Goal: Information Seeking & Learning: Learn about a topic

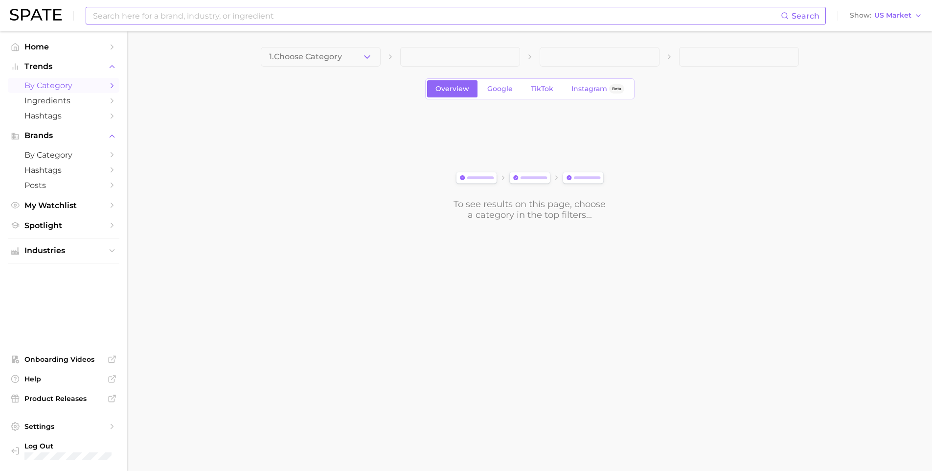
click at [126, 16] on input at bounding box center [436, 15] width 689 height 17
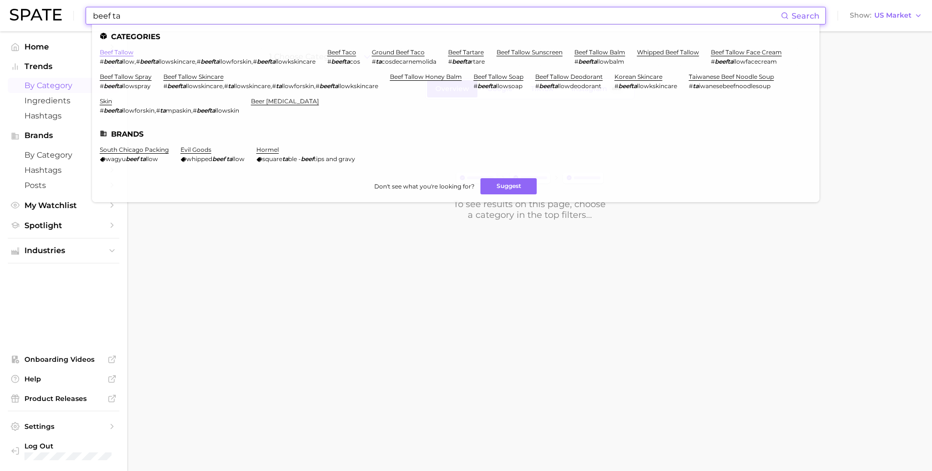
type input "beef ta"
click at [110, 50] on link "beef tallow" at bounding box center [117, 51] width 34 height 7
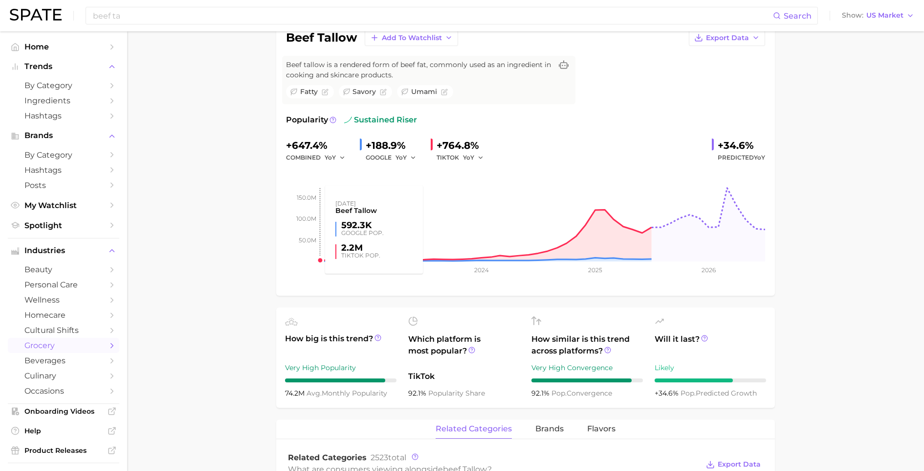
scroll to position [178, 0]
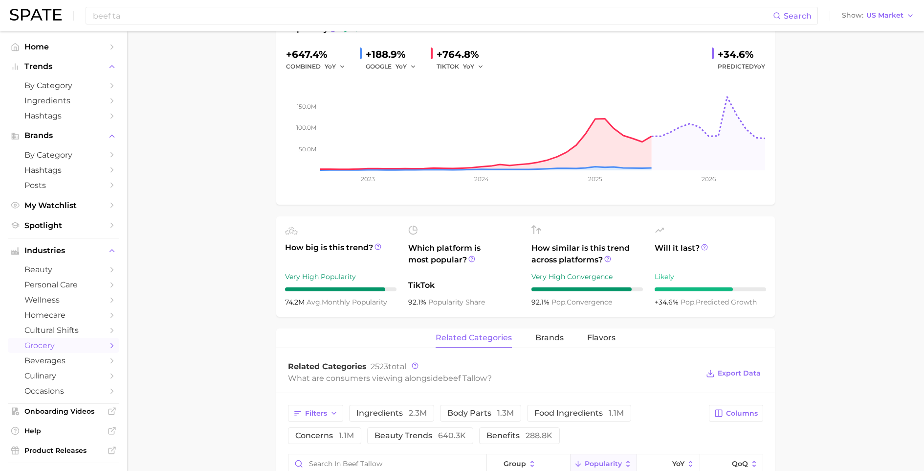
click at [194, 117] on main "1. oils, condiments & sauces 2. oils & cooking fats 3. cooking fats 4. beef tal…" at bounding box center [525, 419] width 797 height 1131
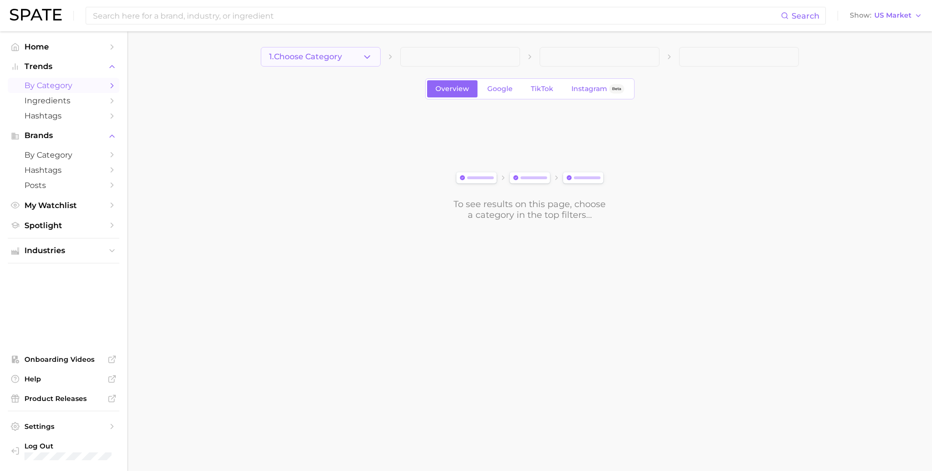
click at [292, 64] on button "1. Choose Category" at bounding box center [321, 57] width 120 height 20
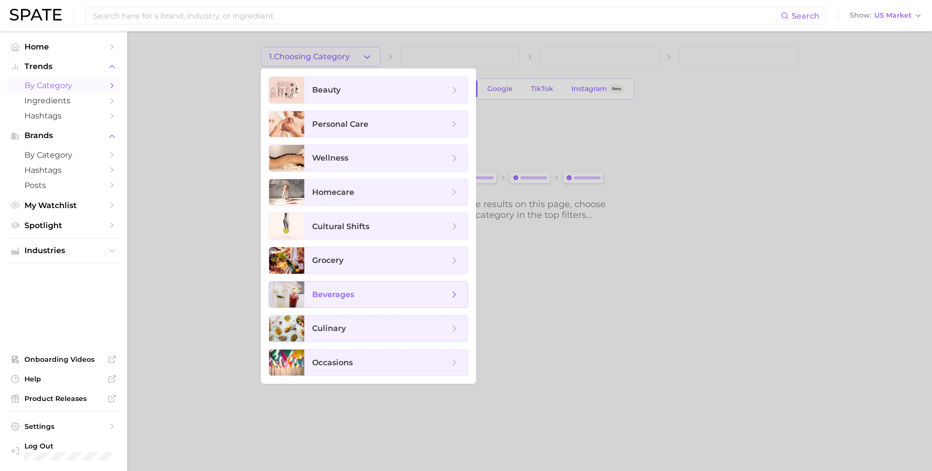
click at [359, 300] on span "beverages" at bounding box center [385, 294] width 163 height 26
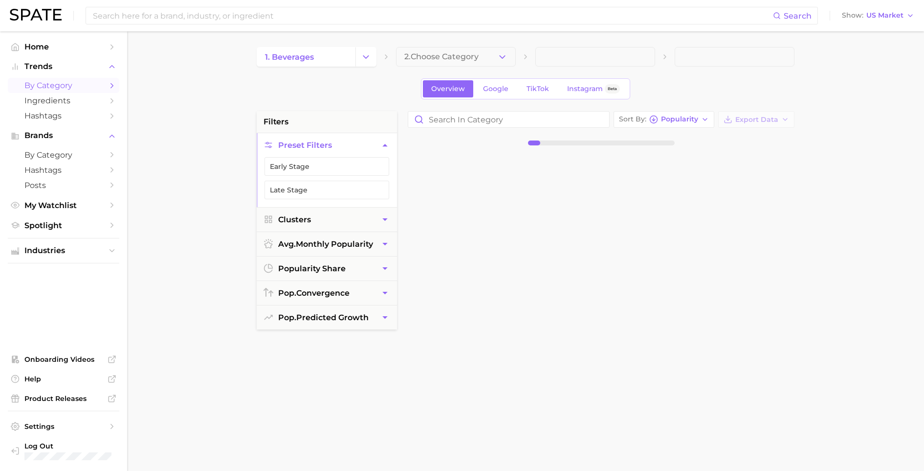
click at [445, 60] on span "2. Choose Category" at bounding box center [442, 56] width 74 height 9
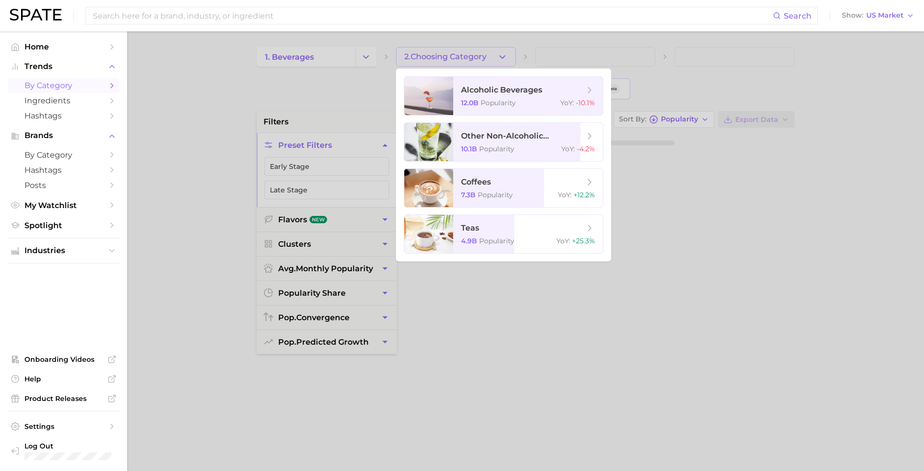
click at [329, 83] on div at bounding box center [462, 235] width 924 height 471
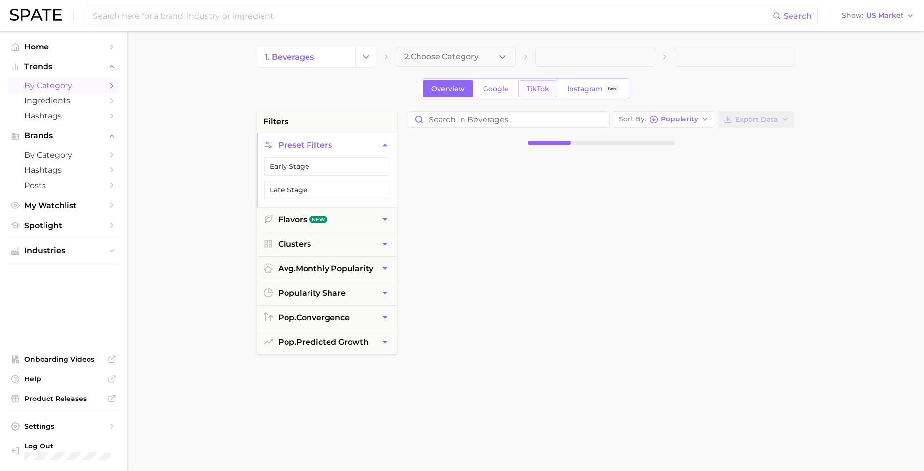
click at [544, 92] on span "TikTok" at bounding box center [538, 89] width 23 height 8
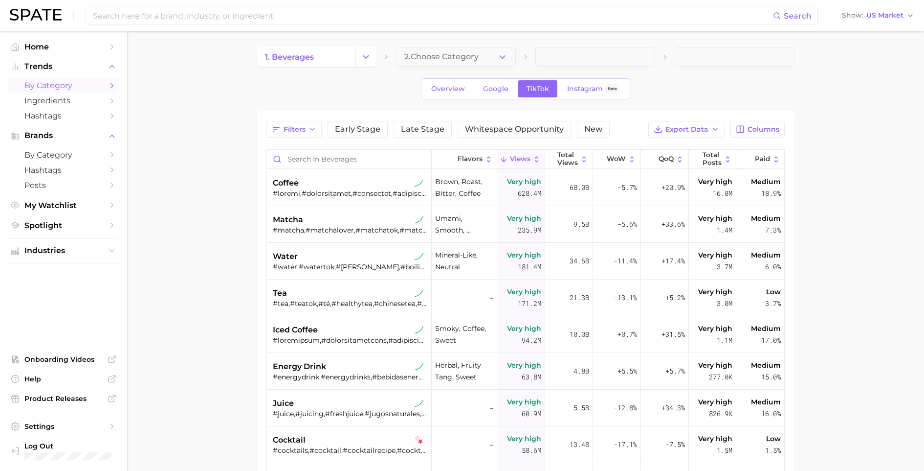
click at [852, 155] on main "1. beverages 2. Choose Category Overview Google TikTok Instagram Beta Filters E…" at bounding box center [525, 354] width 797 height 647
click at [761, 130] on span "Columns" at bounding box center [764, 129] width 32 height 8
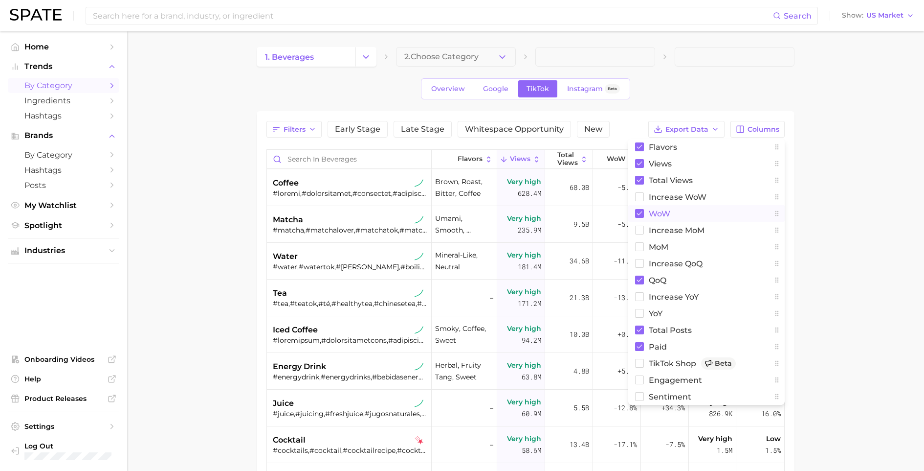
click at [659, 208] on button "WoW" at bounding box center [707, 213] width 157 height 17
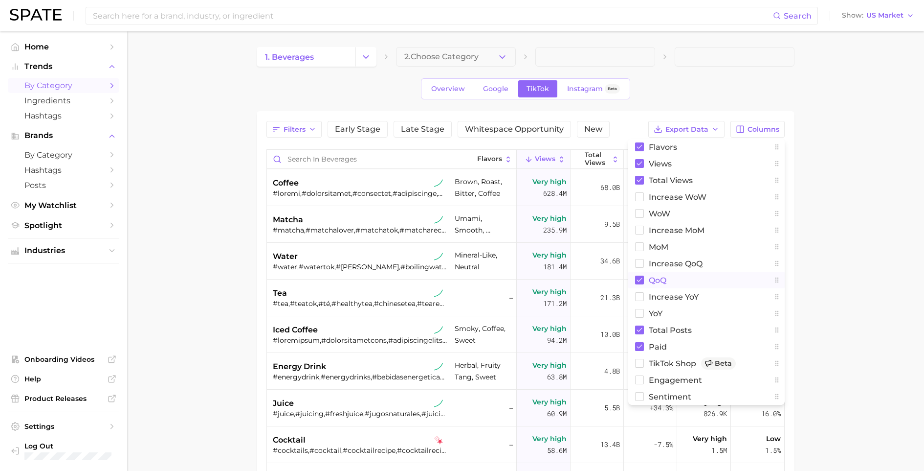
click at [657, 277] on span "QoQ" at bounding box center [658, 280] width 18 height 8
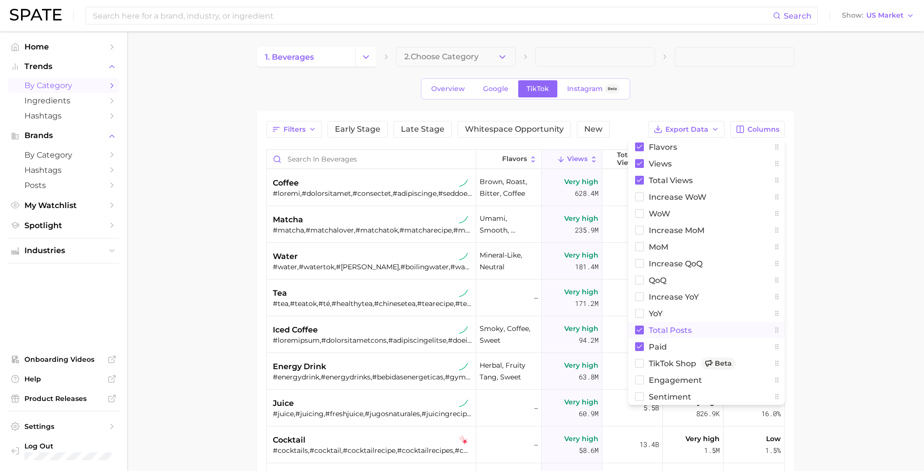
click at [655, 328] on span "Total Posts" at bounding box center [670, 330] width 43 height 8
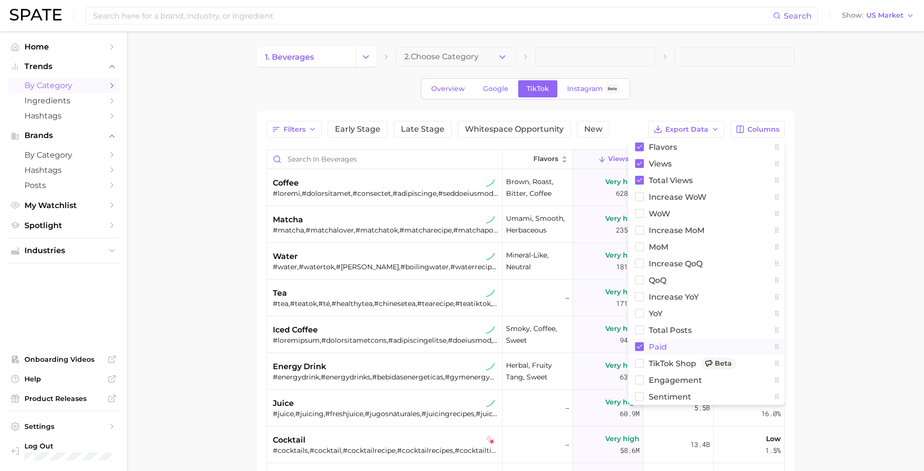
click at [654, 345] on span "Paid" at bounding box center [658, 346] width 18 height 8
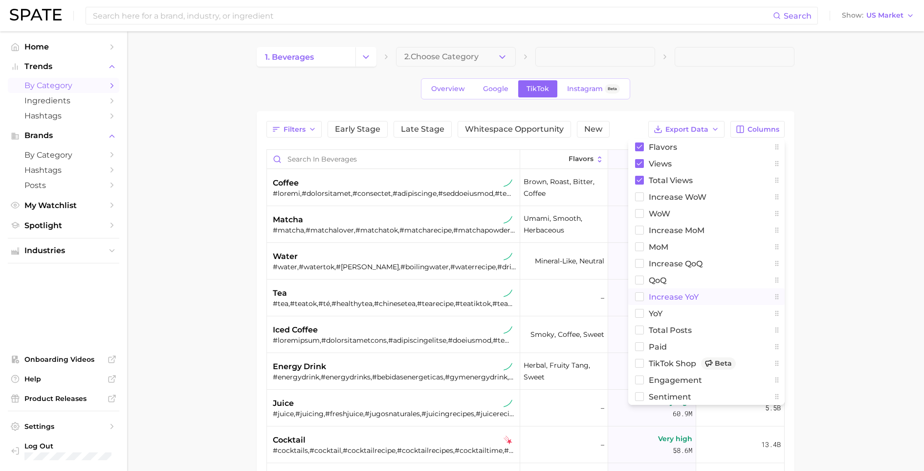
click at [659, 295] on span "increase YoY" at bounding box center [674, 297] width 50 height 8
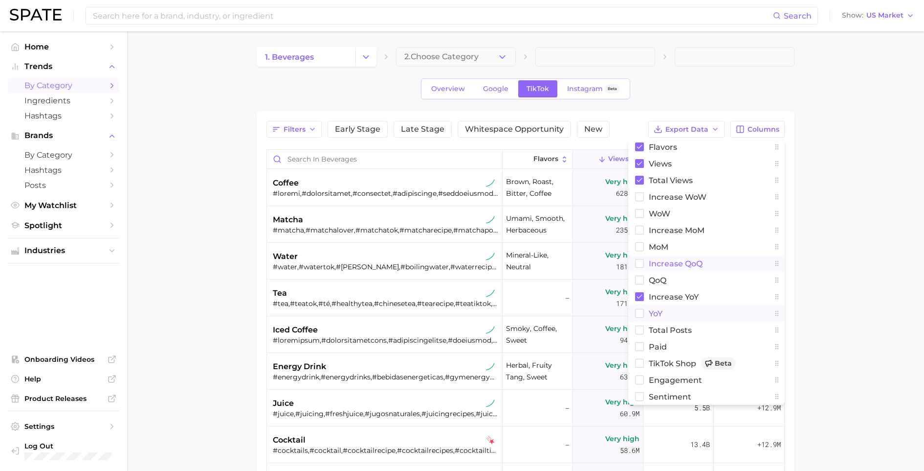
drag, startPoint x: 651, startPoint y: 311, endPoint x: 663, endPoint y: 269, distance: 43.7
click at [651, 311] on span "YoY" at bounding box center [656, 313] width 14 height 8
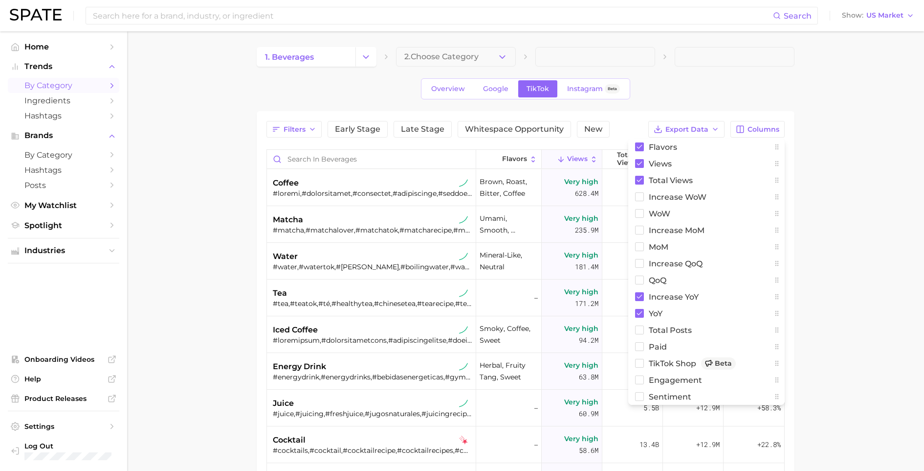
click at [847, 186] on main "1. beverages 2. Choose Category Overview Google TikTok Instagram Beta Filters E…" at bounding box center [525, 354] width 797 height 647
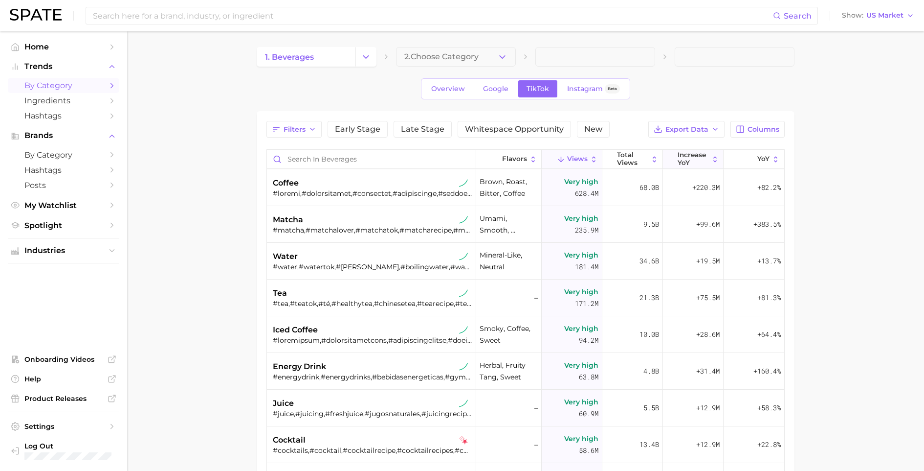
click at [689, 164] on span "increase YoY" at bounding box center [693, 158] width 31 height 15
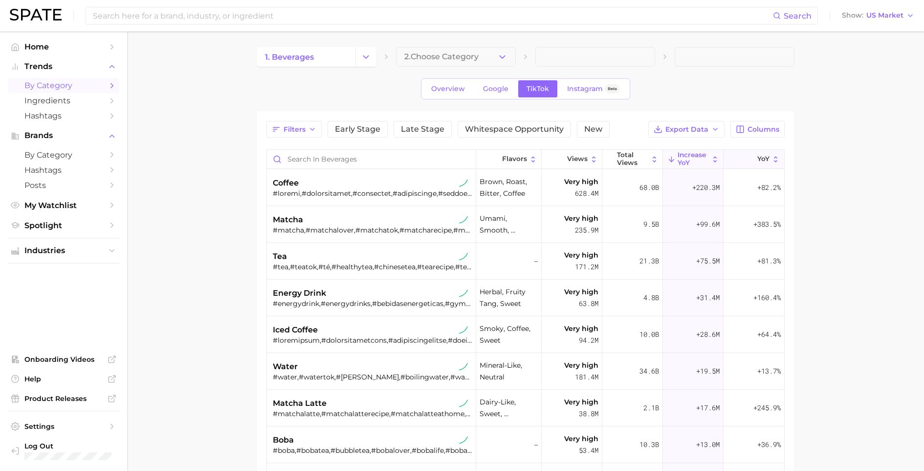
click at [747, 156] on icon at bounding box center [751, 159] width 8 height 8
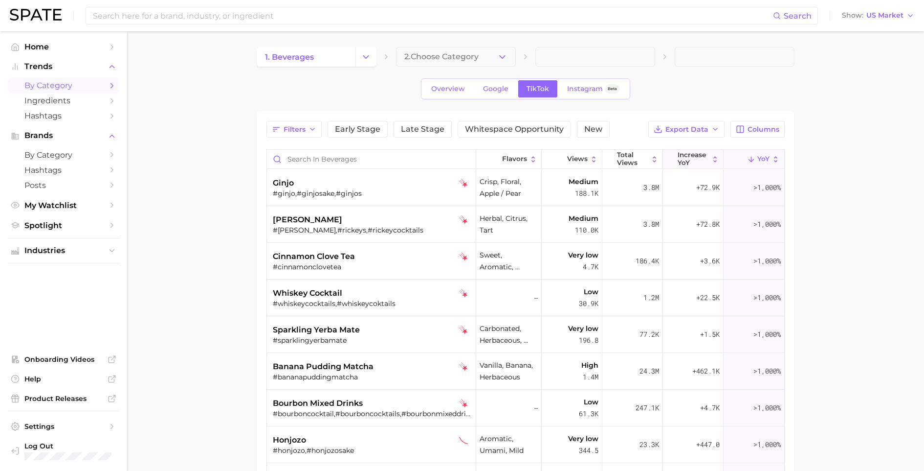
click at [684, 161] on span "increase YoY" at bounding box center [693, 158] width 31 height 15
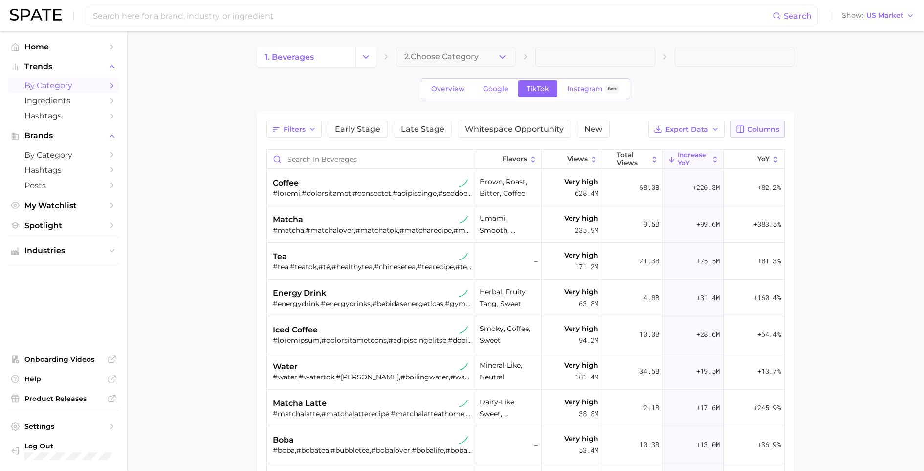
click at [774, 132] on span "Columns" at bounding box center [764, 129] width 32 height 8
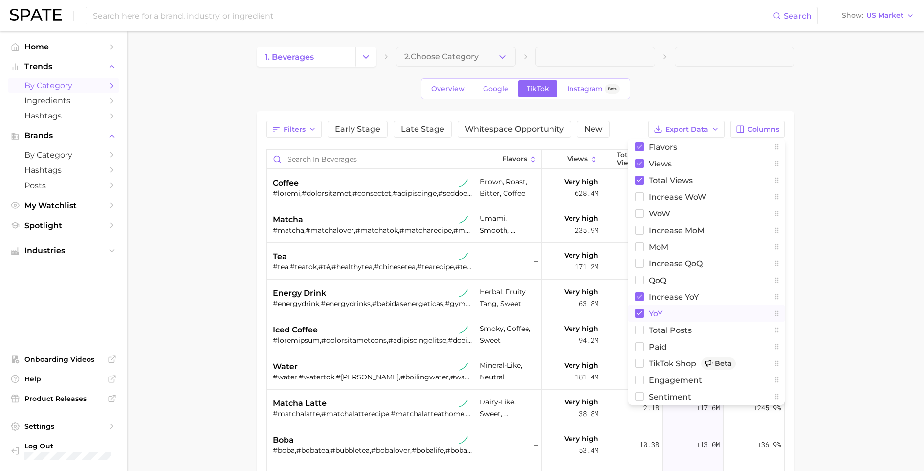
click at [654, 314] on span "YoY" at bounding box center [656, 313] width 14 height 8
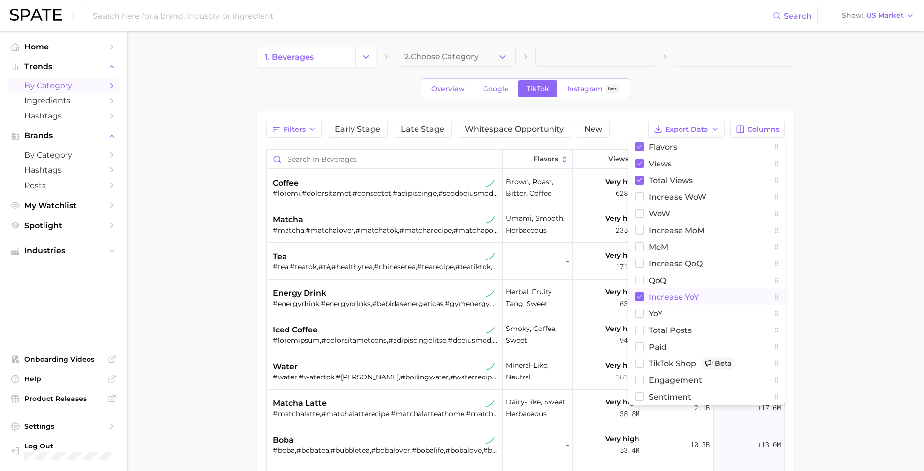
click at [656, 293] on span "increase YoY" at bounding box center [674, 297] width 50 height 8
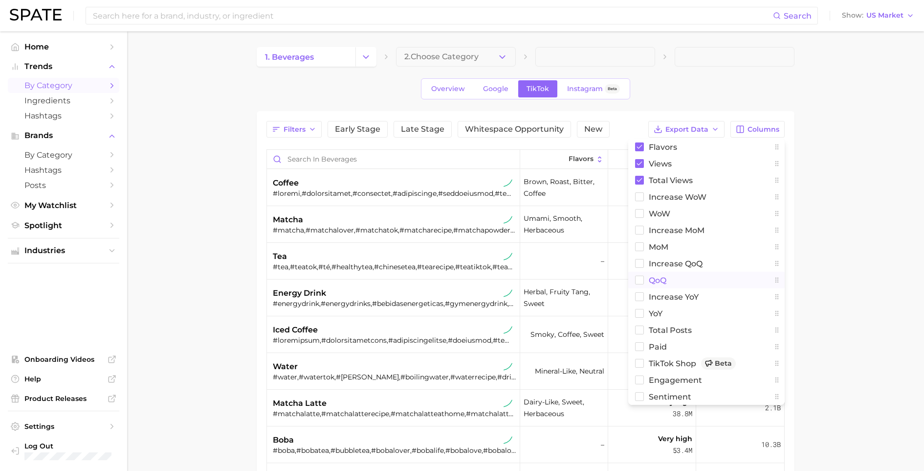
click at [655, 273] on button "QoQ" at bounding box center [707, 279] width 157 height 17
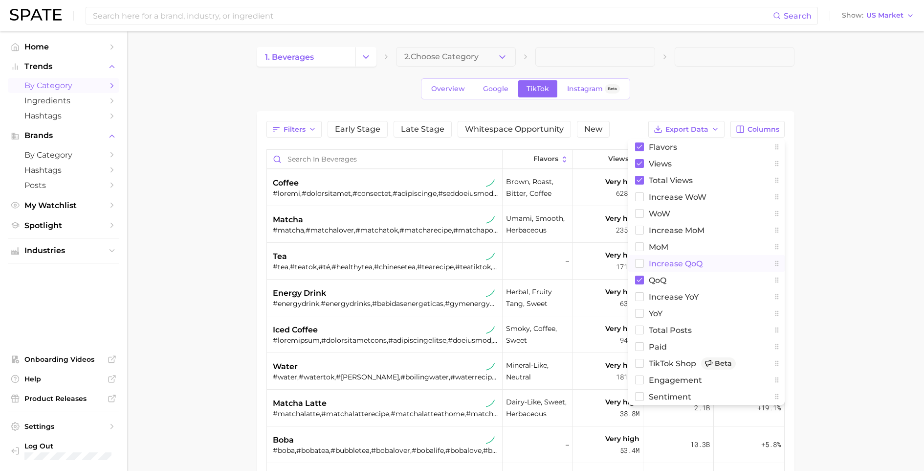
click at [658, 263] on span "increase QoQ" at bounding box center [676, 263] width 54 height 8
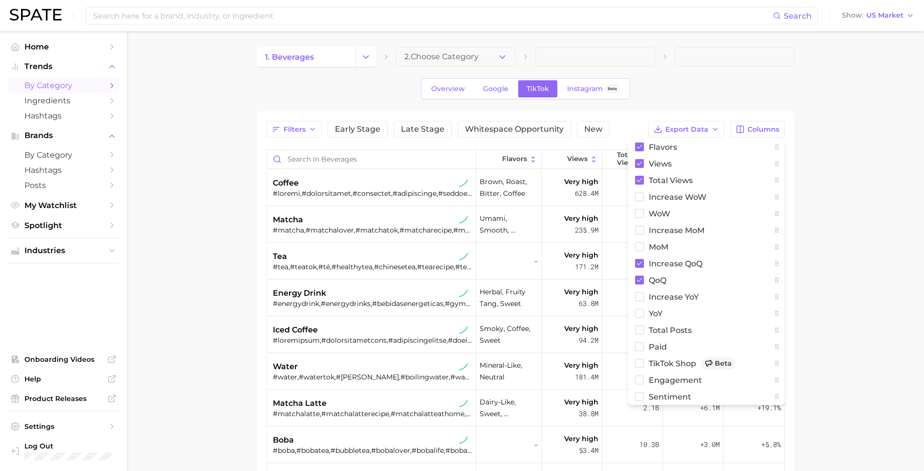
click at [801, 261] on main "1. beverages 2. Choose Category Overview Google TikTok Instagram Beta Filters E…" at bounding box center [525, 354] width 797 height 647
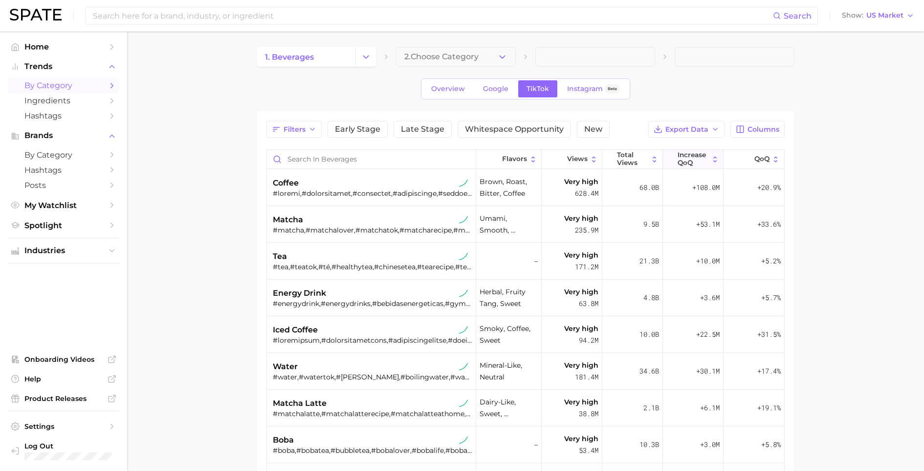
click at [668, 158] on icon at bounding box center [672, 159] width 8 height 8
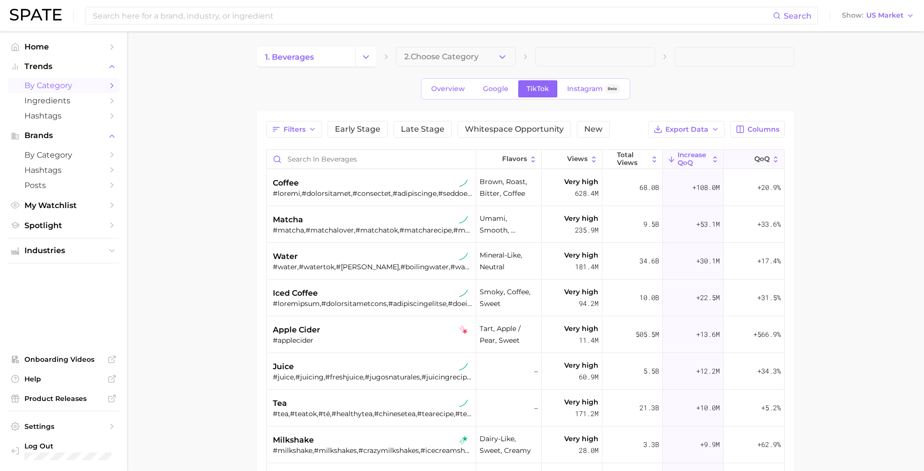
click at [755, 160] on span "QoQ" at bounding box center [762, 159] width 15 height 8
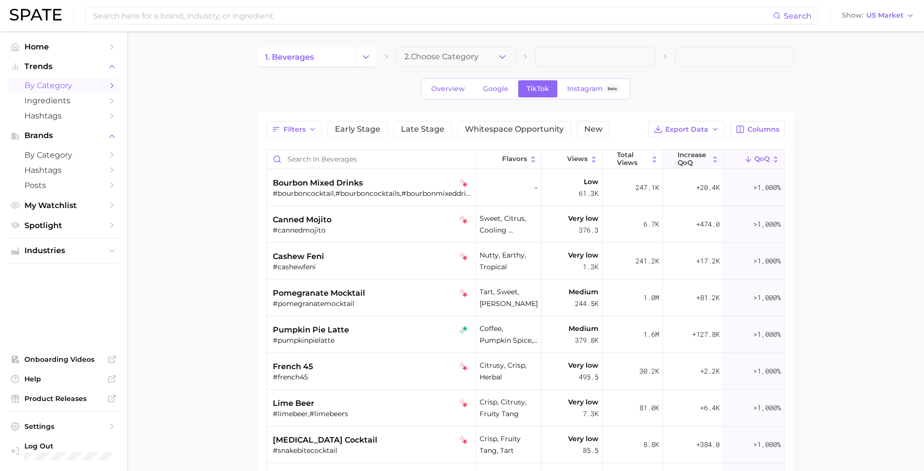
click at [687, 162] on span "increase QoQ" at bounding box center [693, 158] width 31 height 15
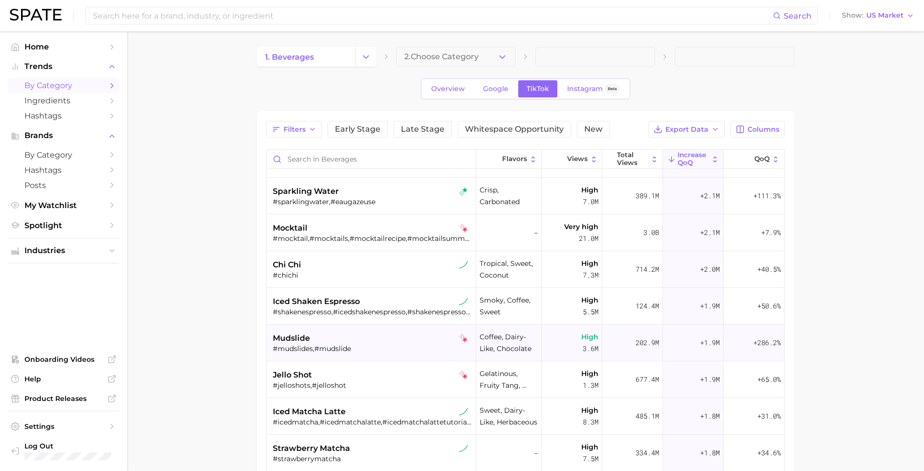
scroll to position [854, 0]
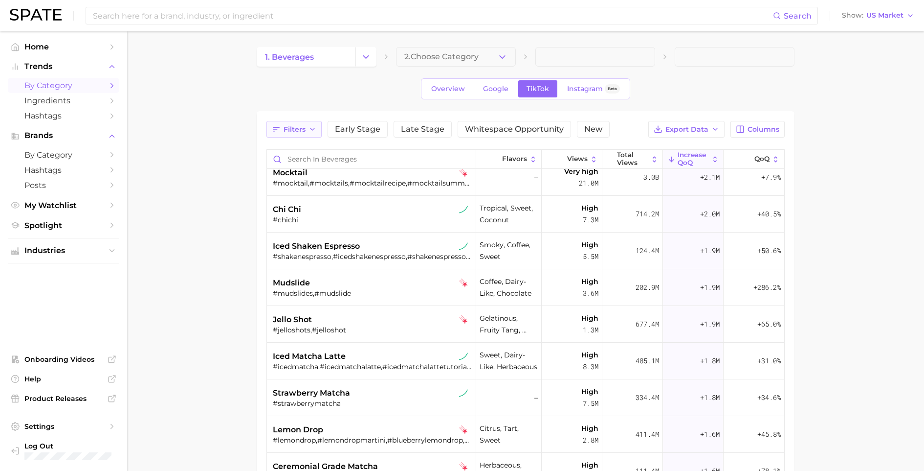
click at [313, 128] on icon "button" at bounding box center [313, 129] width 8 height 8
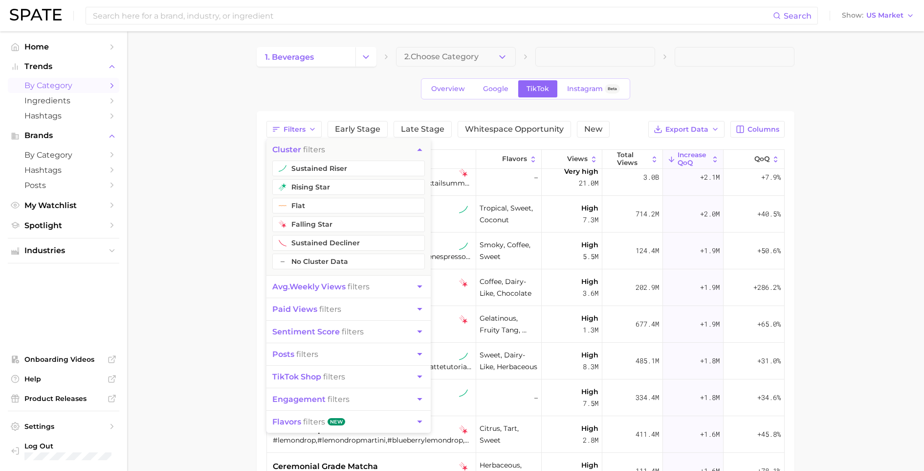
click at [314, 423] on span "flavors filters" at bounding box center [298, 421] width 53 height 9
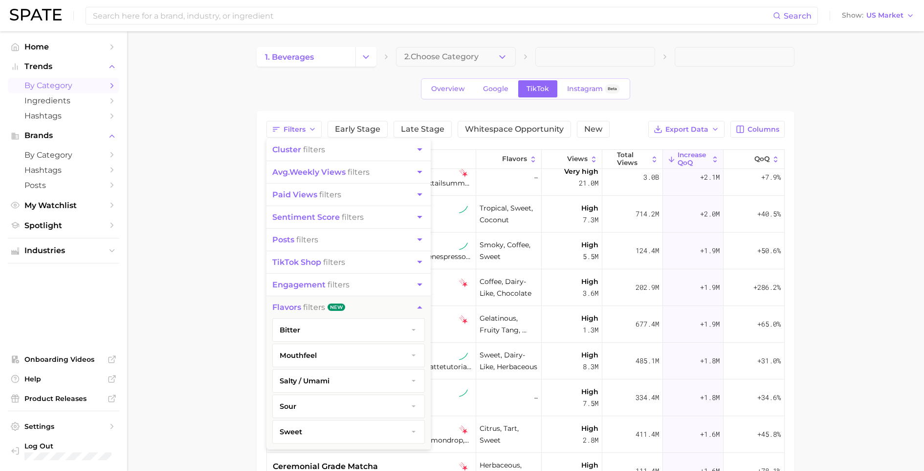
click at [371, 310] on button "flavors filters New" at bounding box center [349, 307] width 164 height 22
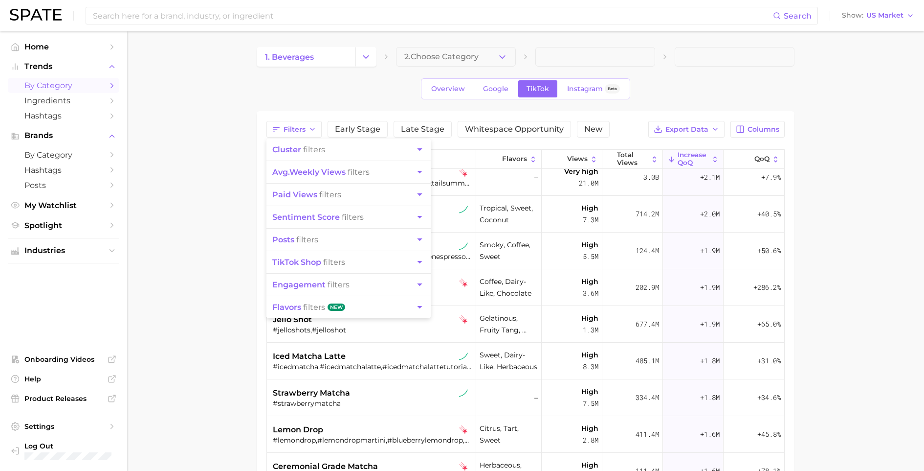
click at [184, 288] on main "1. beverages 2. Choose Category Overview Google TikTok Instagram Beta Filters c…" at bounding box center [525, 354] width 797 height 647
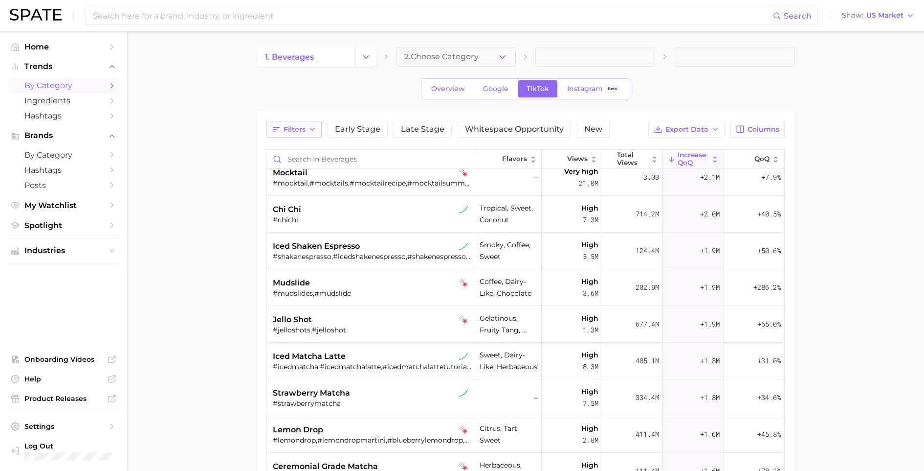
click at [303, 126] on span "Filters" at bounding box center [295, 129] width 22 height 8
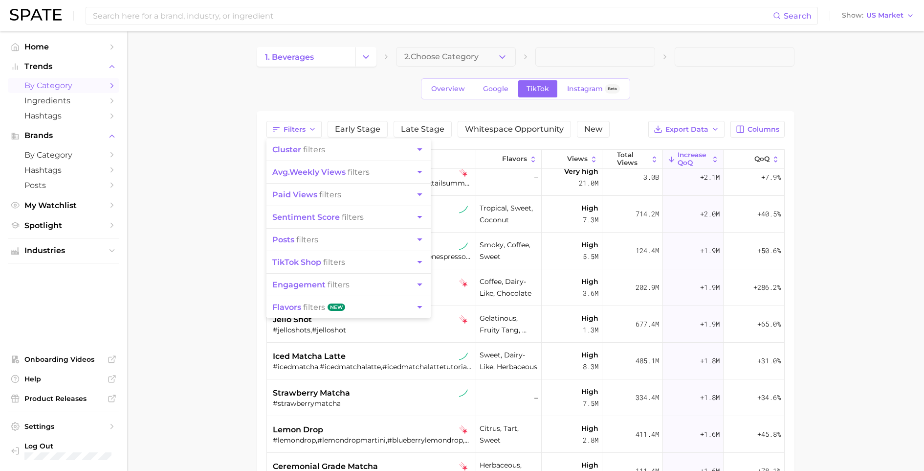
click at [335, 153] on button "cluster filters" at bounding box center [349, 149] width 164 height 22
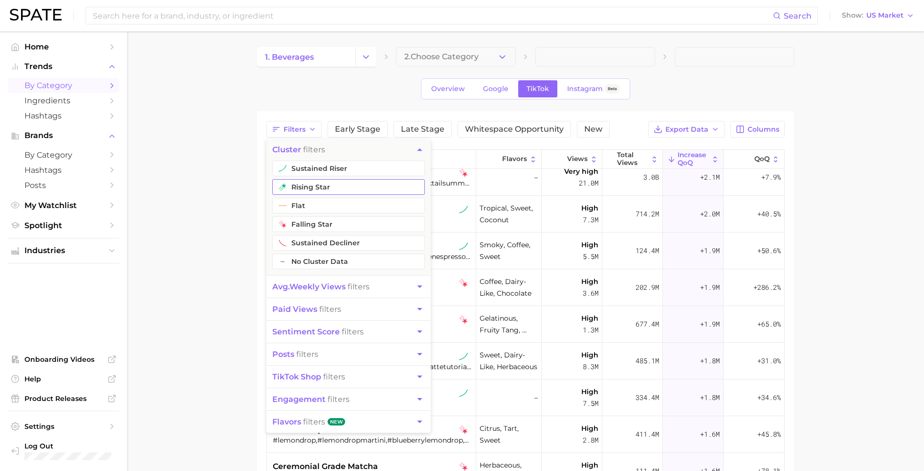
click at [329, 187] on button "rising star" at bounding box center [348, 187] width 153 height 16
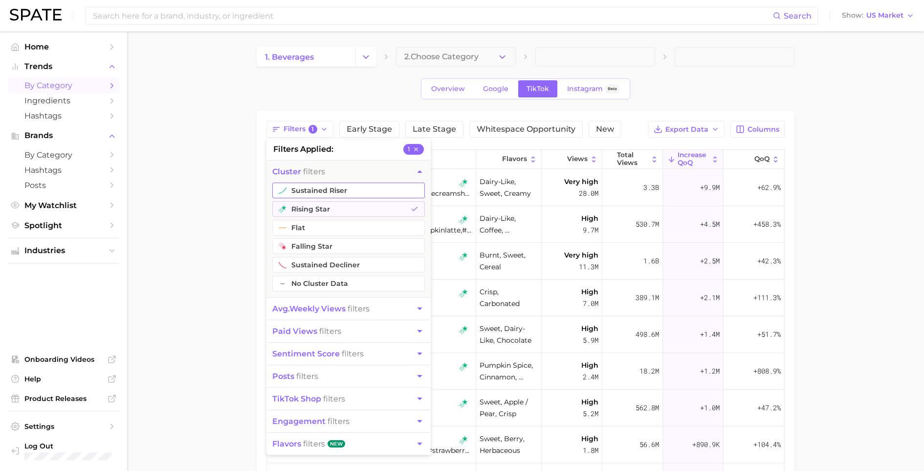
click at [330, 188] on button "sustained riser" at bounding box center [348, 190] width 153 height 16
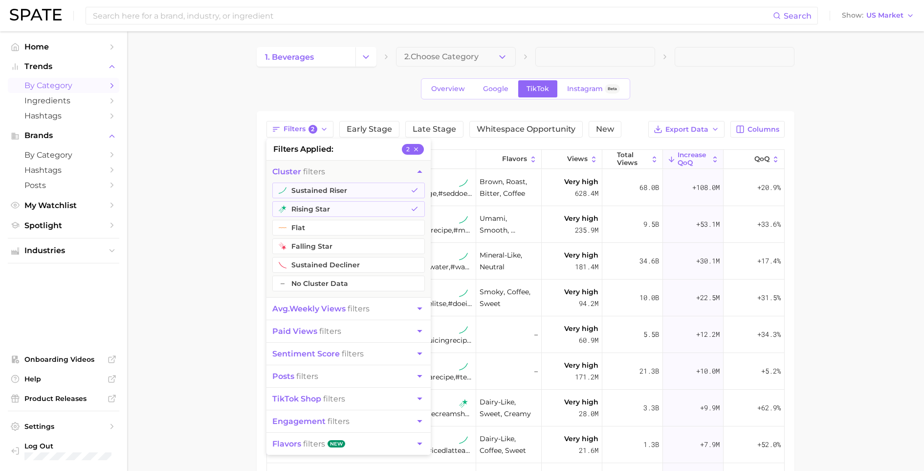
click at [217, 213] on main "1. beverages 2. Choose Category Overview Google TikTok Instagram Beta Filters 2…" at bounding box center [525, 354] width 797 height 647
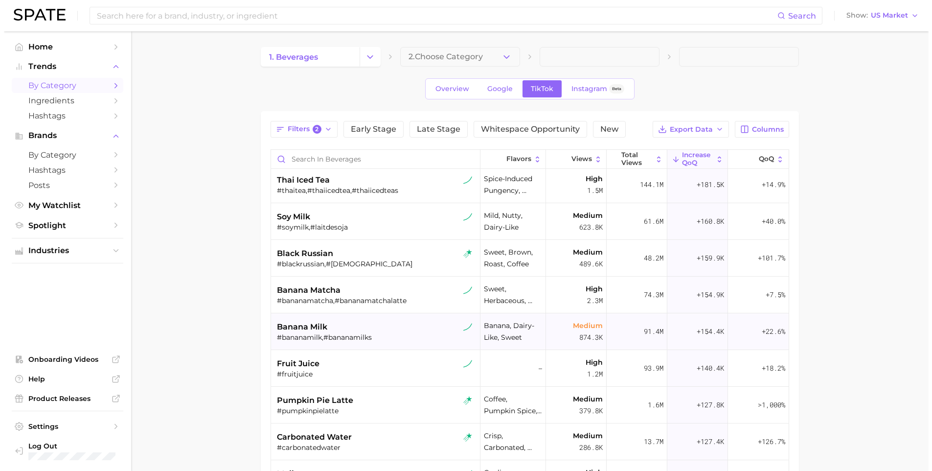
scroll to position [1593, 0]
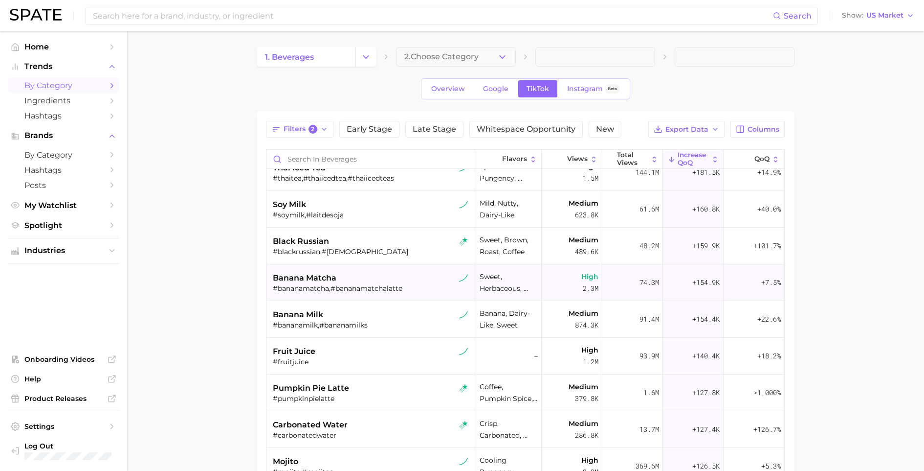
click at [350, 289] on div "#bananamatcha,#bananamatchalatte" at bounding box center [372, 288] width 199 height 9
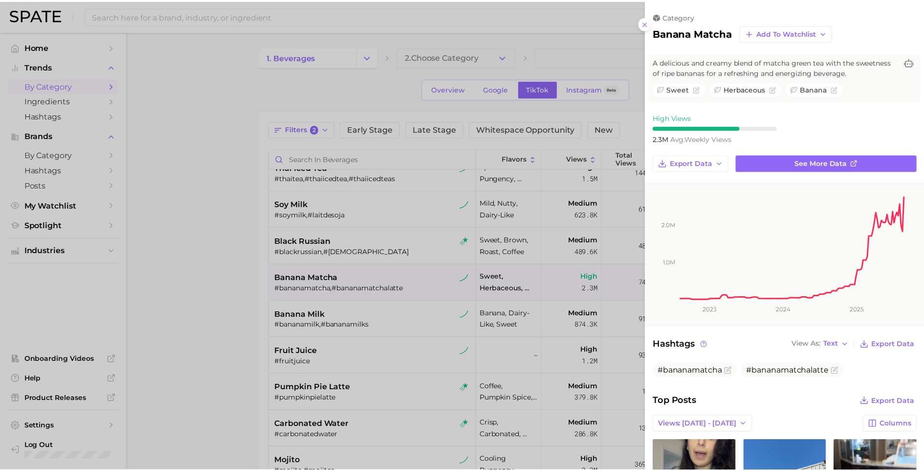
scroll to position [0, 0]
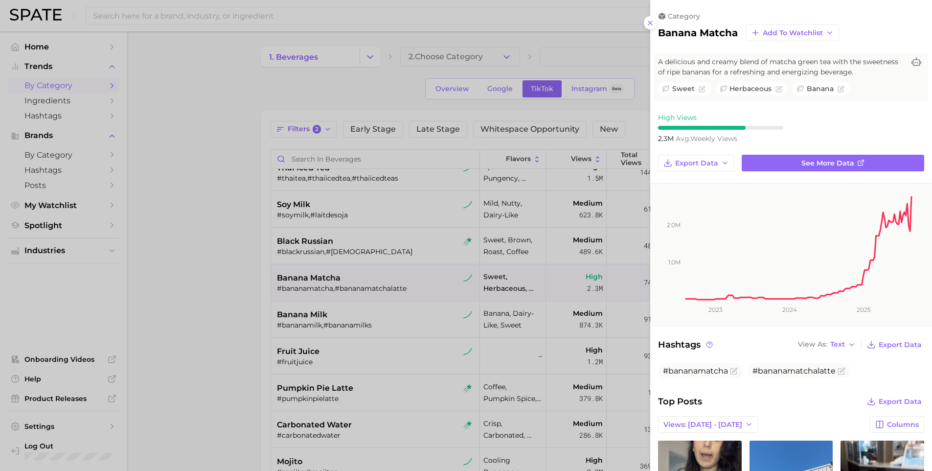
click at [164, 350] on div at bounding box center [466, 235] width 932 height 471
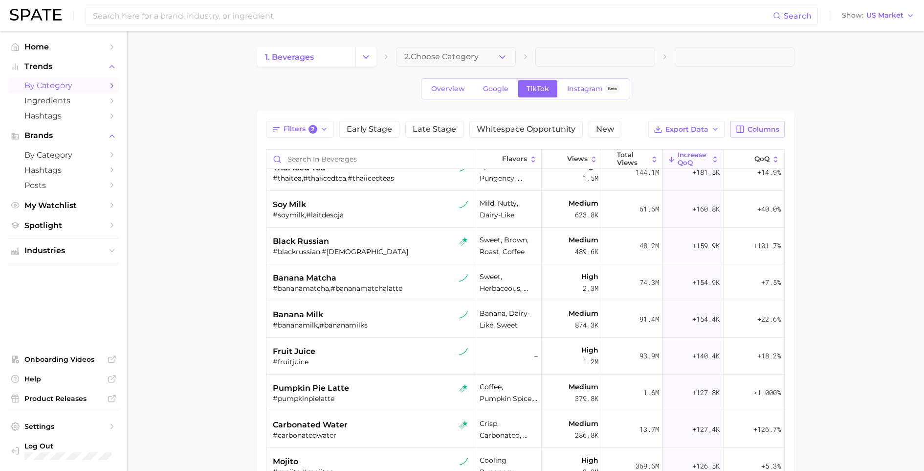
click at [760, 129] on span "Columns" at bounding box center [764, 129] width 32 height 8
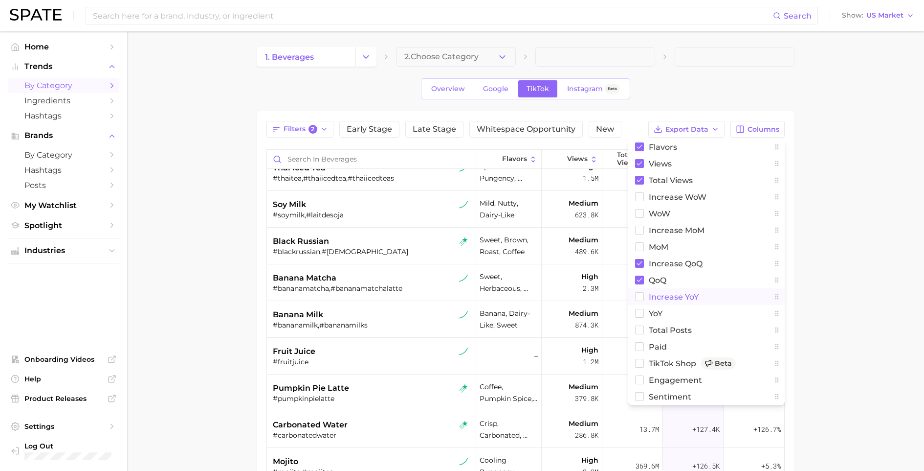
click at [654, 291] on button "increase YoY" at bounding box center [707, 296] width 157 height 17
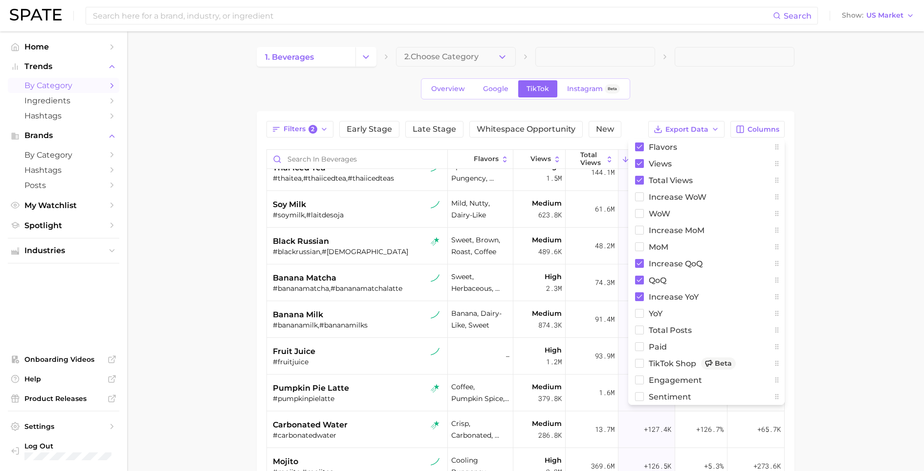
click at [820, 310] on main "1. beverages 2. Choose Category Overview Google TikTok Instagram Beta Filters 2…" at bounding box center [525, 354] width 797 height 647
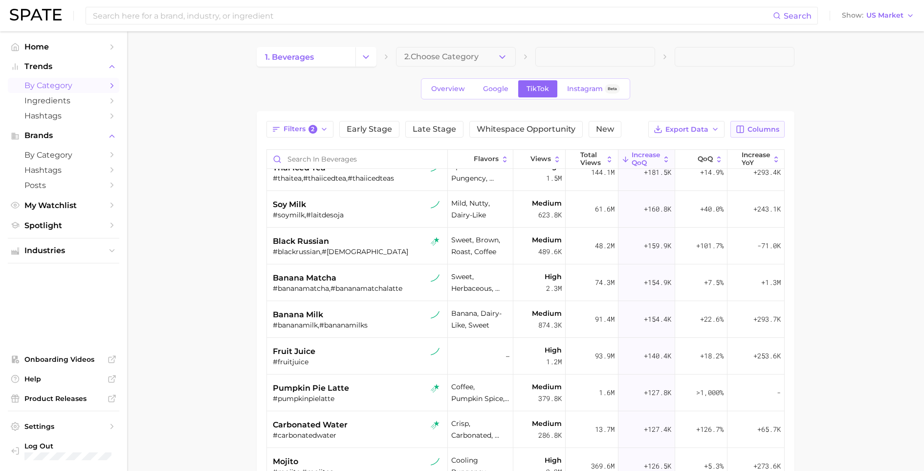
click at [745, 128] on icon "button" at bounding box center [740, 129] width 9 height 9
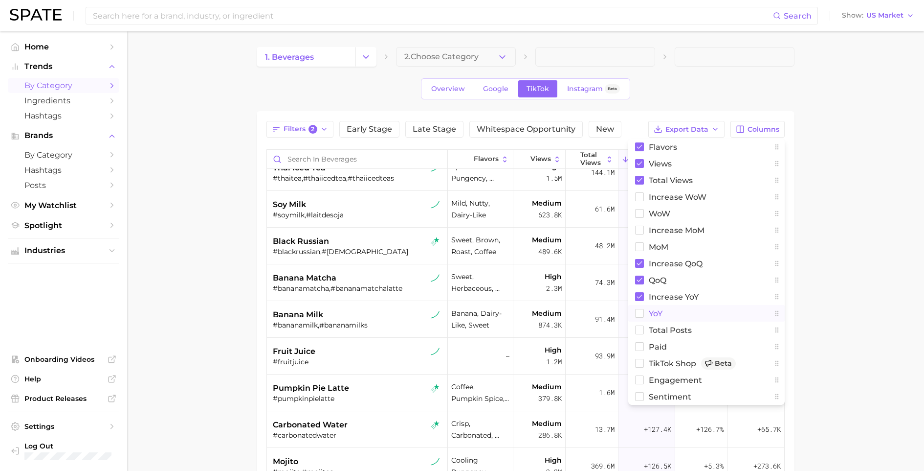
click at [655, 313] on span "YoY" at bounding box center [656, 313] width 14 height 8
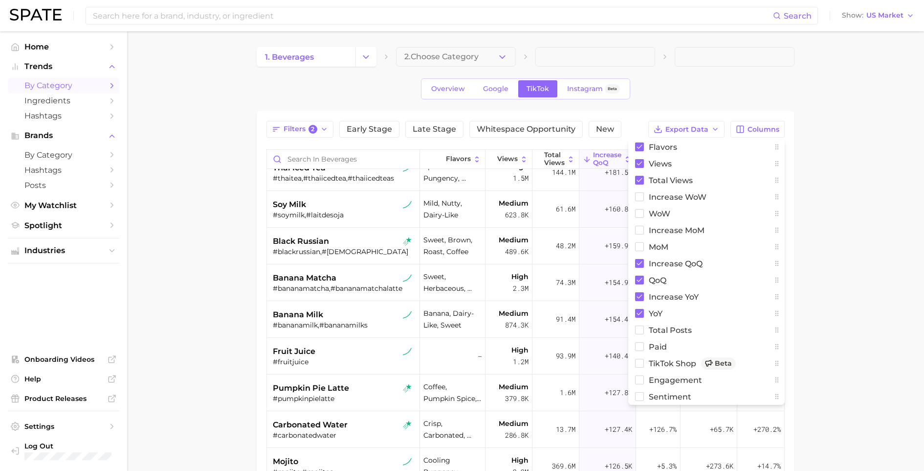
click at [857, 307] on main "1. beverages 2. Choose Category Overview Google TikTok Instagram Beta Filters 2…" at bounding box center [525, 354] width 797 height 647
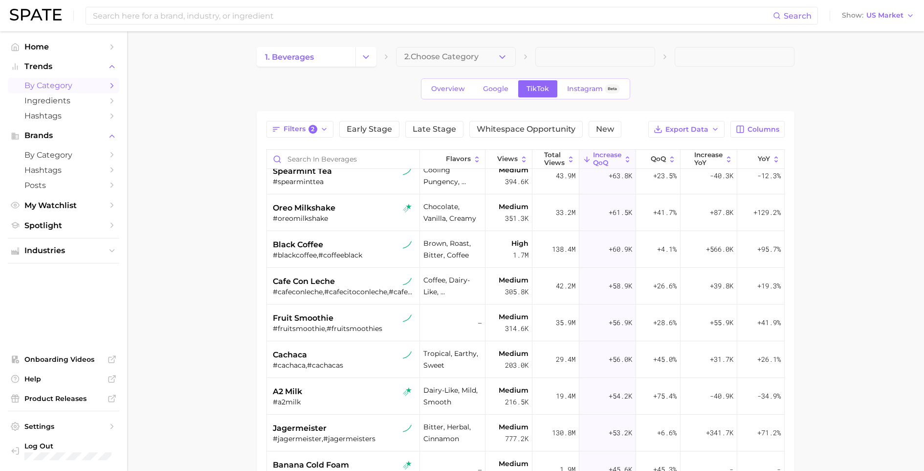
scroll to position [2028, 0]
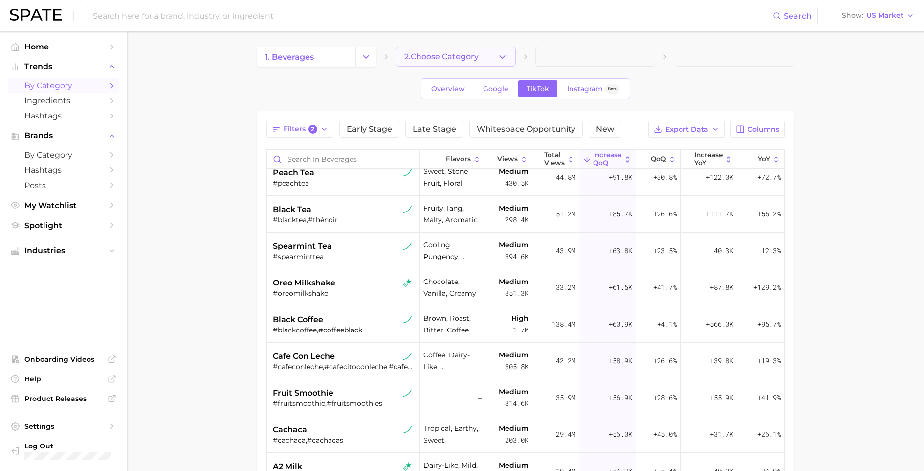
click at [425, 58] on span "2. Choose Category" at bounding box center [442, 56] width 74 height 9
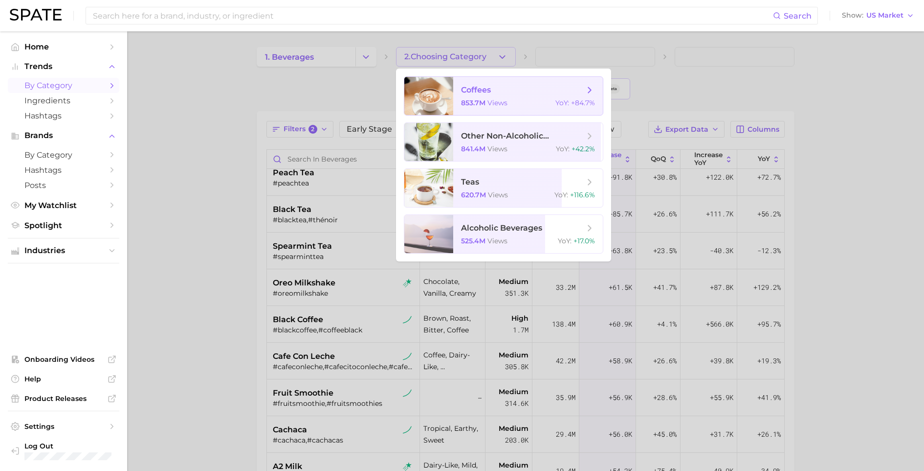
click at [459, 92] on span "coffees 853.7m views YoY : +84.7%" at bounding box center [528, 96] width 150 height 38
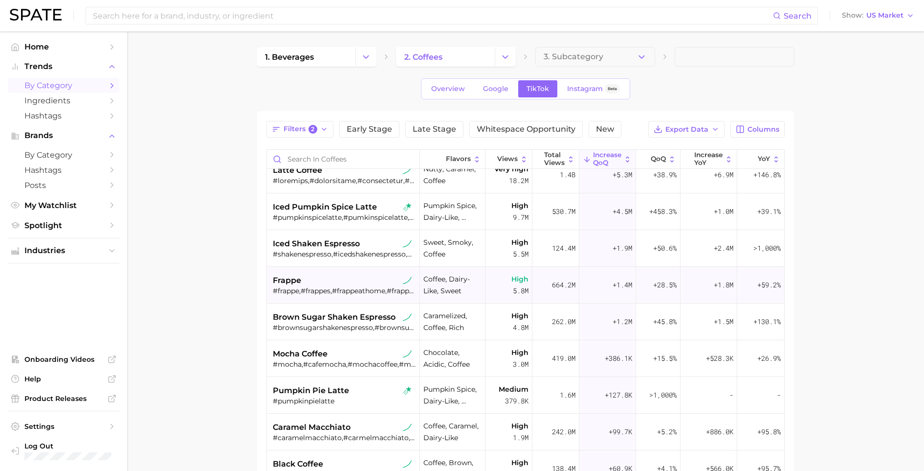
scroll to position [187, 0]
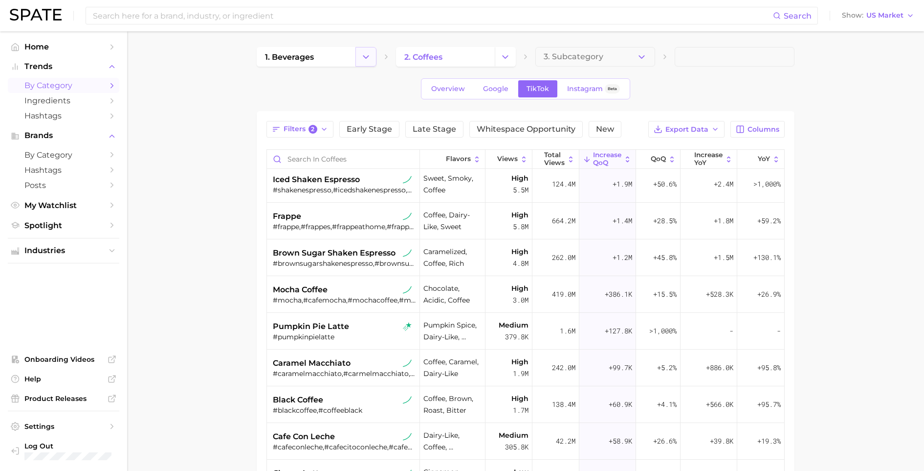
click at [370, 54] on icon "Change Category" at bounding box center [366, 57] width 10 height 10
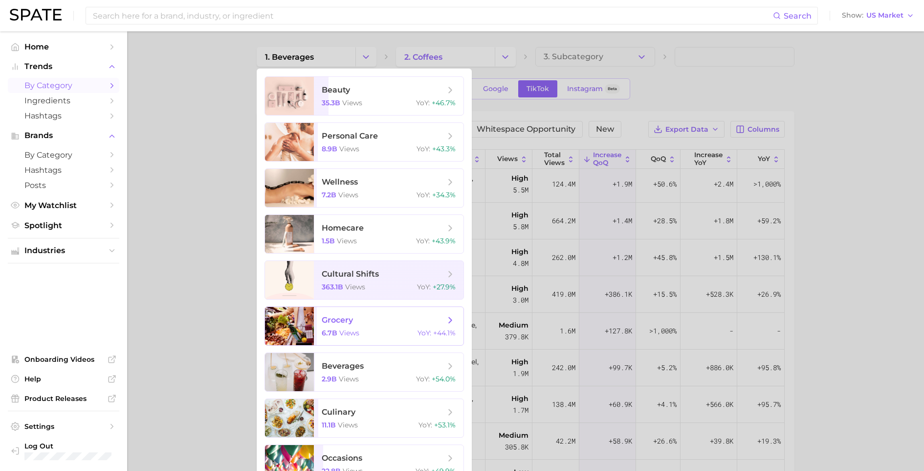
click at [361, 325] on span "grocery" at bounding box center [383, 320] width 123 height 11
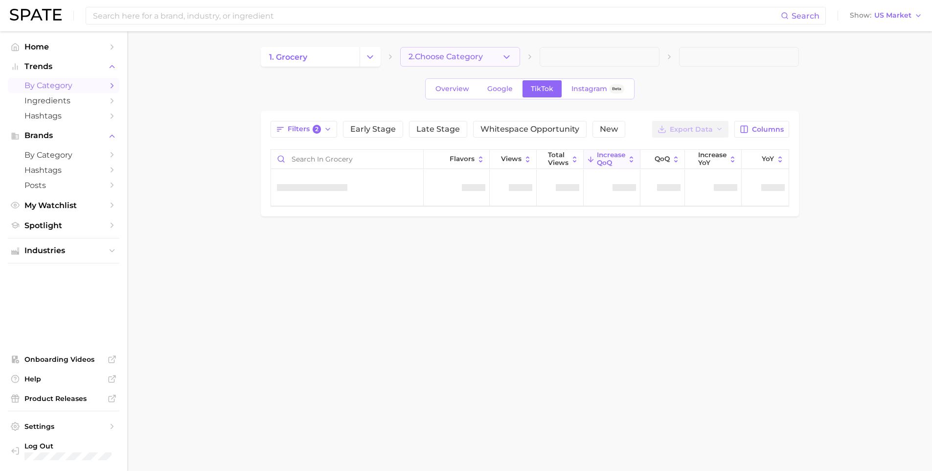
click at [441, 58] on span "2. Choose Category" at bounding box center [445, 56] width 74 height 9
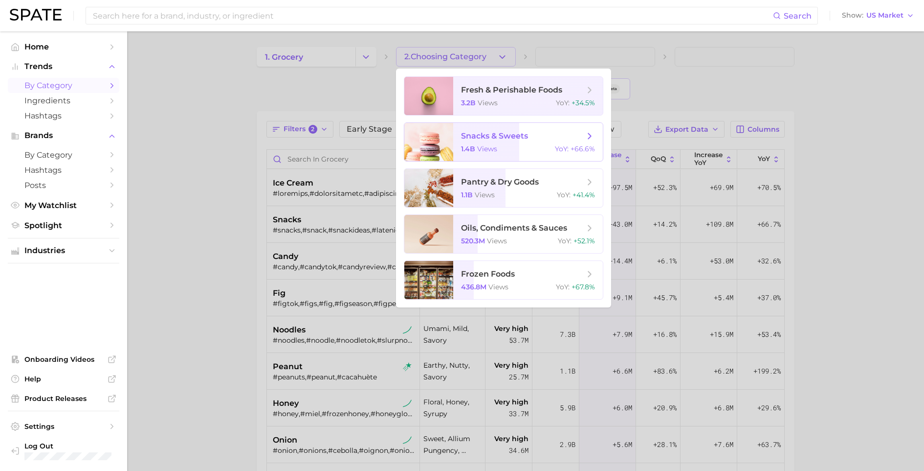
click at [469, 151] on span "1.4b" at bounding box center [468, 148] width 14 height 9
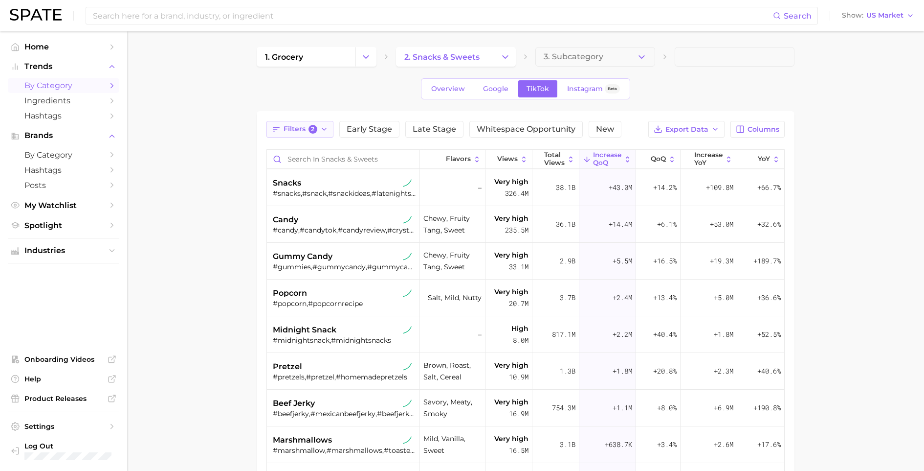
click at [321, 126] on icon "button" at bounding box center [324, 129] width 8 height 8
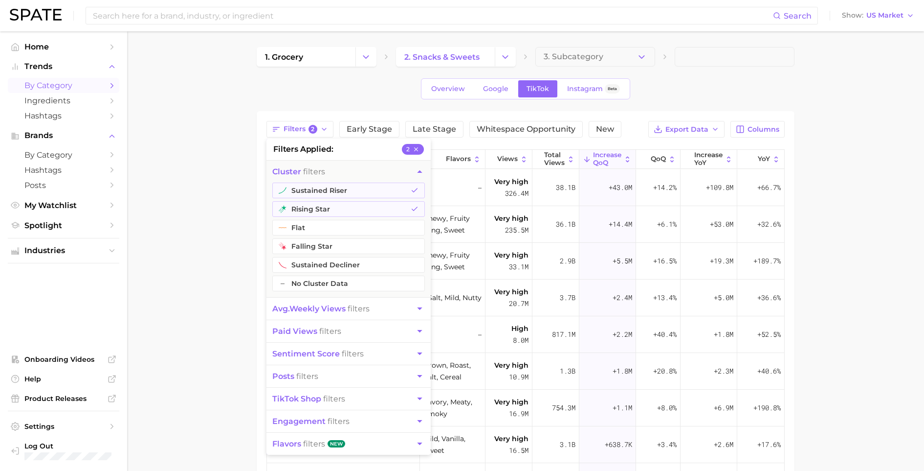
click at [331, 442] on span "New" at bounding box center [337, 443] width 18 height 7
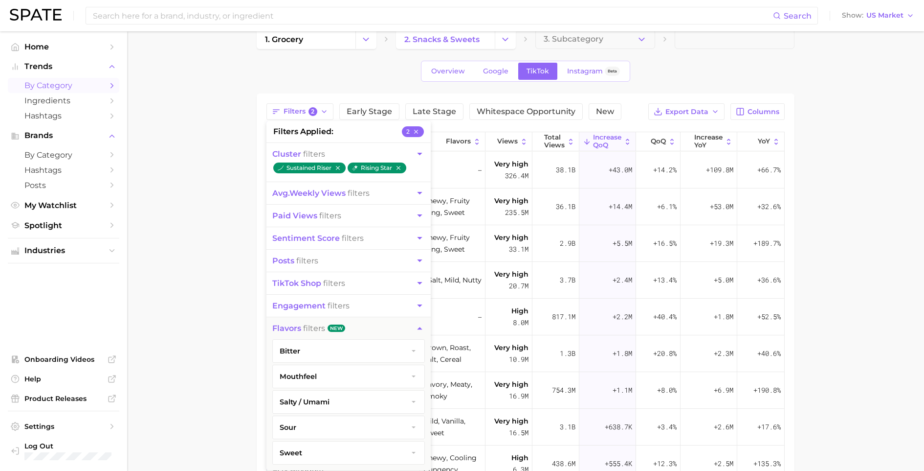
scroll to position [120, 0]
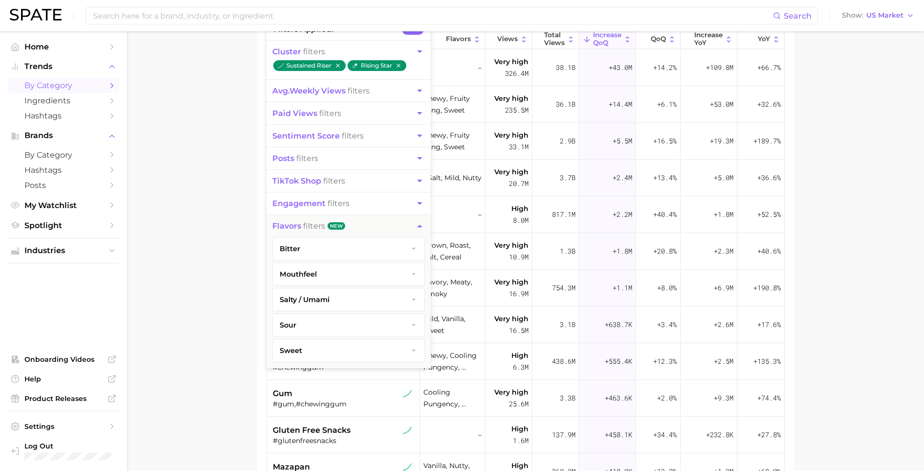
click at [372, 339] on button "sweet" at bounding box center [349, 350] width 152 height 23
click at [365, 321] on button "sour" at bounding box center [349, 325] width 152 height 23
click at [320, 344] on button "All sour" at bounding box center [349, 345] width 136 height 19
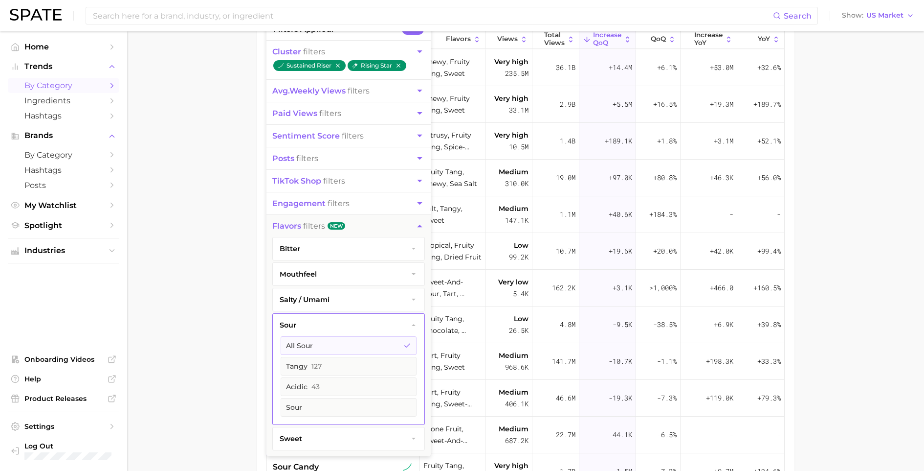
click at [249, 328] on main "1. grocery 2. snacks & sweets 3. Subcategory Overview Google TikTok Instagram B…" at bounding box center [525, 229] width 797 height 637
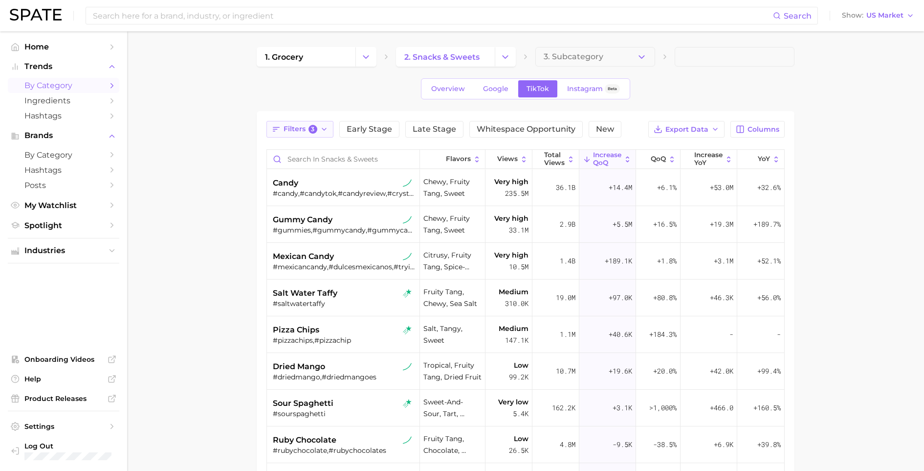
click at [303, 124] on button "Filters 3" at bounding box center [300, 129] width 67 height 17
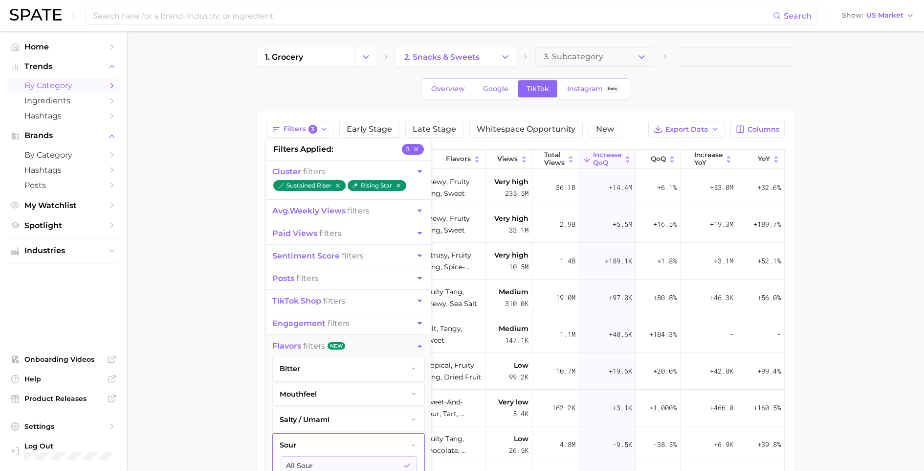
scroll to position [181, 0]
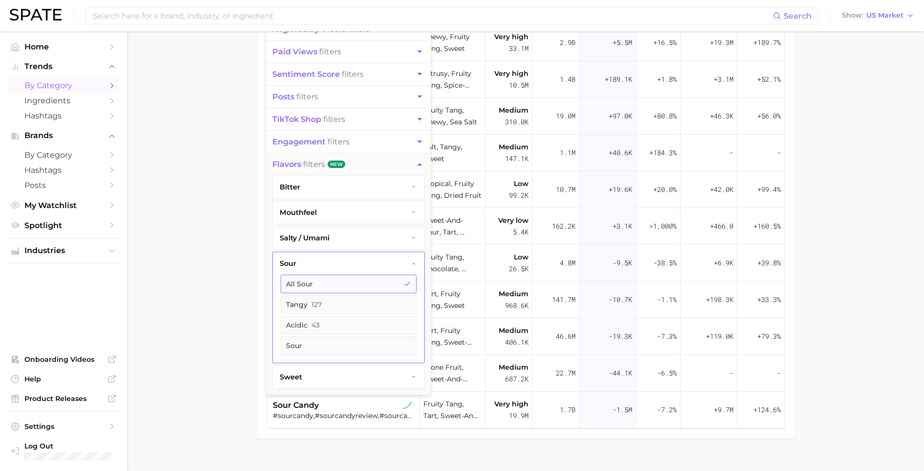
click at [380, 280] on button "All sour" at bounding box center [349, 283] width 136 height 19
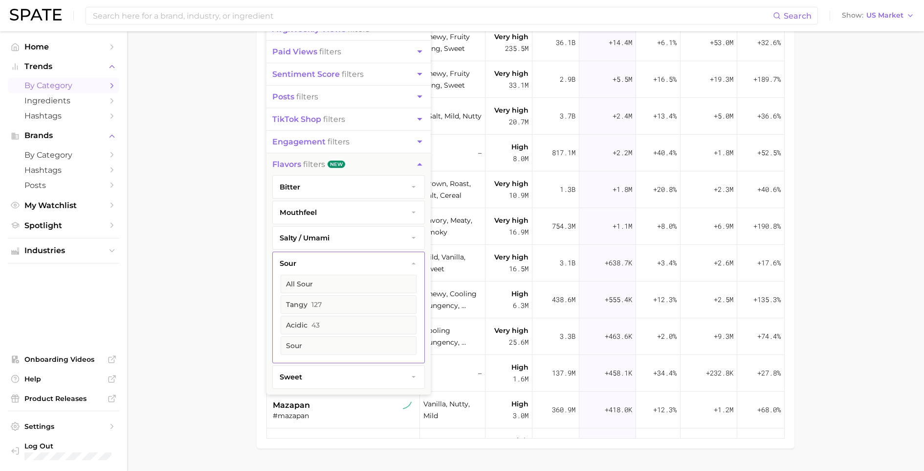
click at [390, 376] on button "sweet" at bounding box center [349, 376] width 152 height 23
click at [382, 326] on button "brown sugar 219" at bounding box center [349, 329] width 136 height 19
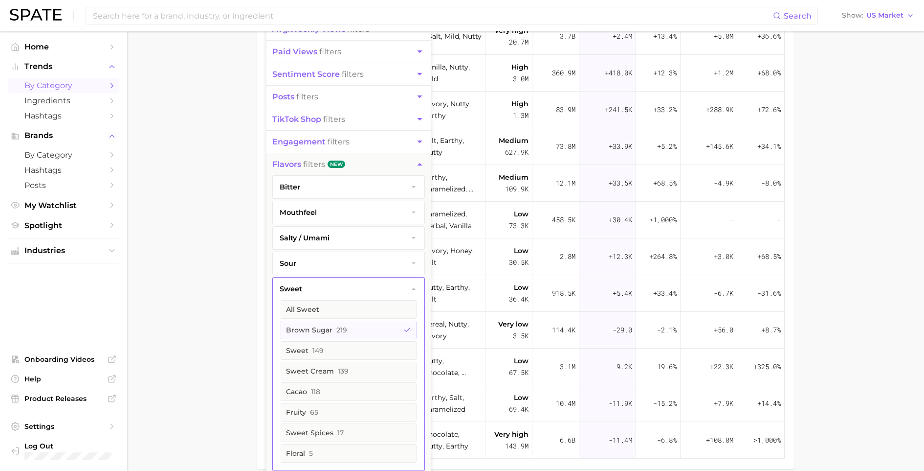
click at [242, 314] on main "1. grocery 2. snacks & sweets 3. Subcategory Overview Google TikTok Instagram B…" at bounding box center [525, 184] width 797 height 668
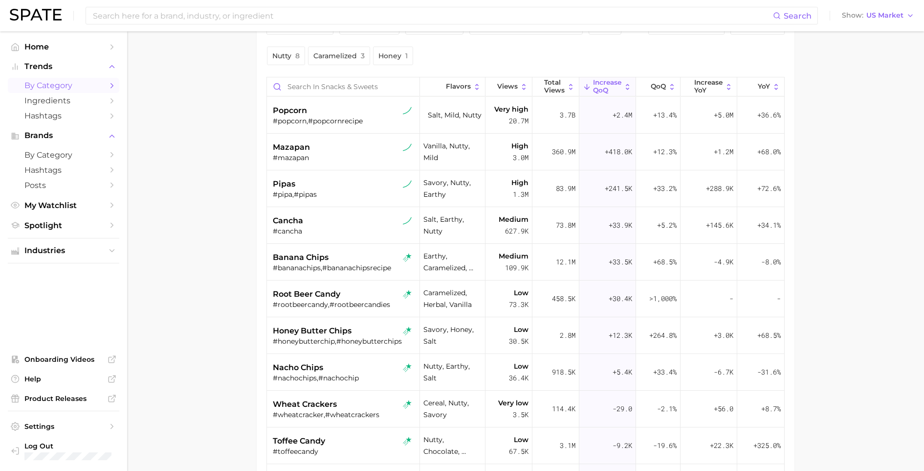
scroll to position [40, 0]
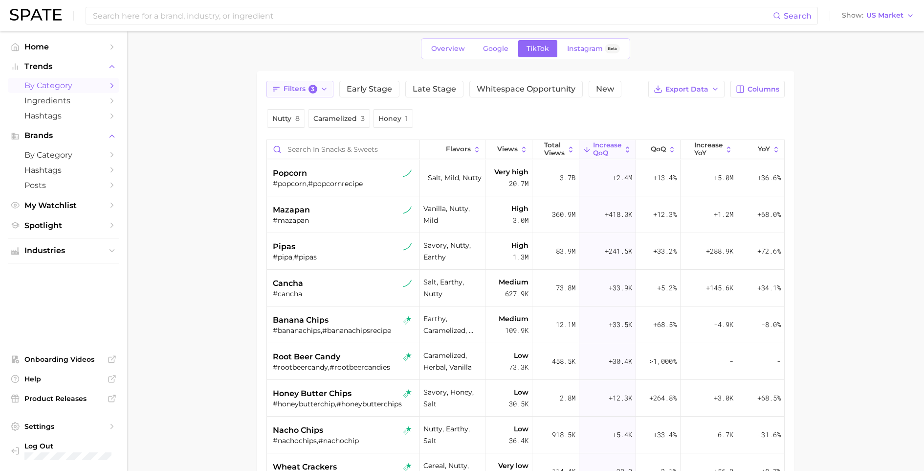
click at [306, 88] on span "Filters 3" at bounding box center [301, 89] width 34 height 9
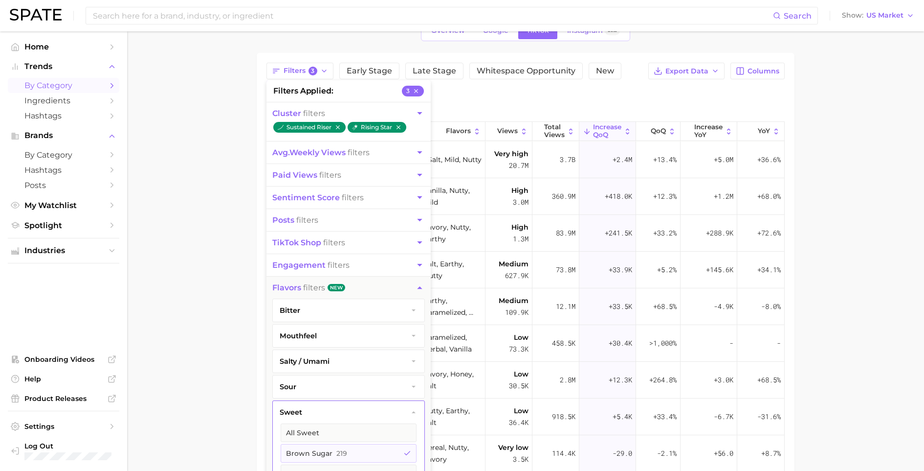
scroll to position [87, 0]
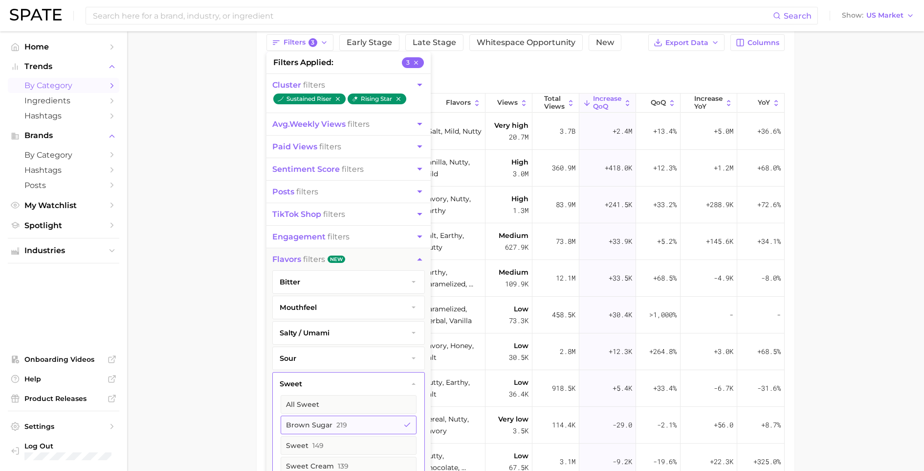
click at [366, 421] on button "brown sugar 219" at bounding box center [349, 424] width 136 height 19
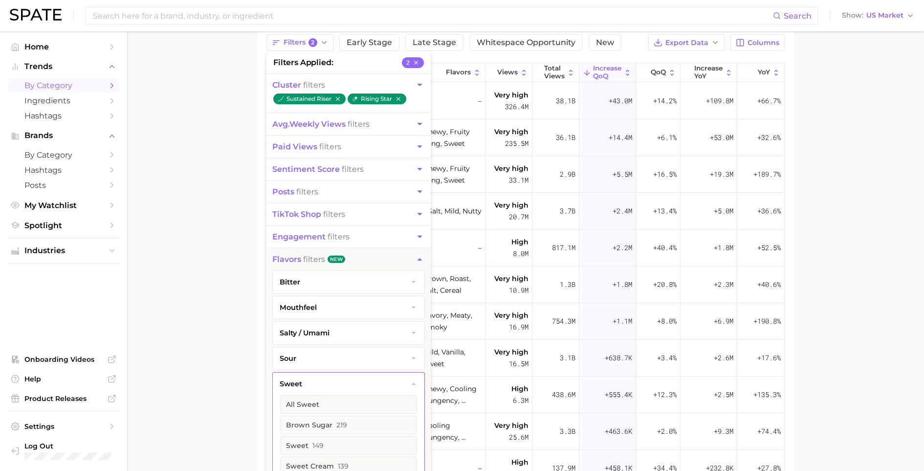
click at [211, 342] on main "1. grocery 2. snacks & sweets 3. Subcategory Overview Google TikTok Instagram B…" at bounding box center [525, 268] width 797 height 647
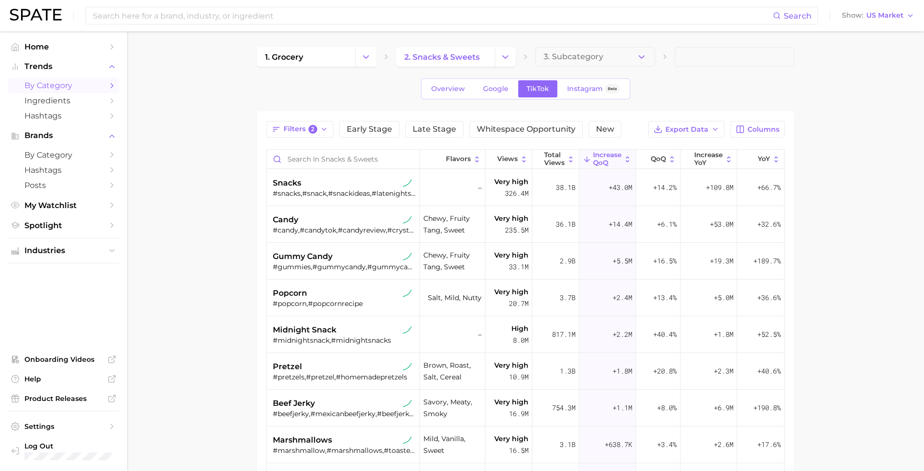
click at [621, 45] on main "1. grocery 2. snacks & sweets 3. Subcategory Overview Google TikTok Instagram B…" at bounding box center [525, 354] width 797 height 647
click at [620, 53] on button "3. Subcategory" at bounding box center [596, 57] width 120 height 20
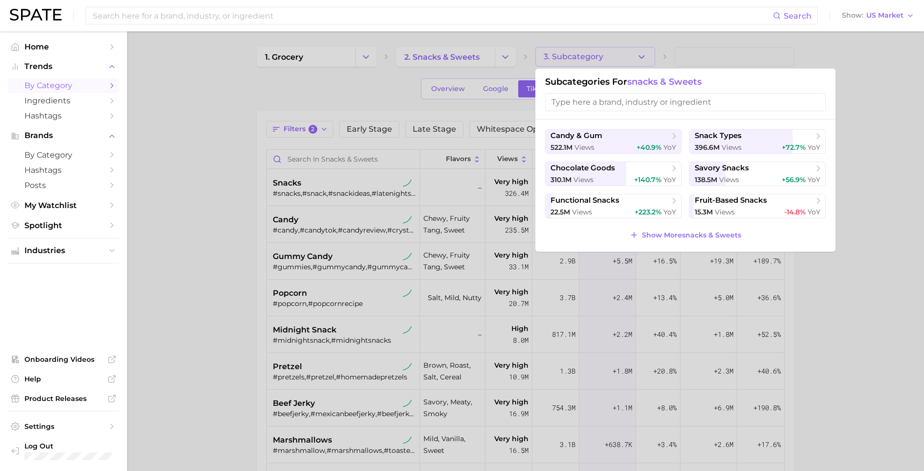
click at [365, 95] on div at bounding box center [462, 235] width 924 height 471
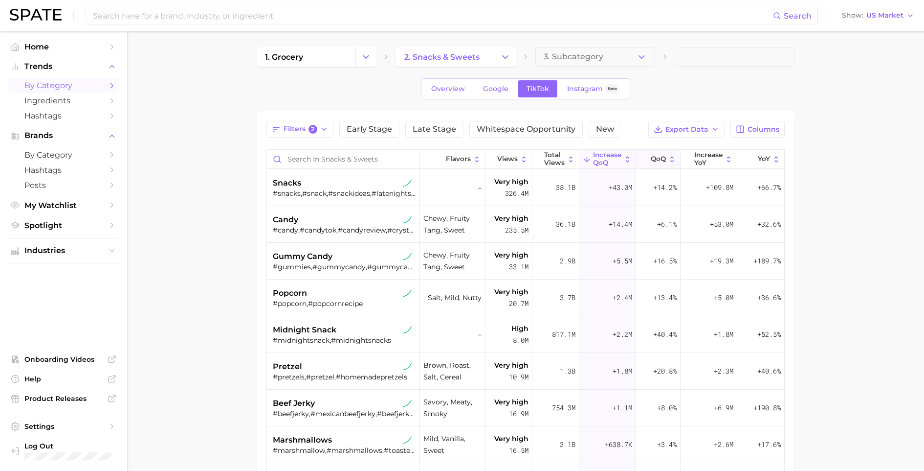
click at [652, 165] on button "QoQ" at bounding box center [658, 159] width 45 height 19
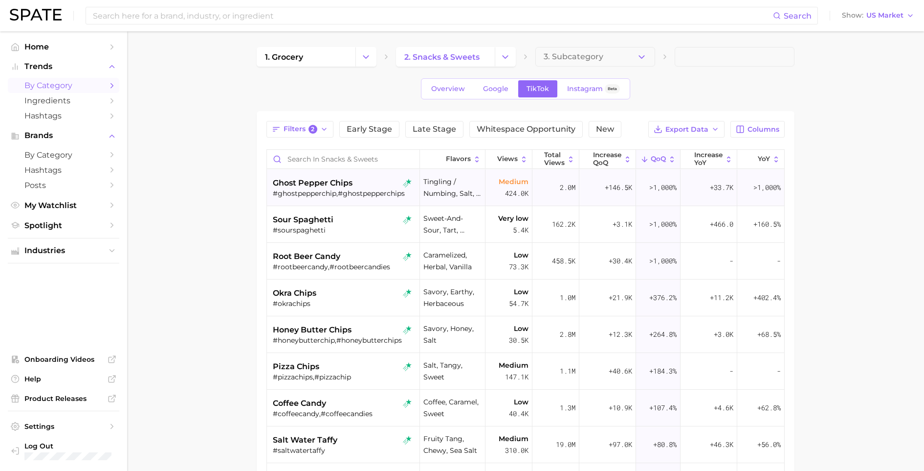
click at [299, 192] on div "#ghostpepperchip,#ghostpepperchips" at bounding box center [344, 193] width 143 height 9
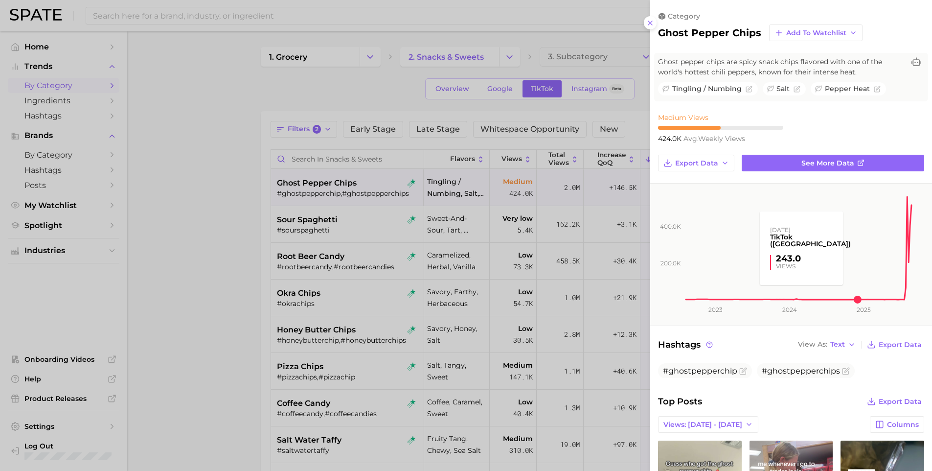
scroll to position [77, 0]
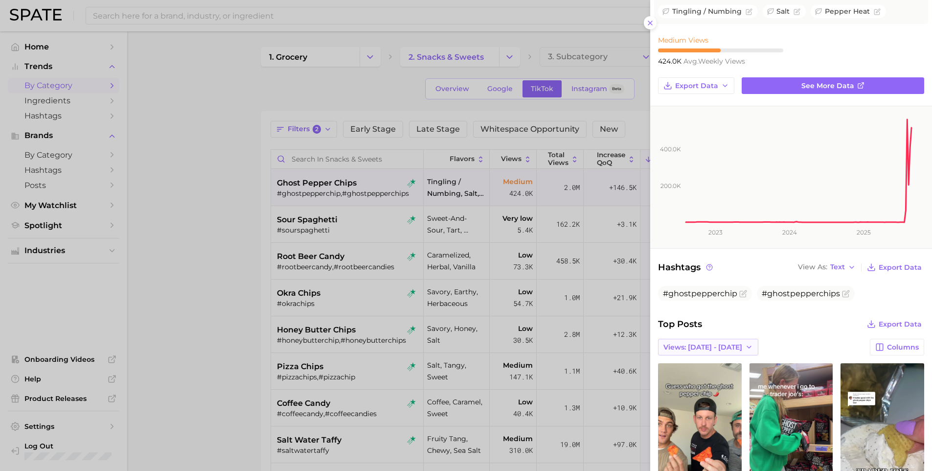
click at [722, 343] on span "Views: [DATE] - [DATE]" at bounding box center [702, 347] width 79 height 8
click at [696, 392] on button "Total Views" at bounding box center [705, 400] width 108 height 18
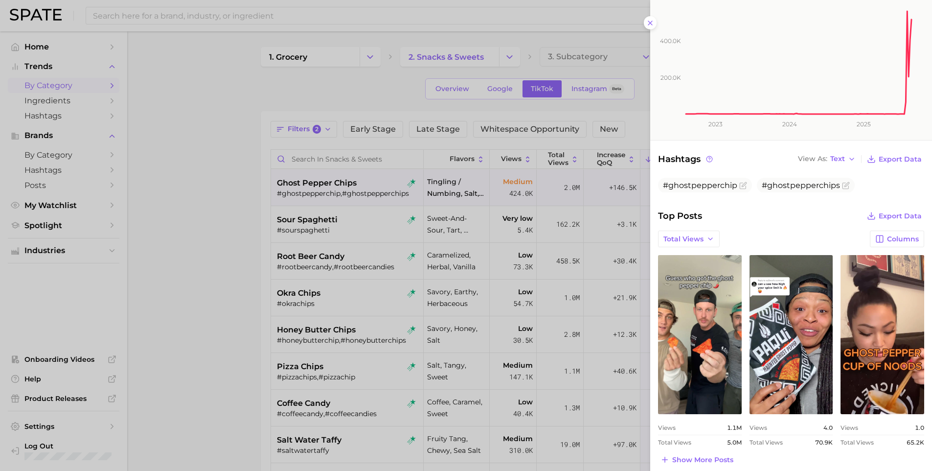
scroll to position [262, 0]
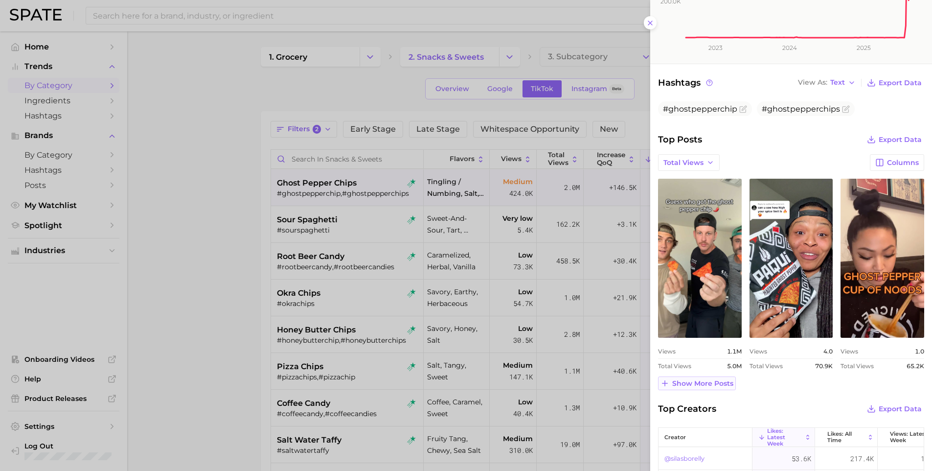
click at [719, 379] on span "Show more posts" at bounding box center [702, 383] width 61 height 8
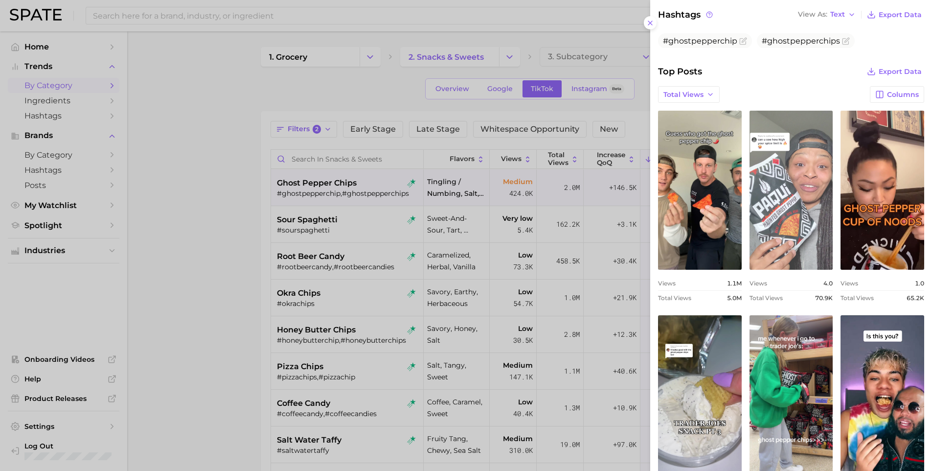
scroll to position [393, 0]
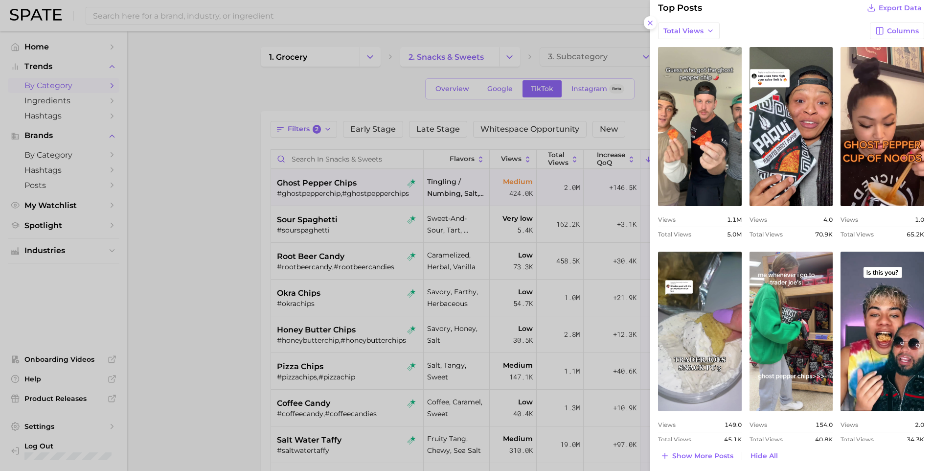
click at [252, 263] on div at bounding box center [466, 235] width 932 height 471
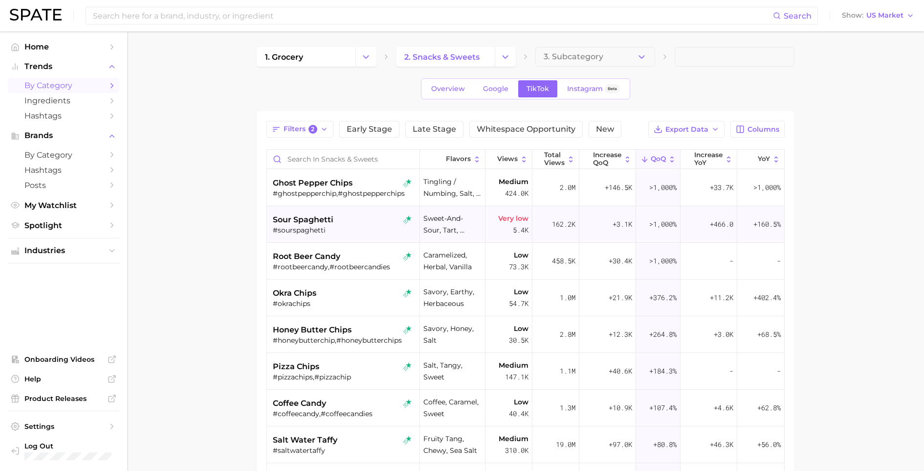
click at [313, 225] on span "sour spaghetti" at bounding box center [303, 220] width 61 height 12
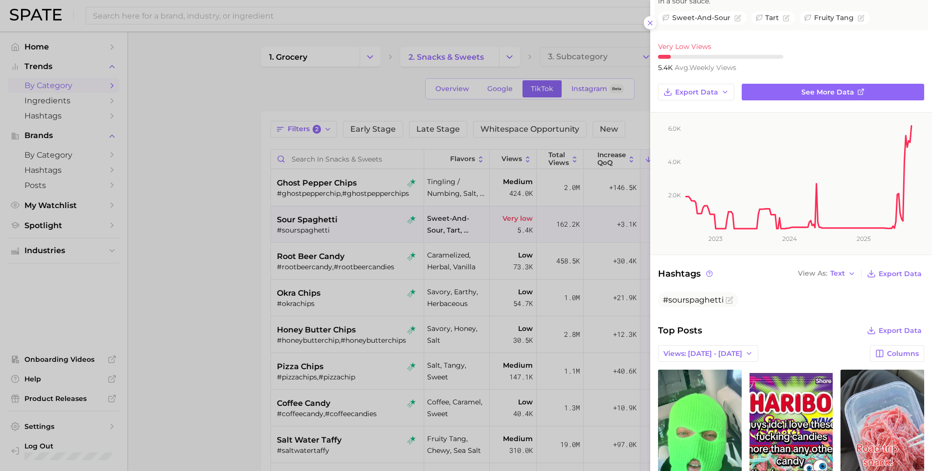
scroll to position [276, 0]
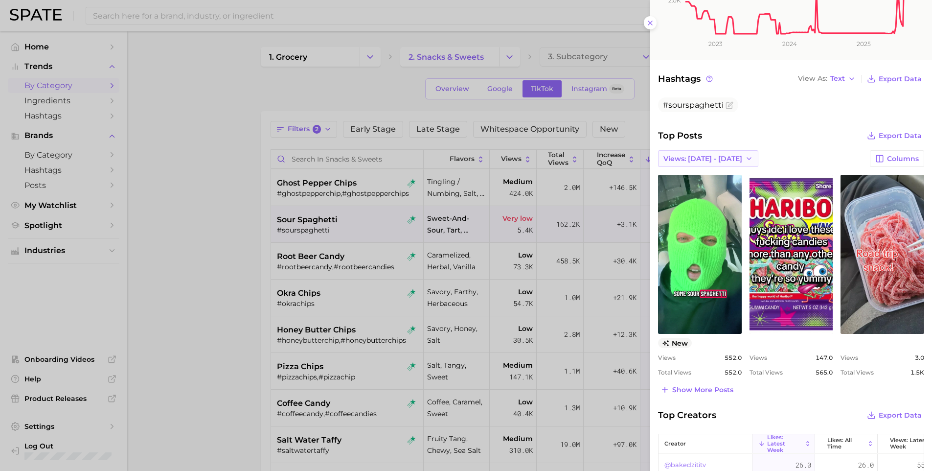
click at [692, 150] on button "Views: [DATE] - [DATE]" at bounding box center [708, 158] width 100 height 17
click at [695, 203] on button "Total Views" at bounding box center [705, 212] width 108 height 18
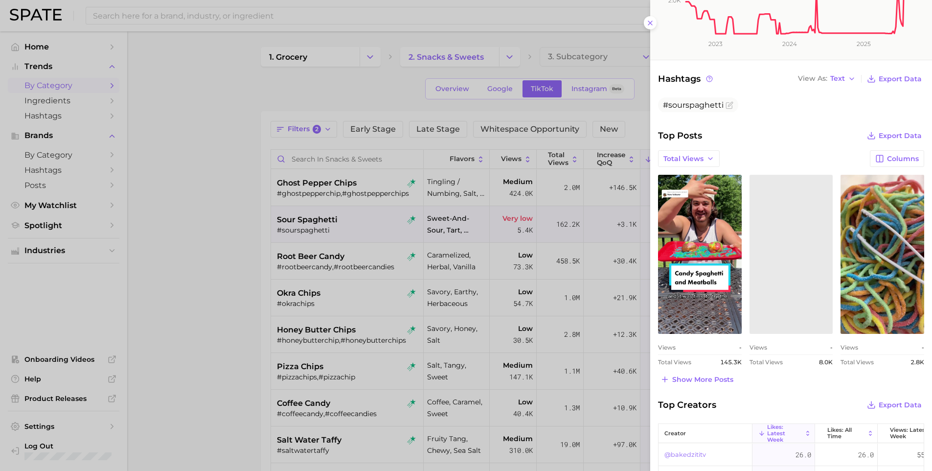
scroll to position [278, 0]
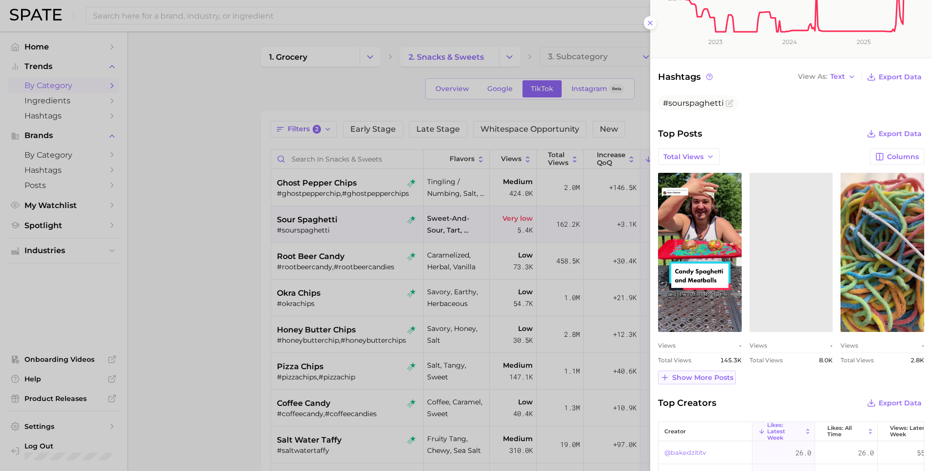
click at [697, 373] on span "Show more posts" at bounding box center [702, 377] width 61 height 8
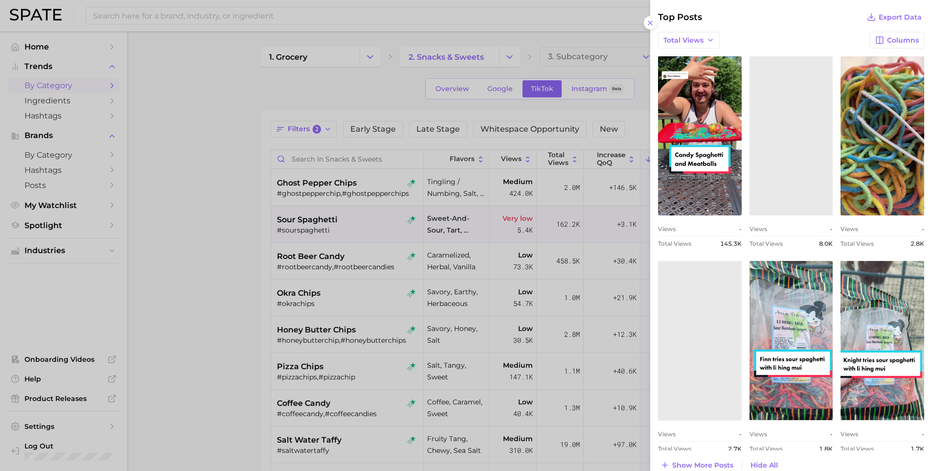
scroll to position [469, 0]
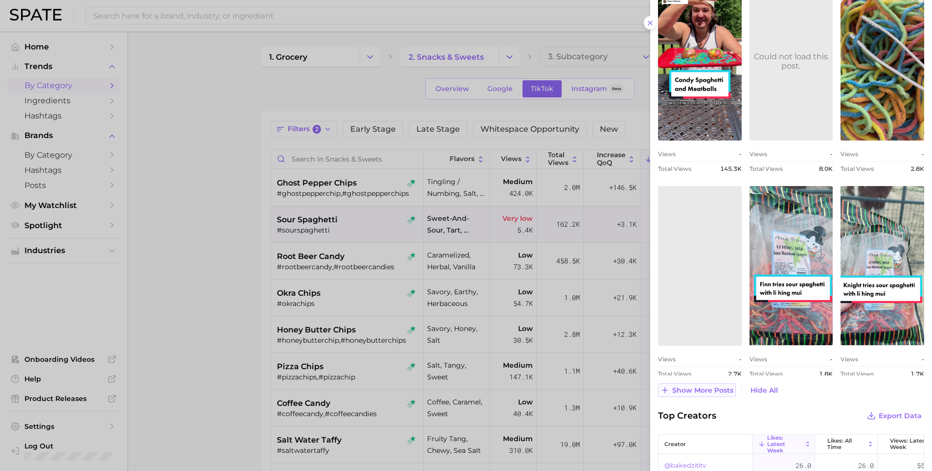
click at [722, 383] on button "Show more posts" at bounding box center [697, 390] width 78 height 14
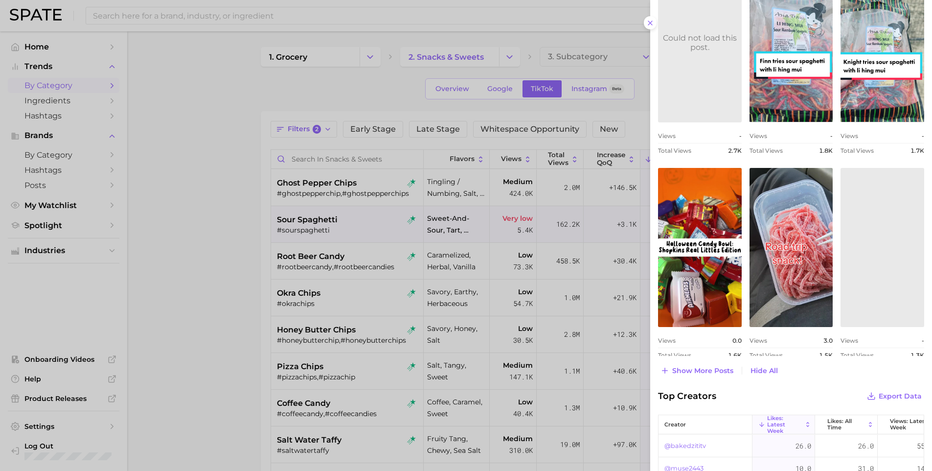
scroll to position [746, 0]
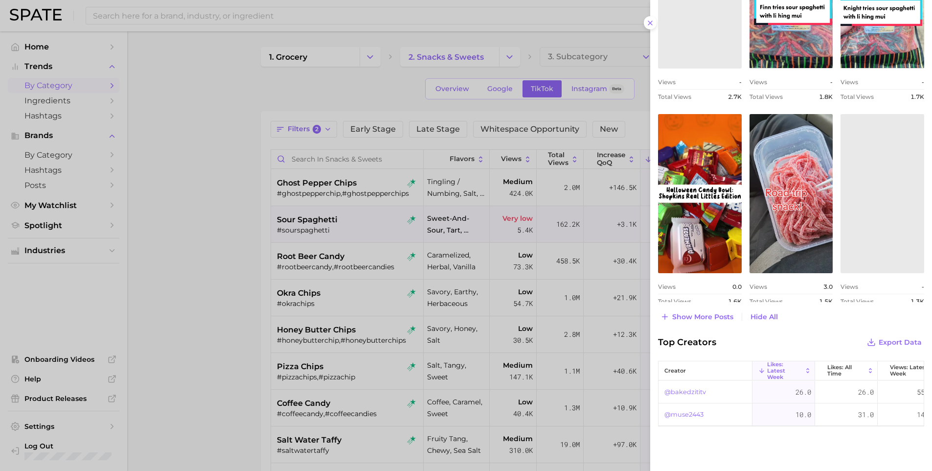
click at [198, 365] on div at bounding box center [466, 235] width 932 height 471
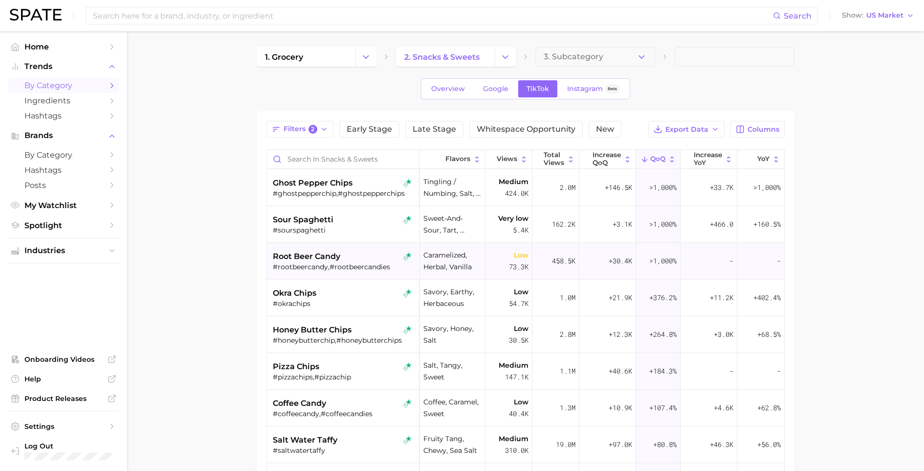
click at [324, 260] on span "root beer candy" at bounding box center [307, 256] width 68 height 12
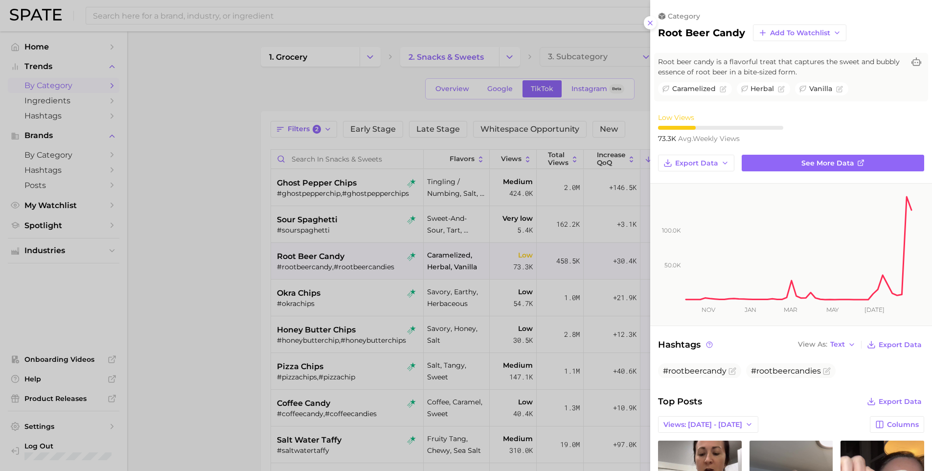
scroll to position [76, 0]
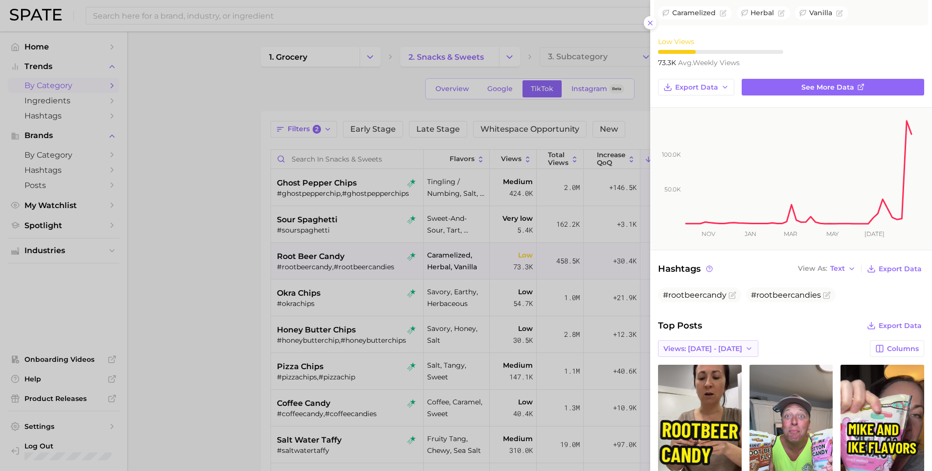
click at [717, 344] on span "Views: [DATE] - [DATE]" at bounding box center [702, 348] width 79 height 8
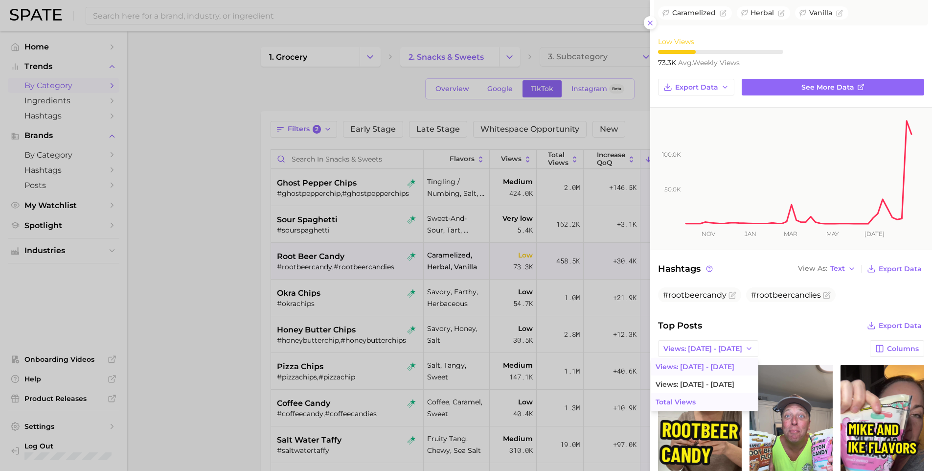
click at [704, 395] on button "Total Views" at bounding box center [705, 402] width 108 height 18
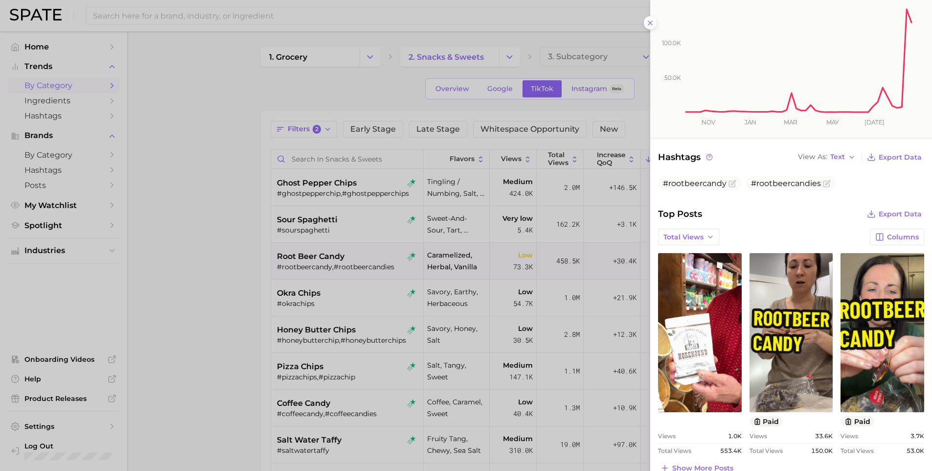
scroll to position [367, 0]
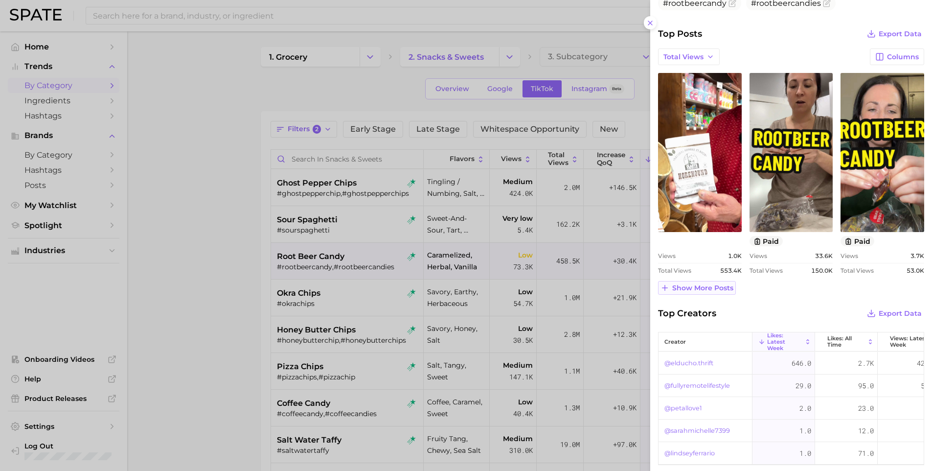
click at [707, 287] on button "Show more posts" at bounding box center [697, 288] width 78 height 14
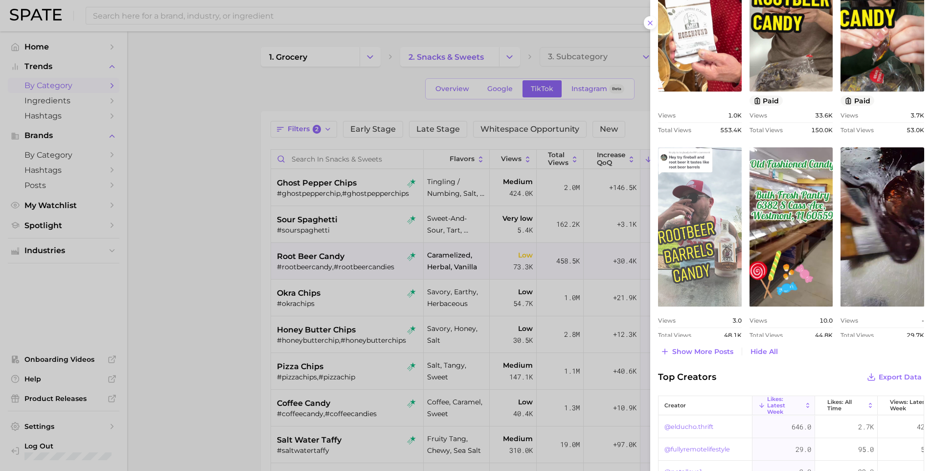
scroll to position [620, 0]
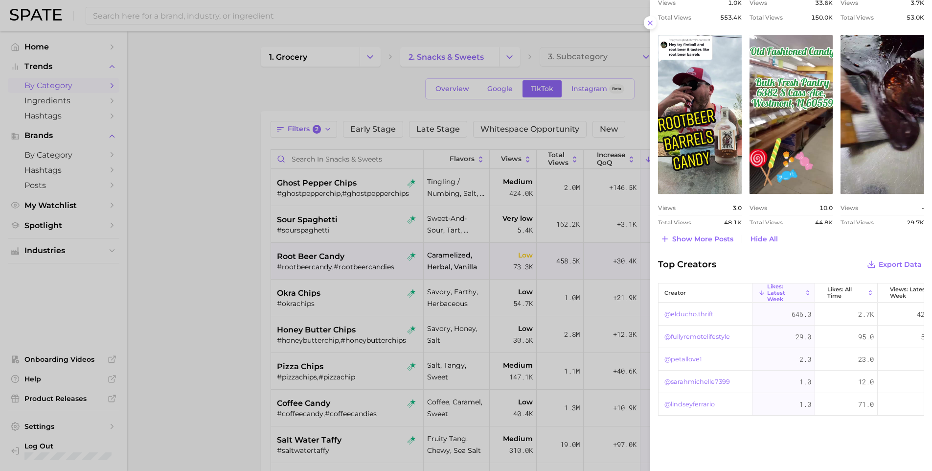
click at [203, 327] on div at bounding box center [466, 235] width 932 height 471
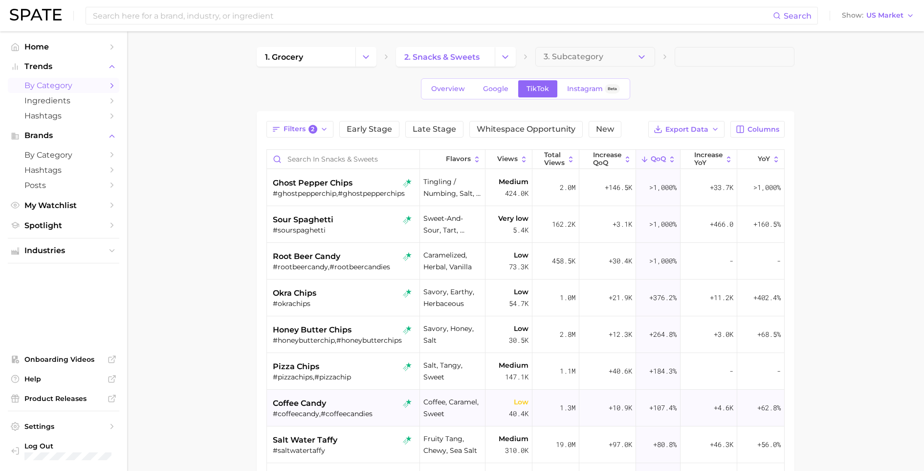
click at [303, 414] on div "#coffeecandy,#coffeecandies" at bounding box center [344, 413] width 143 height 9
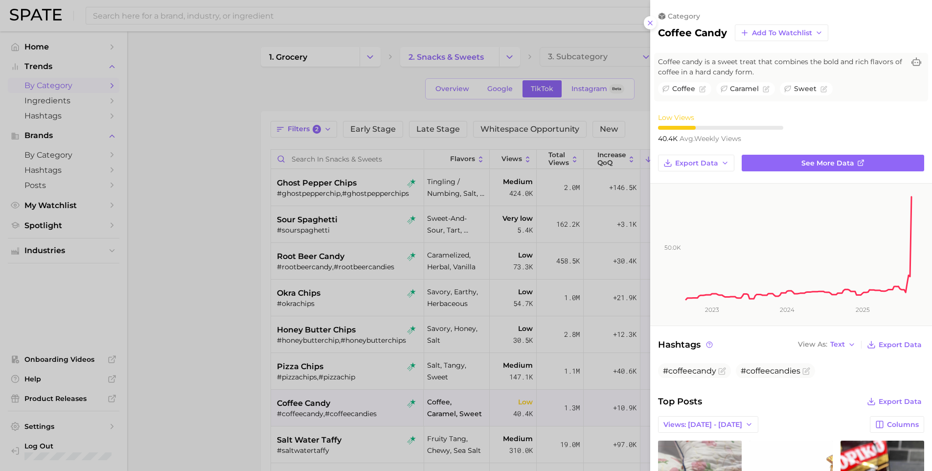
scroll to position [0, 0]
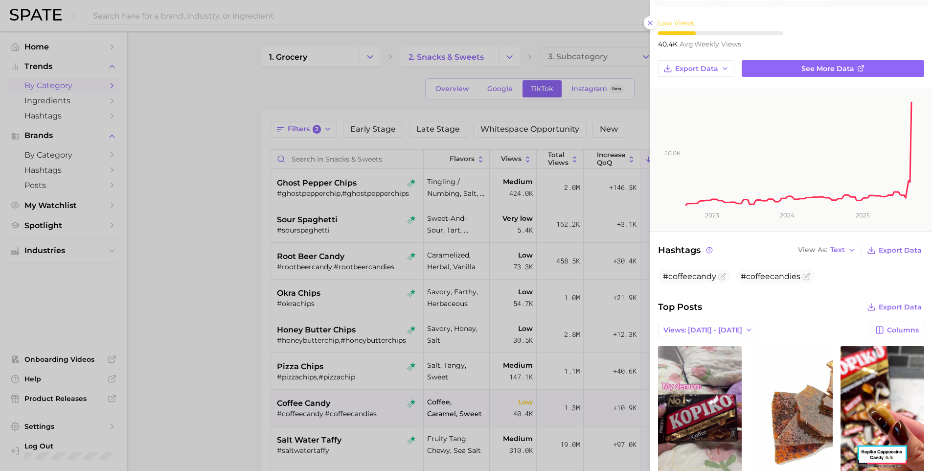
click at [246, 243] on div at bounding box center [466, 235] width 932 height 471
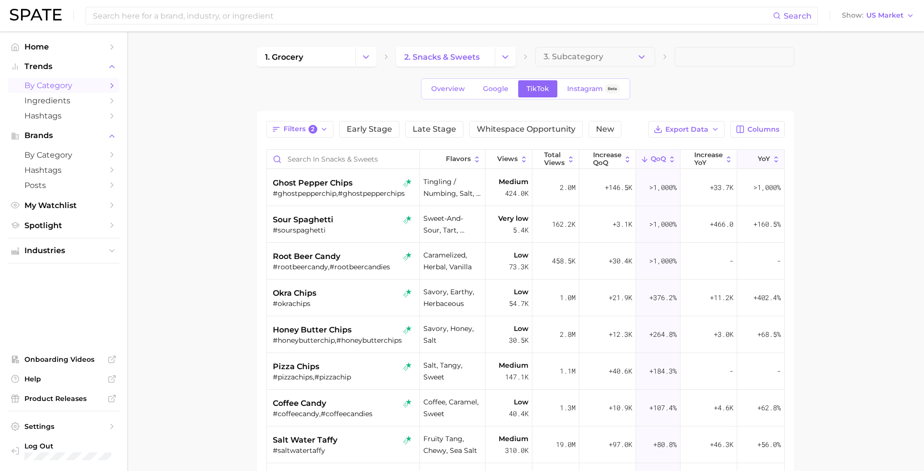
click at [758, 162] on span "YoY" at bounding box center [764, 159] width 12 height 8
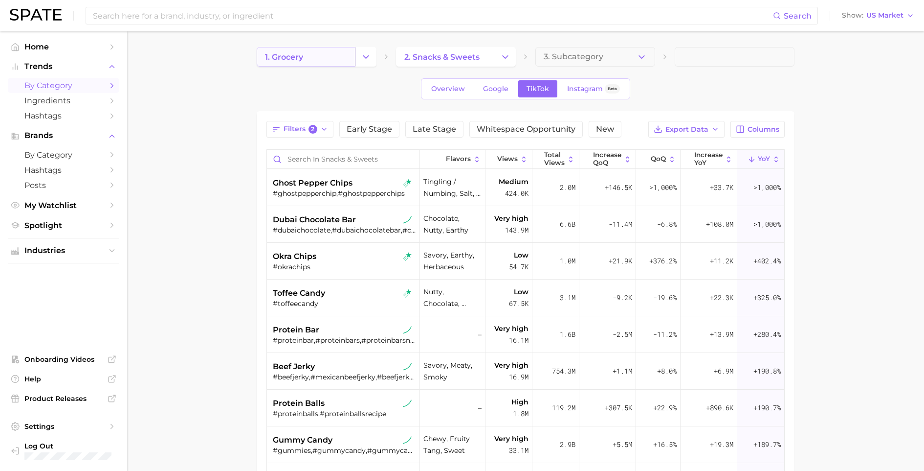
click at [311, 57] on link "1. grocery" at bounding box center [306, 57] width 99 height 20
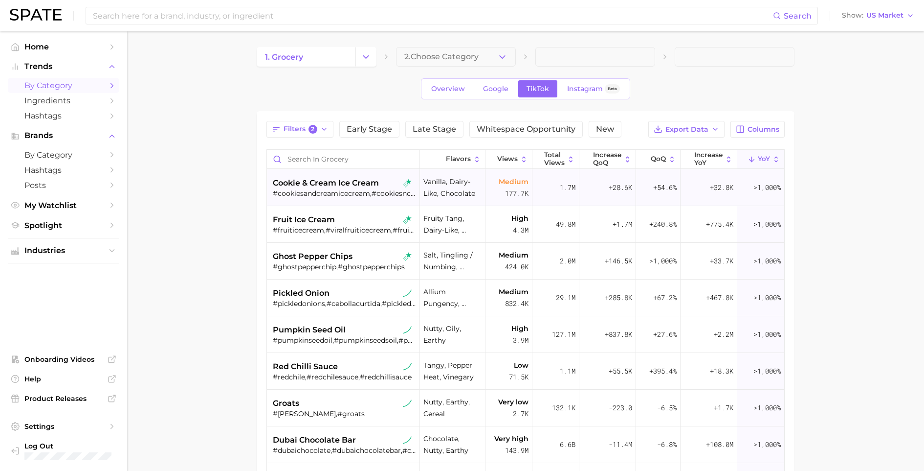
click at [373, 187] on span "cookie & cream ice cream" at bounding box center [326, 183] width 106 height 12
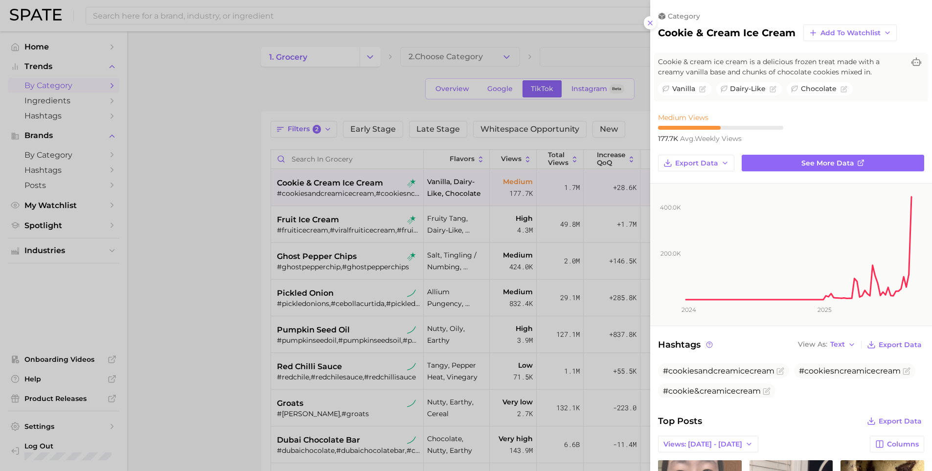
scroll to position [181, 0]
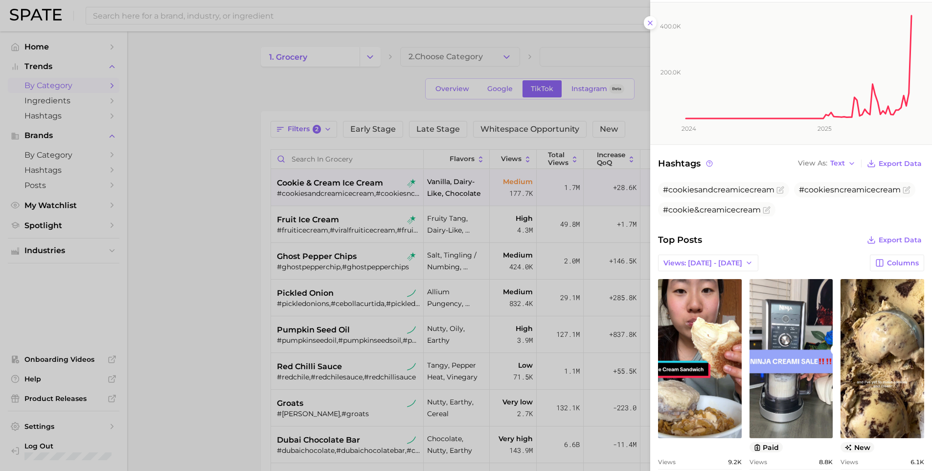
click at [187, 277] on div at bounding box center [466, 235] width 932 height 471
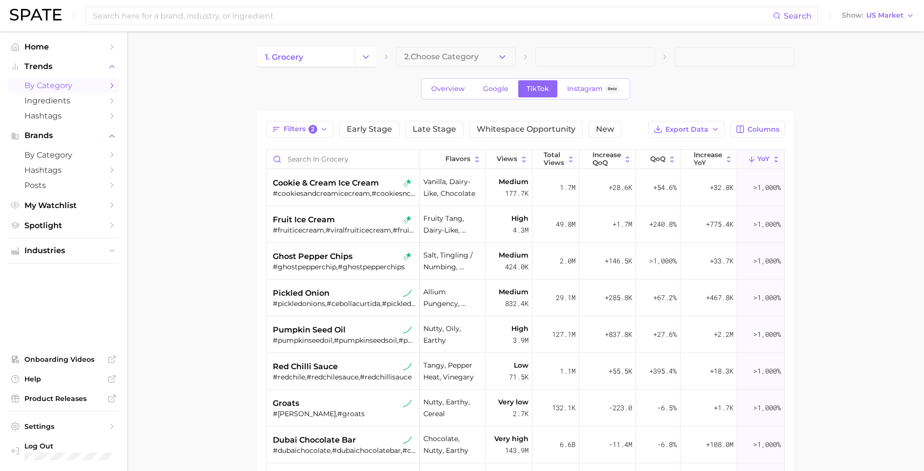
drag, startPoint x: 230, startPoint y: 272, endPoint x: 246, endPoint y: 272, distance: 15.2
click at [230, 272] on main "1. grocery 2. Choose Category Overview Google TikTok Instagram Beta Filters 2 E…" at bounding box center [525, 354] width 797 height 647
click at [291, 295] on span "pickled onion" at bounding box center [301, 293] width 57 height 12
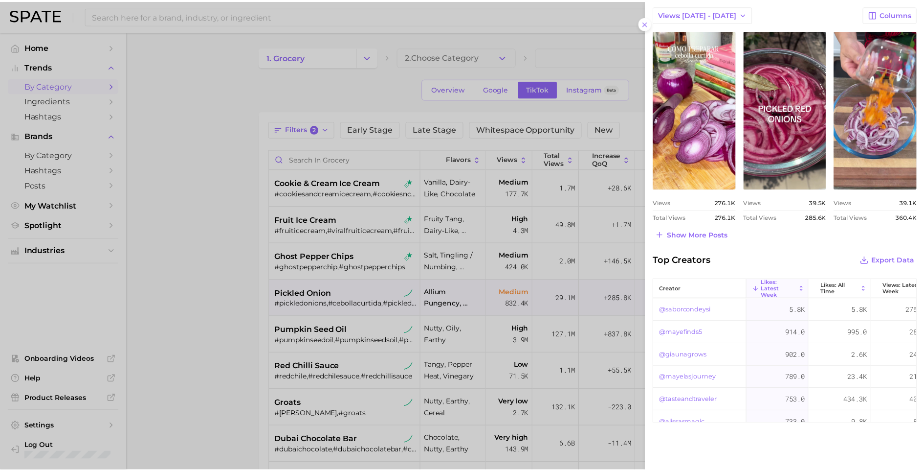
scroll to position [0, 0]
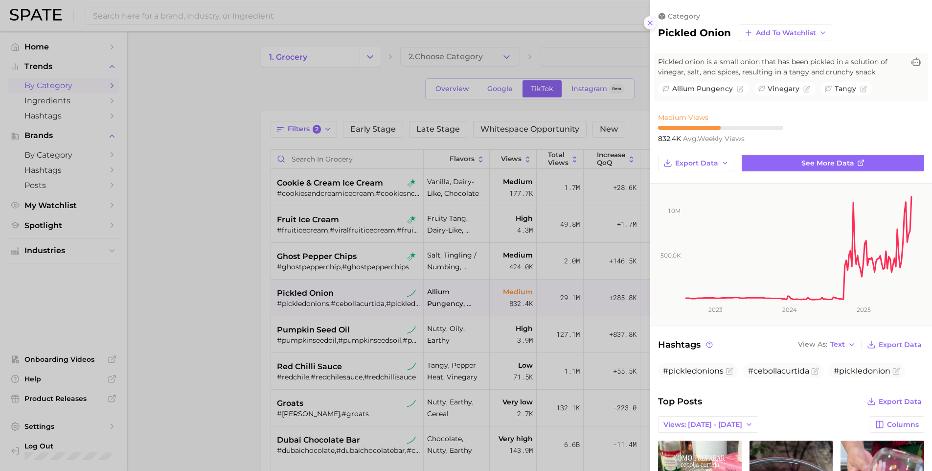
click at [652, 19] on icon at bounding box center [650, 23] width 8 height 8
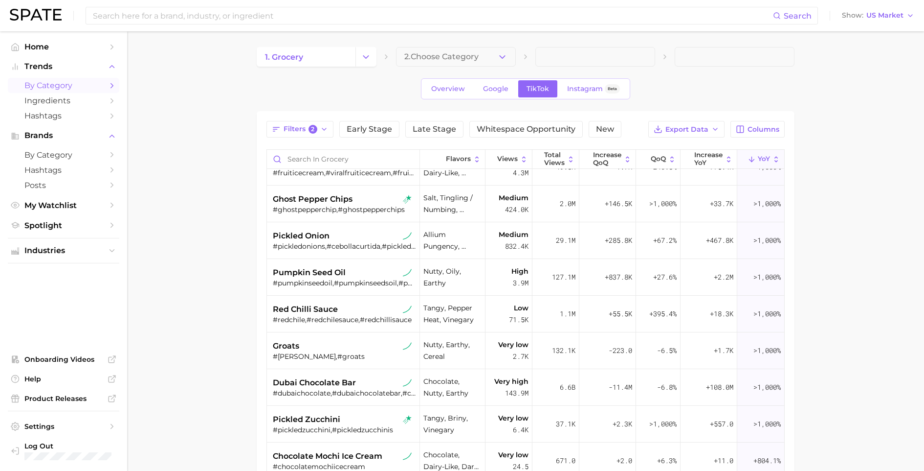
scroll to position [77, 0]
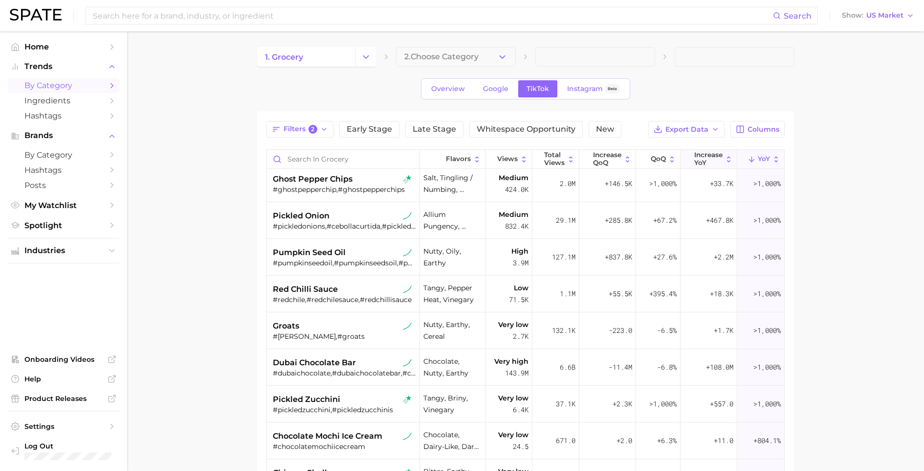
click at [703, 156] on span "increase YoY" at bounding box center [709, 158] width 28 height 15
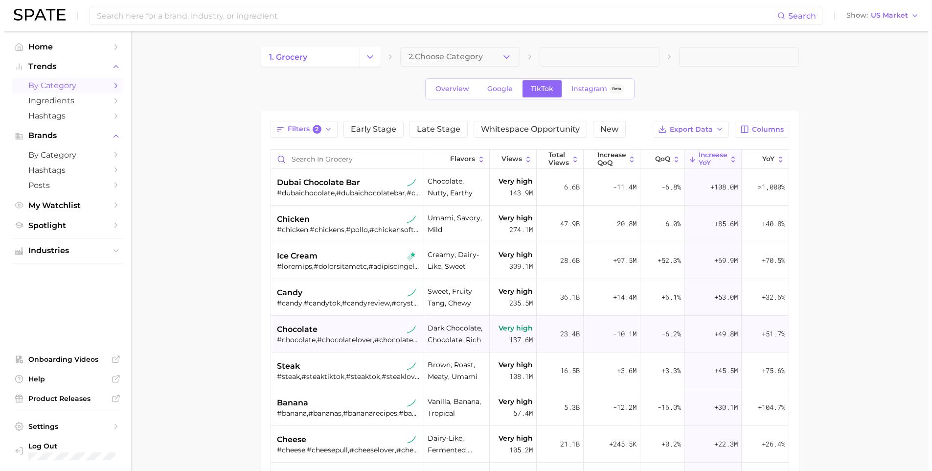
scroll to position [95, 0]
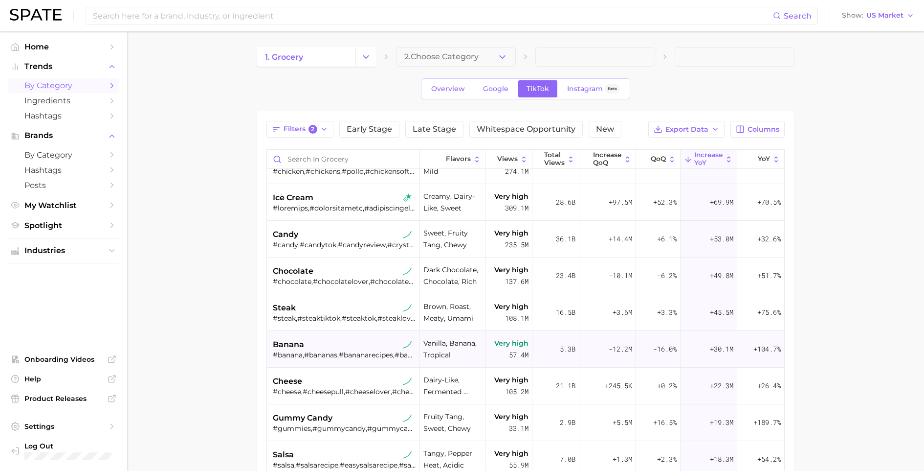
click at [326, 349] on div "banana" at bounding box center [344, 344] width 143 height 12
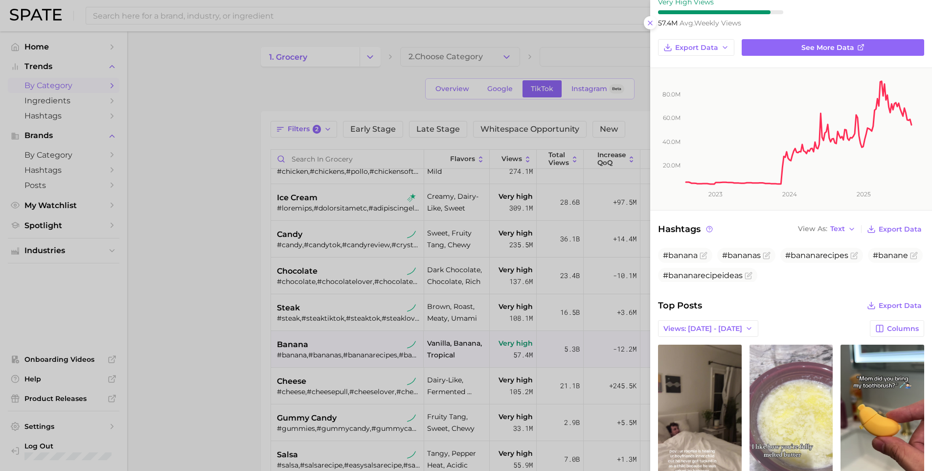
scroll to position [292, 0]
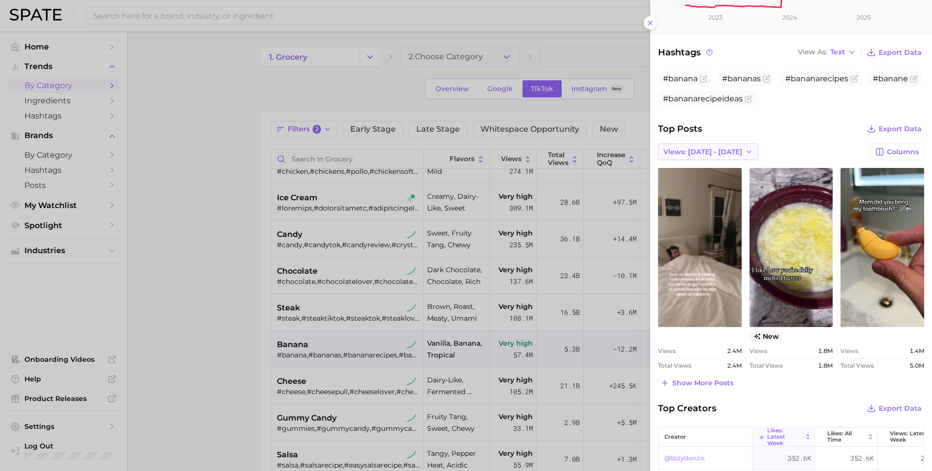
click at [701, 148] on span "Views: [DATE] - [DATE]" at bounding box center [702, 152] width 79 height 8
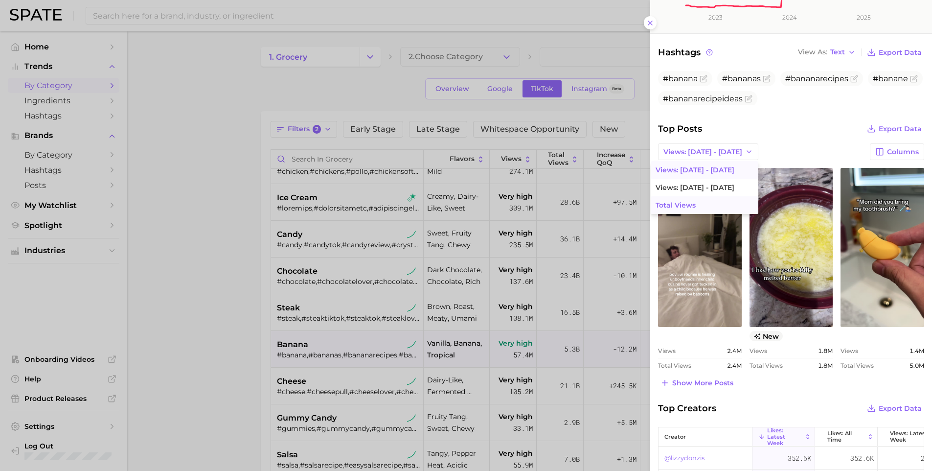
click at [689, 201] on button "Total Views" at bounding box center [705, 205] width 108 height 18
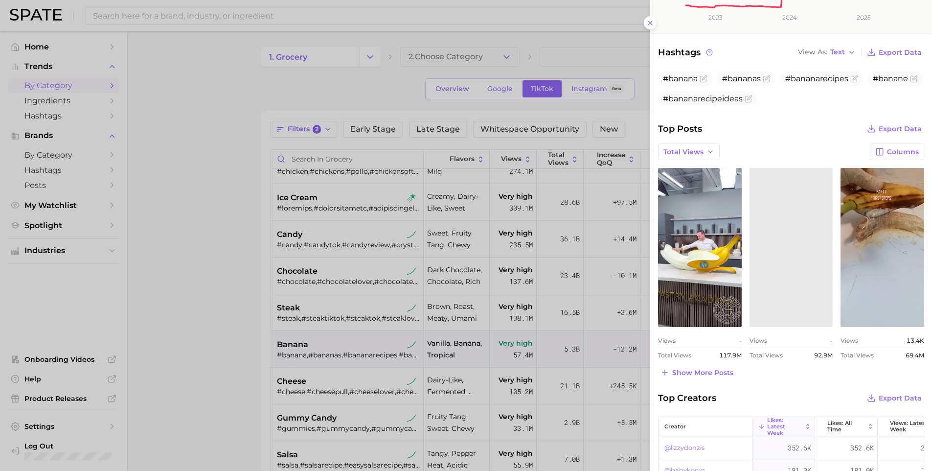
scroll to position [0, 0]
click at [678, 368] on span "Show more posts" at bounding box center [702, 372] width 61 height 8
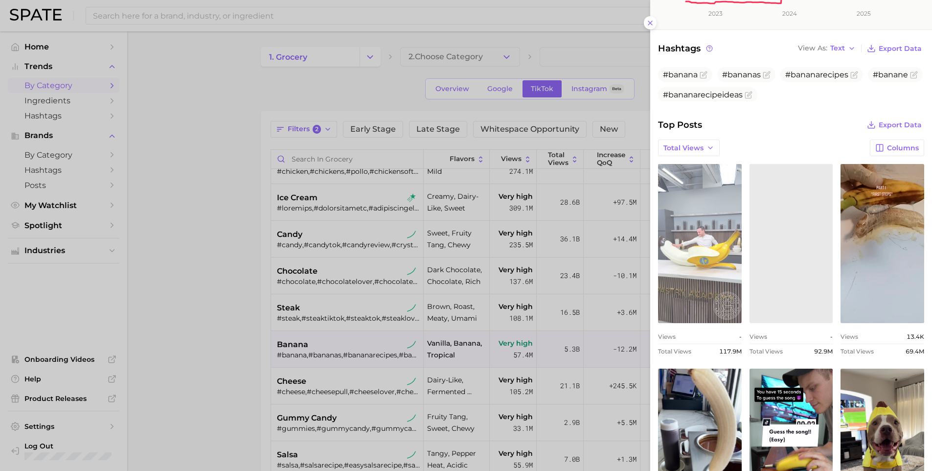
scroll to position [456, 0]
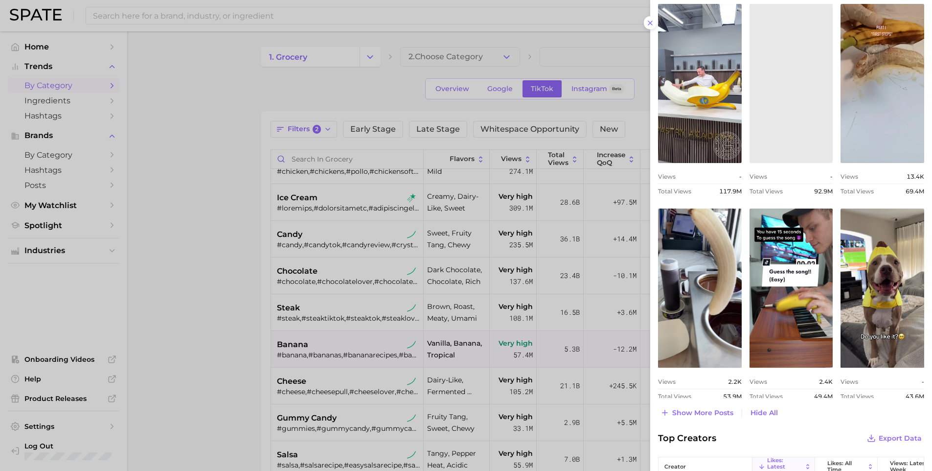
click at [238, 208] on div at bounding box center [466, 235] width 932 height 471
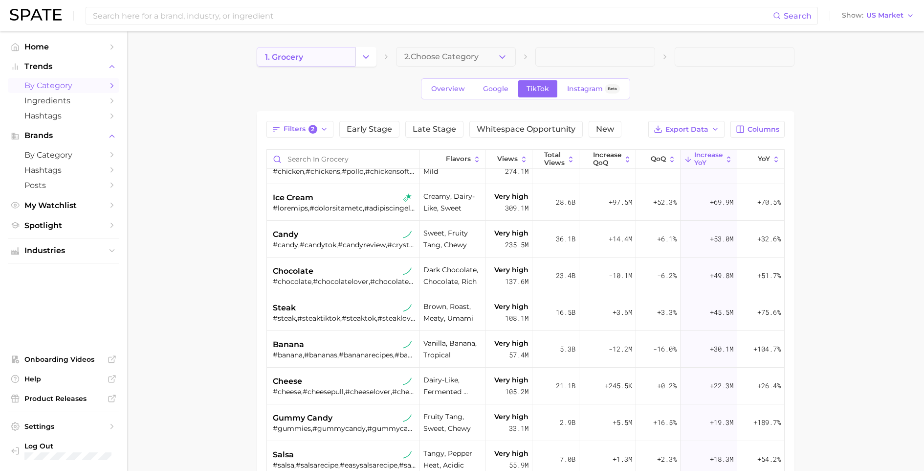
click at [312, 57] on link "1. grocery" at bounding box center [306, 57] width 99 height 20
click at [368, 59] on icon "Change Category" at bounding box center [366, 57] width 10 height 10
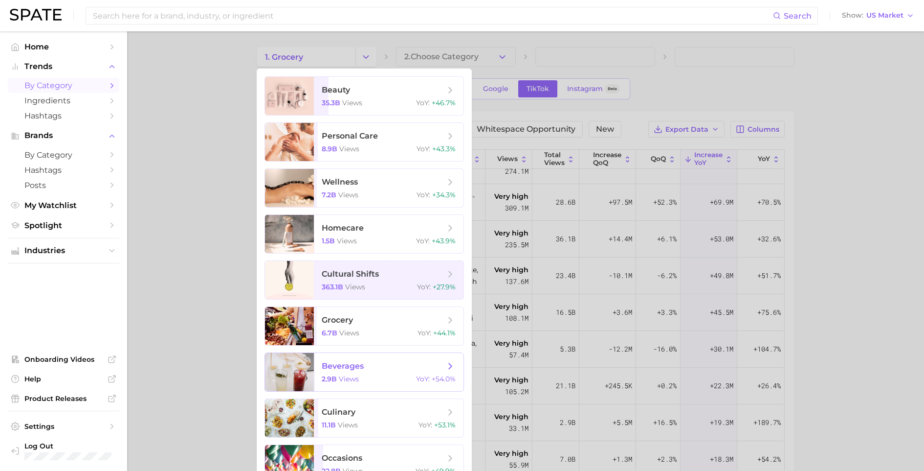
drag, startPoint x: 366, startPoint y: 375, endPoint x: 365, endPoint y: 369, distance: 5.5
click at [366, 375] on span "beverages 2.9b views YoY : +54.0%" at bounding box center [389, 372] width 150 height 38
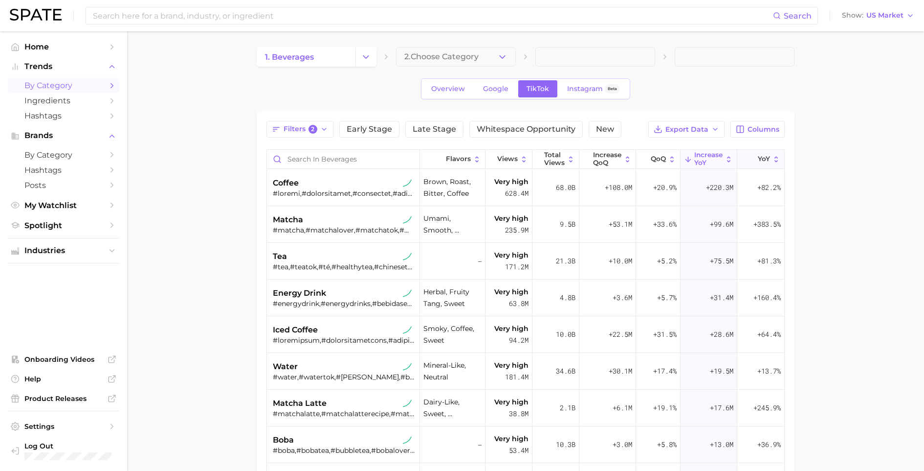
click at [758, 162] on span "YoY" at bounding box center [764, 159] width 12 height 8
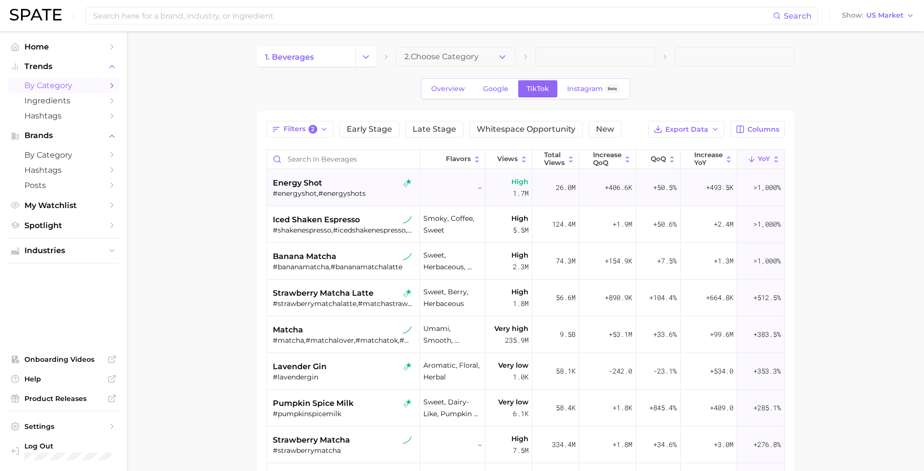
click at [331, 190] on div "#energyshot,#energyshots" at bounding box center [344, 193] width 143 height 9
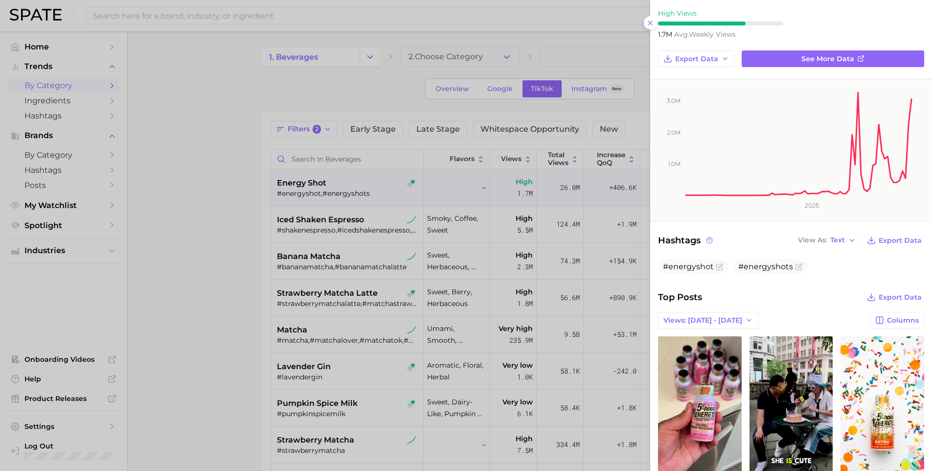
scroll to position [176, 0]
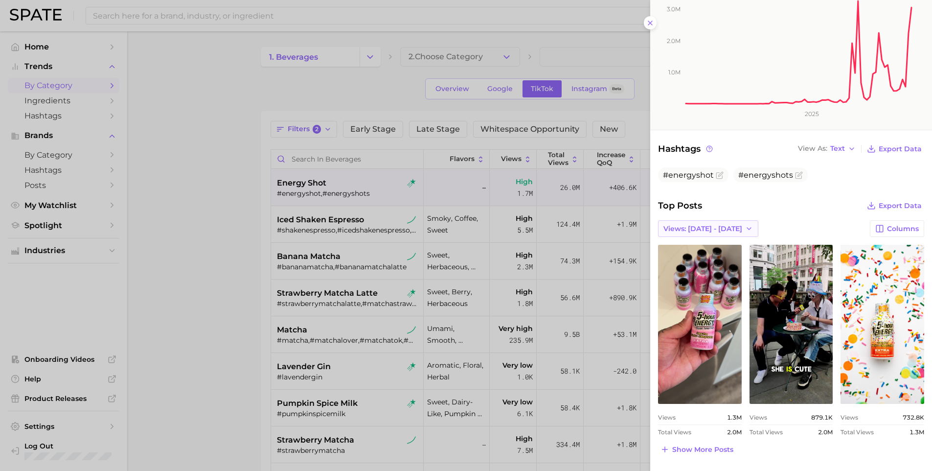
click at [696, 225] on span "Views: [DATE] - [DATE]" at bounding box center [702, 229] width 79 height 8
click at [702, 275] on button "Total Views" at bounding box center [705, 282] width 108 height 18
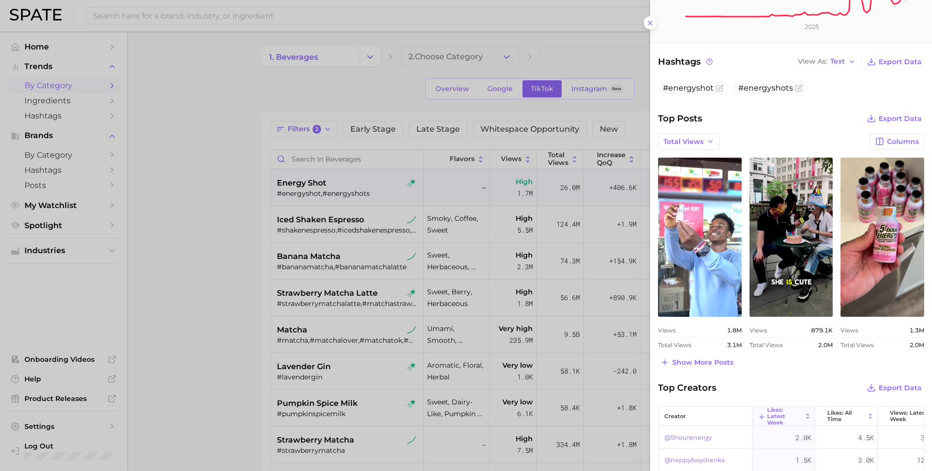
scroll to position [344, 0]
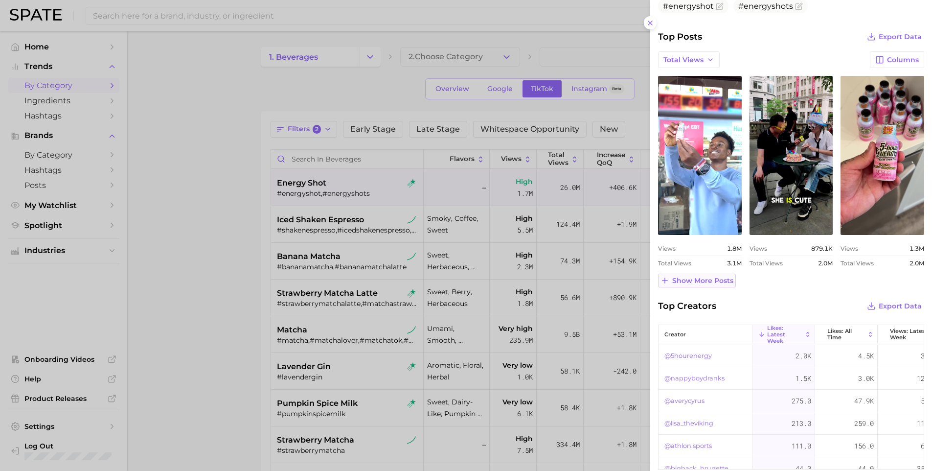
click at [696, 276] on span "Show more posts" at bounding box center [702, 280] width 61 height 8
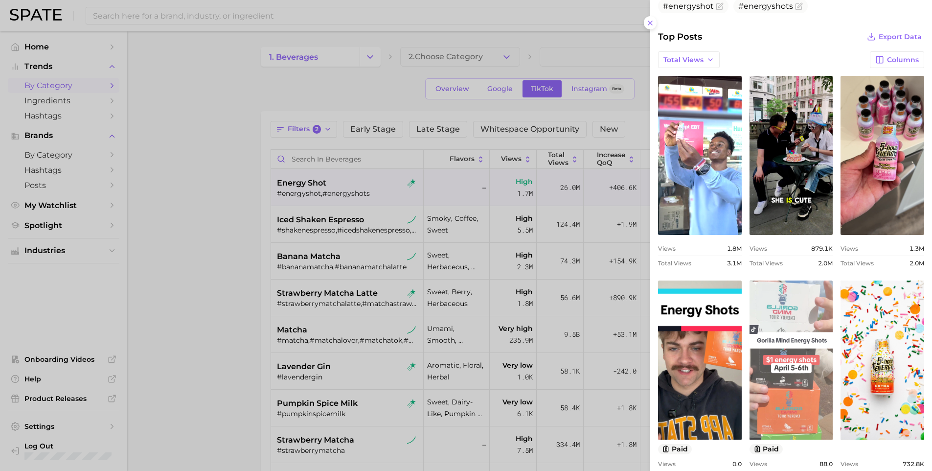
scroll to position [530, 0]
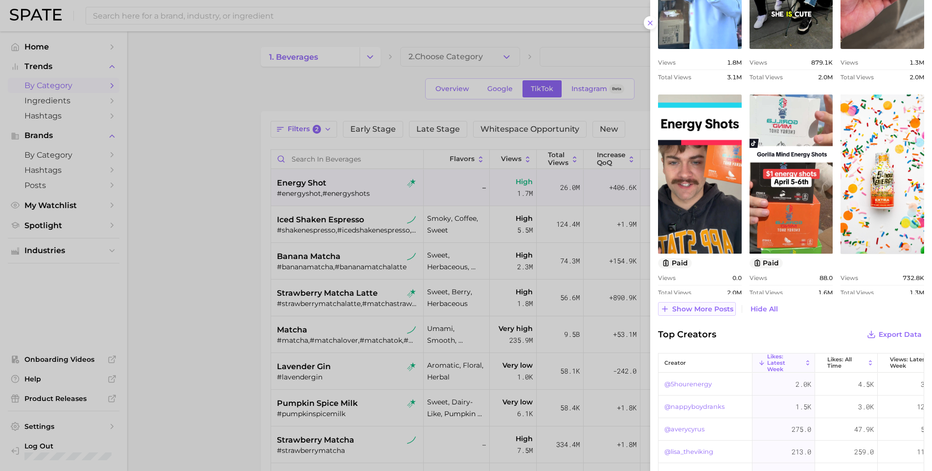
click at [698, 305] on span "Show more posts" at bounding box center [702, 309] width 61 height 8
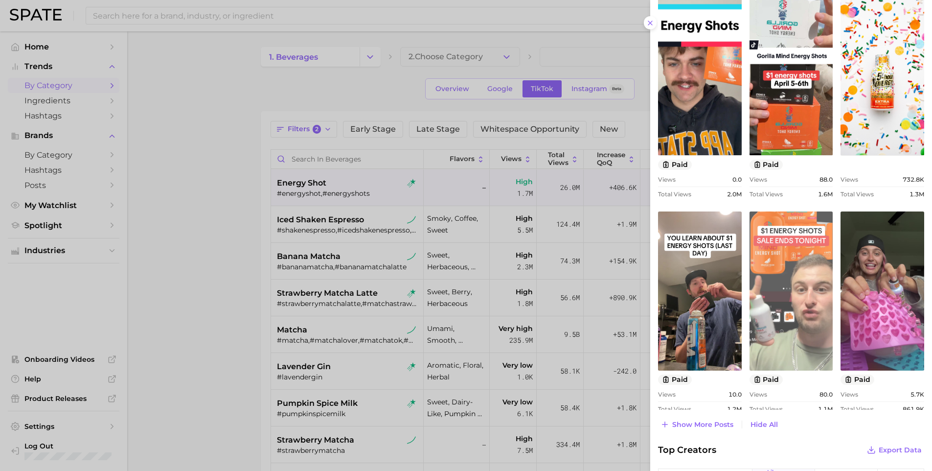
scroll to position [643, 0]
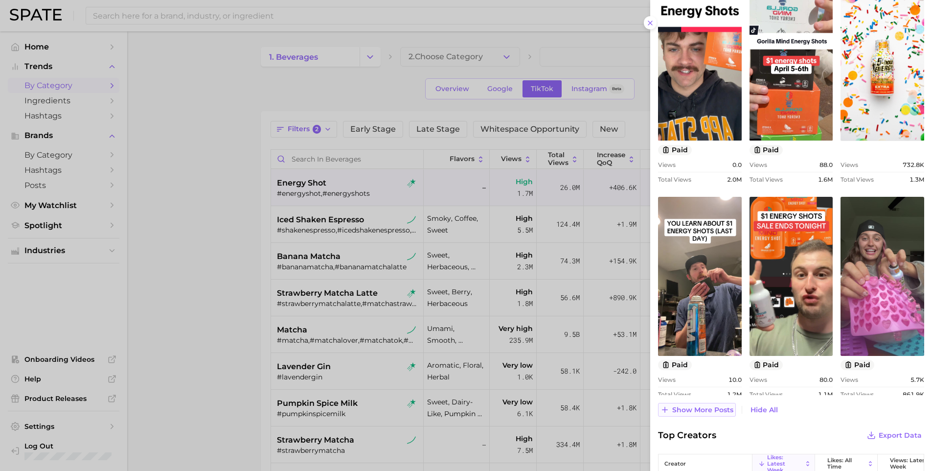
click at [702, 406] on span "Show more posts" at bounding box center [702, 410] width 61 height 8
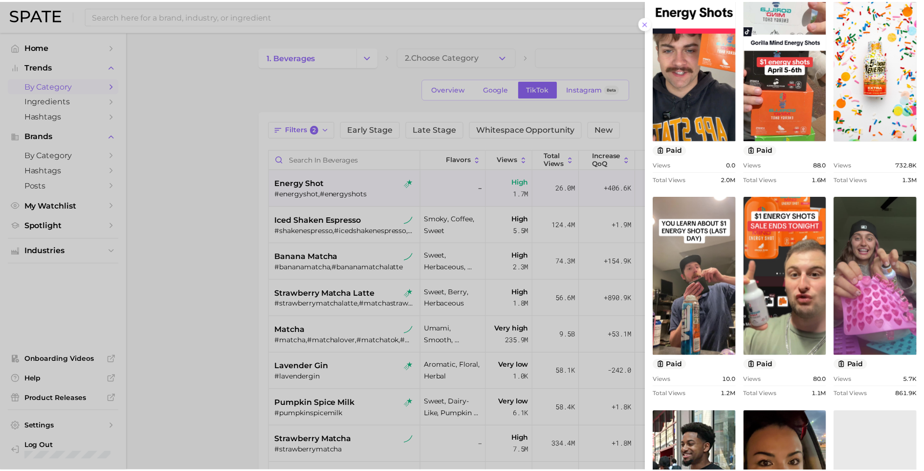
scroll to position [0, 0]
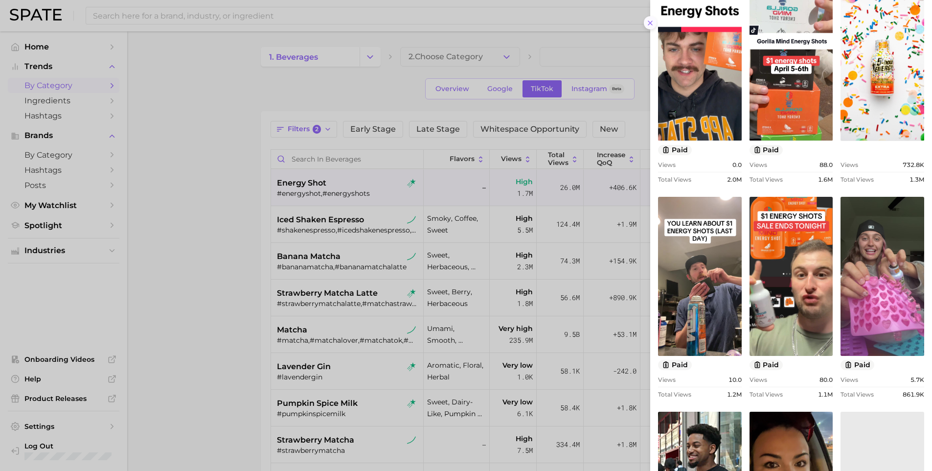
click at [650, 20] on icon at bounding box center [650, 23] width 8 height 8
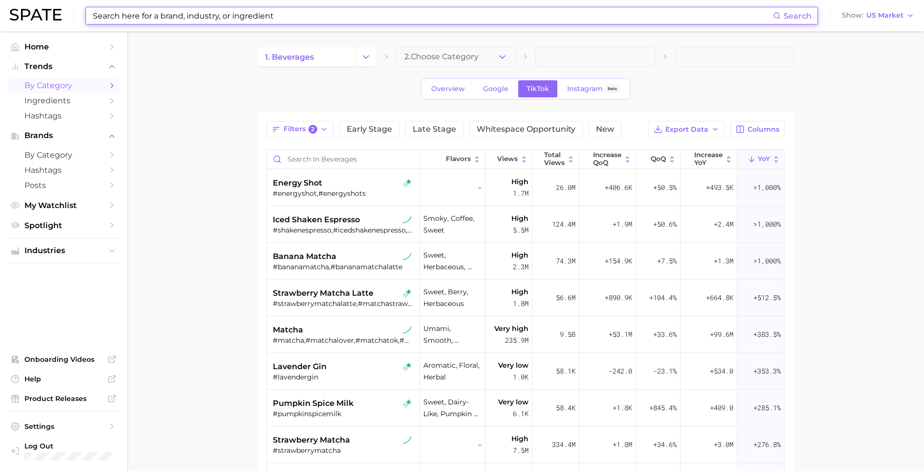
click at [328, 14] on input at bounding box center [432, 15] width 681 height 17
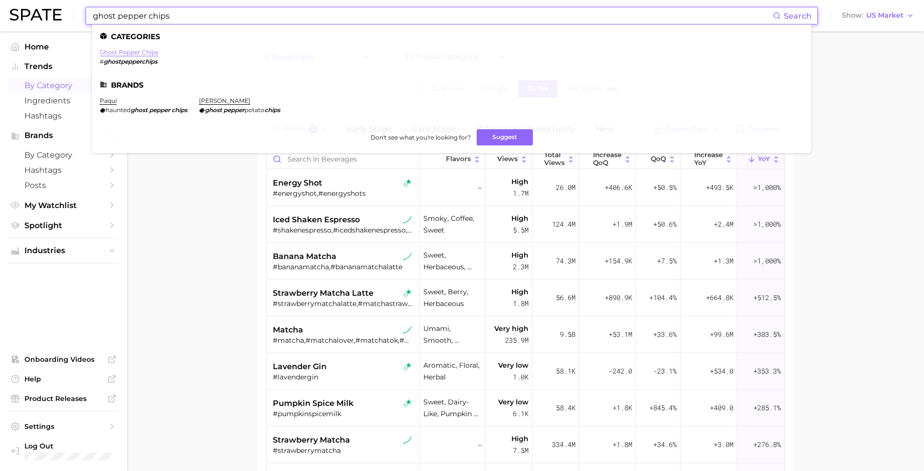
type input "ghost pepper chips"
click at [129, 49] on link "ghost pepper chips" at bounding box center [129, 51] width 59 height 7
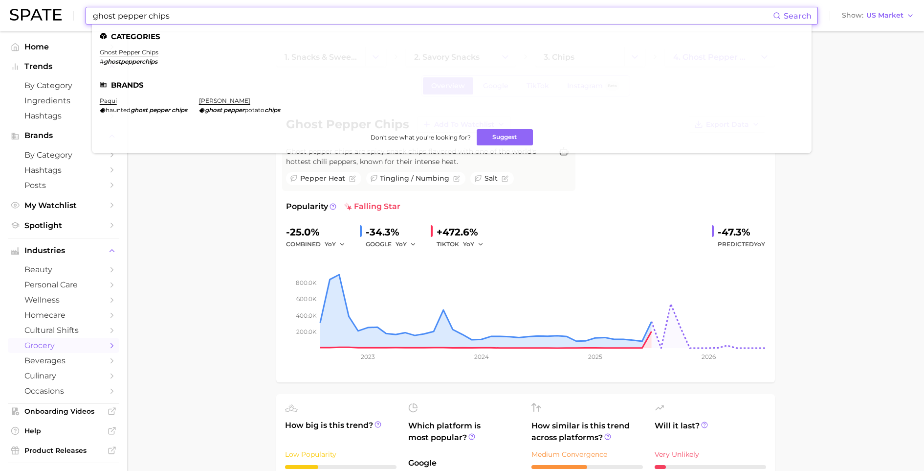
drag, startPoint x: 170, startPoint y: 14, endPoint x: 58, endPoint y: 16, distance: 111.5
click at [58, 16] on div "ghost pepper chips Search Categories ghost pepper chips # ghostpepperchips Bran…" at bounding box center [462, 15] width 905 height 31
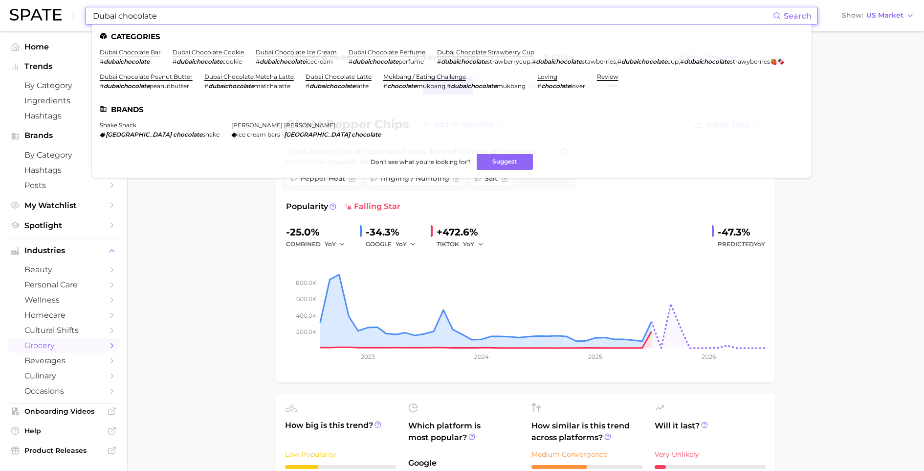
click at [173, 10] on input "Dubai chocolate" at bounding box center [432, 15] width 681 height 17
click at [137, 52] on link "dubai chocolate bar" at bounding box center [130, 51] width 61 height 7
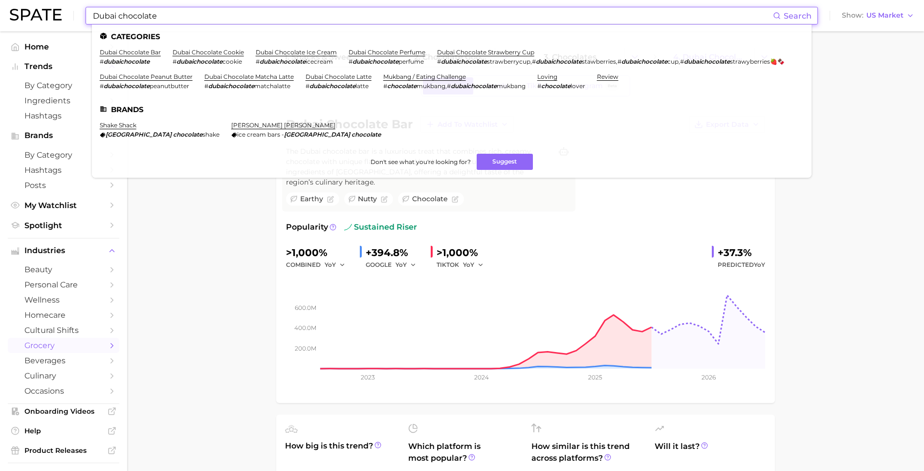
drag, startPoint x: 170, startPoint y: 11, endPoint x: 49, endPoint y: 11, distance: 120.3
click at [49, 11] on div "Dubai chocolate Search Categories dubai chocolate bar # dubaichocolate dubai ch…" at bounding box center [462, 15] width 905 height 31
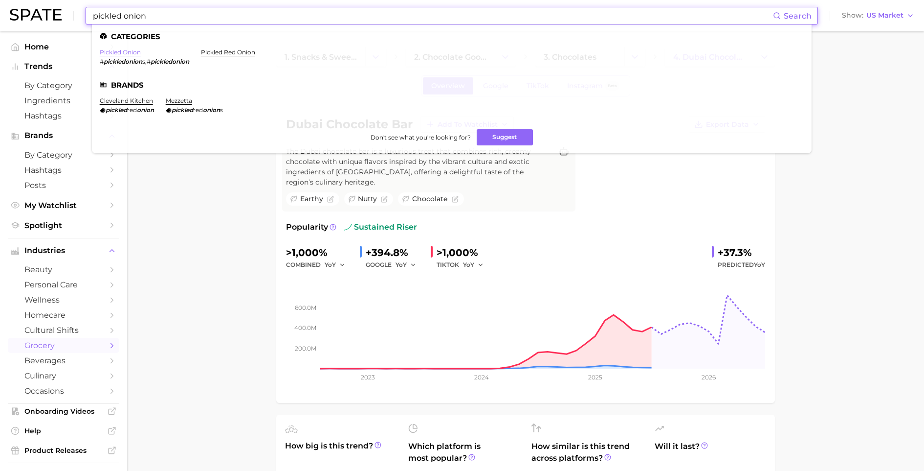
type input "pickled onion"
click at [114, 51] on link "pickled onion" at bounding box center [120, 51] width 41 height 7
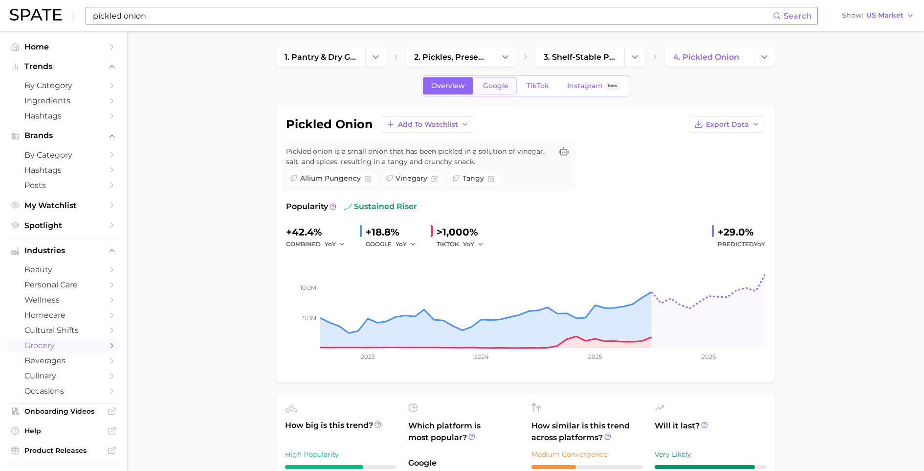
click at [505, 90] on span "Google" at bounding box center [495, 86] width 25 height 8
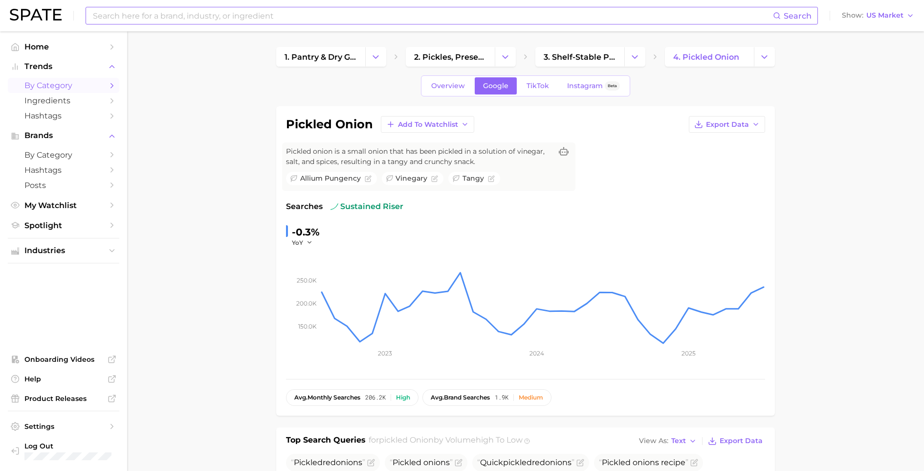
click at [65, 90] on link "by Category" at bounding box center [64, 85] width 112 height 15
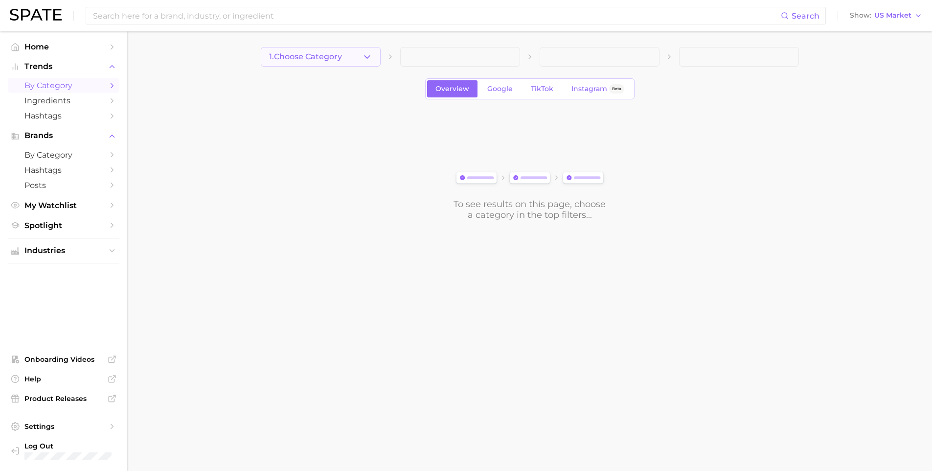
click at [338, 57] on span "1. Choose Category" at bounding box center [305, 56] width 73 height 9
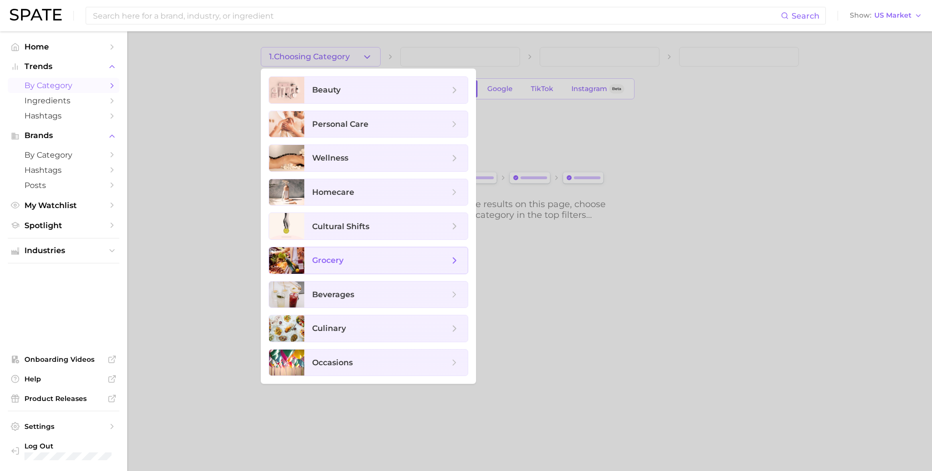
click at [341, 266] on span "grocery" at bounding box center [385, 260] width 163 height 26
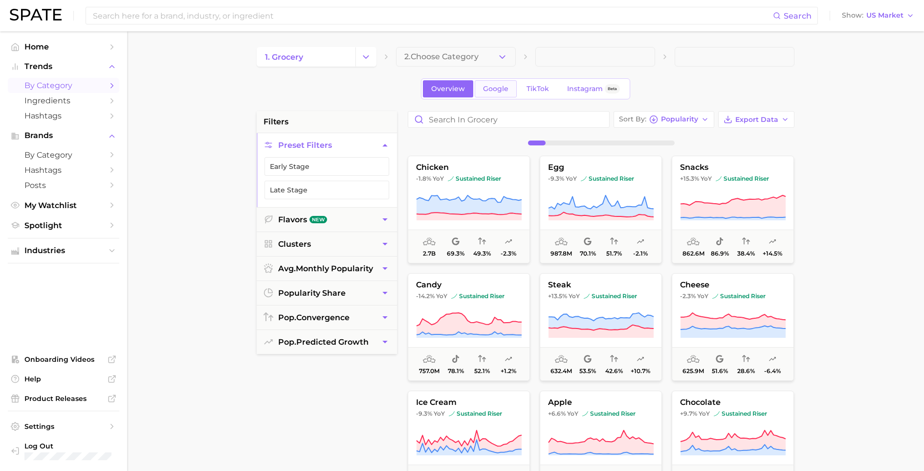
click at [500, 94] on link "Google" at bounding box center [496, 88] width 42 height 17
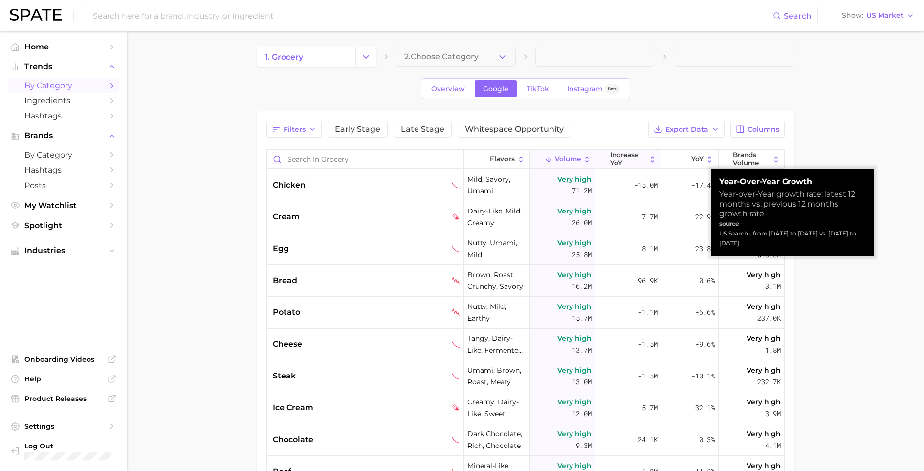
click at [630, 162] on span "increase YoY" at bounding box center [628, 158] width 36 height 15
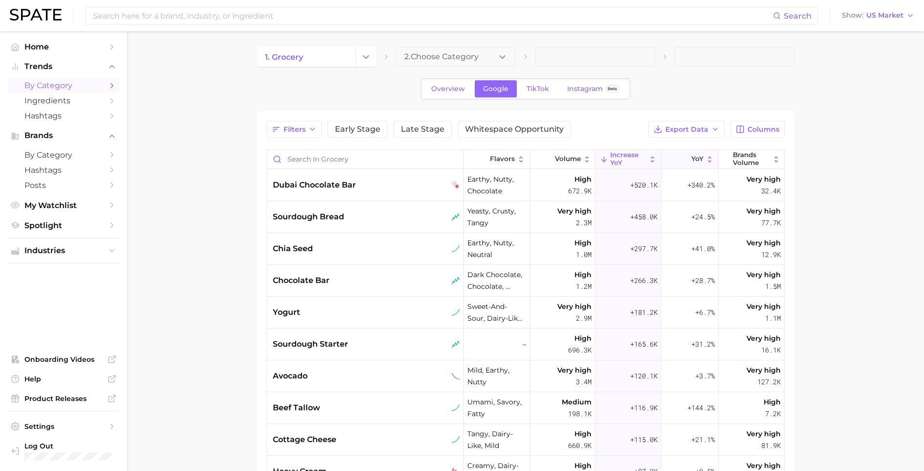
click at [682, 152] on button "YoY" at bounding box center [690, 159] width 57 height 19
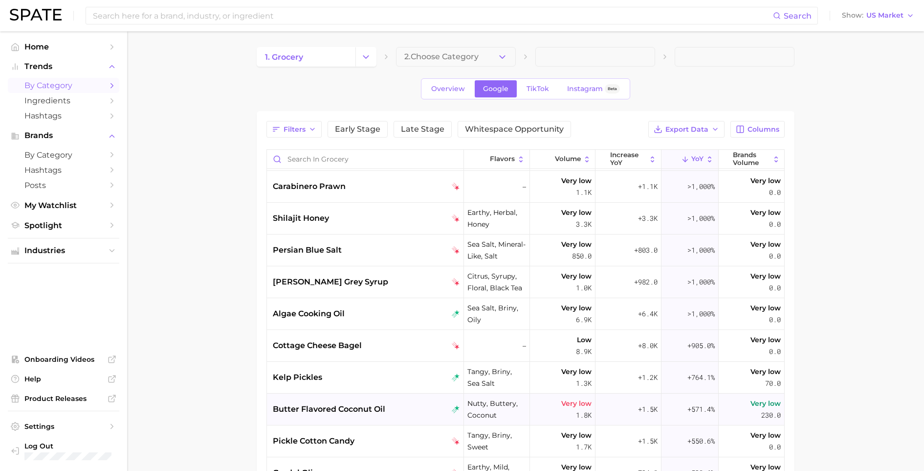
scroll to position [284, 0]
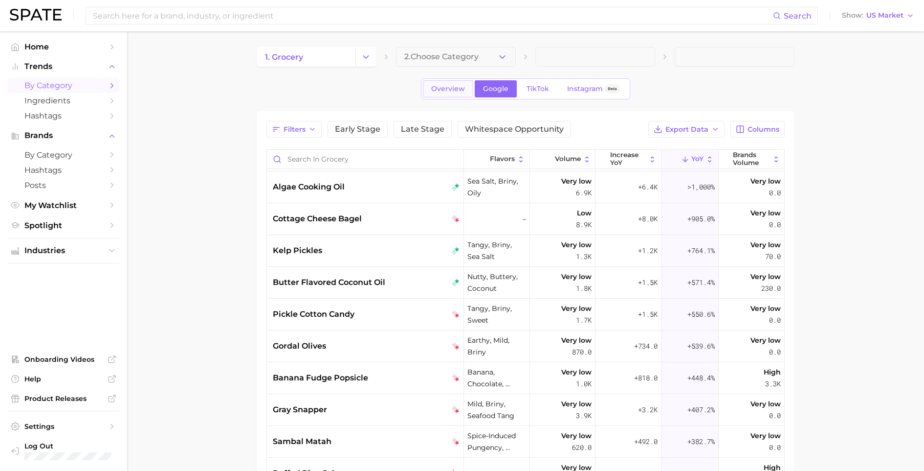
click at [457, 90] on span "Overview" at bounding box center [448, 89] width 34 height 8
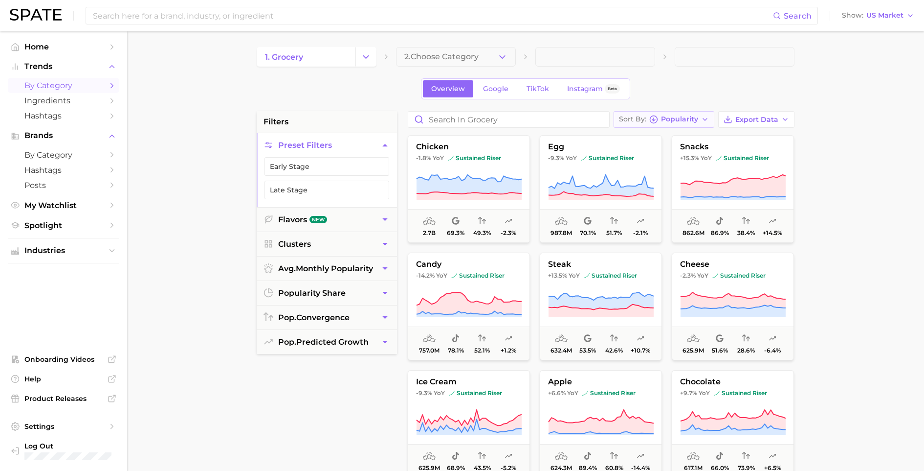
click at [679, 117] on span "Popularity" at bounding box center [679, 118] width 37 height 5
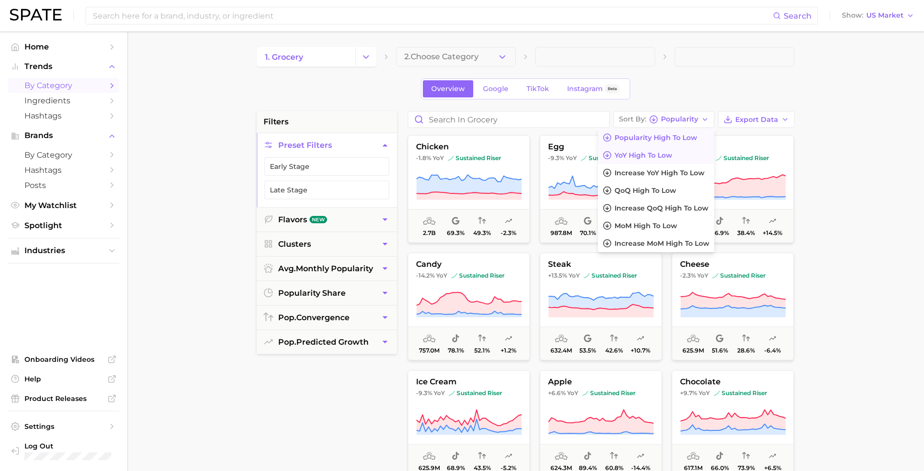
click at [645, 158] on span "YoY high to low" at bounding box center [644, 155] width 58 height 8
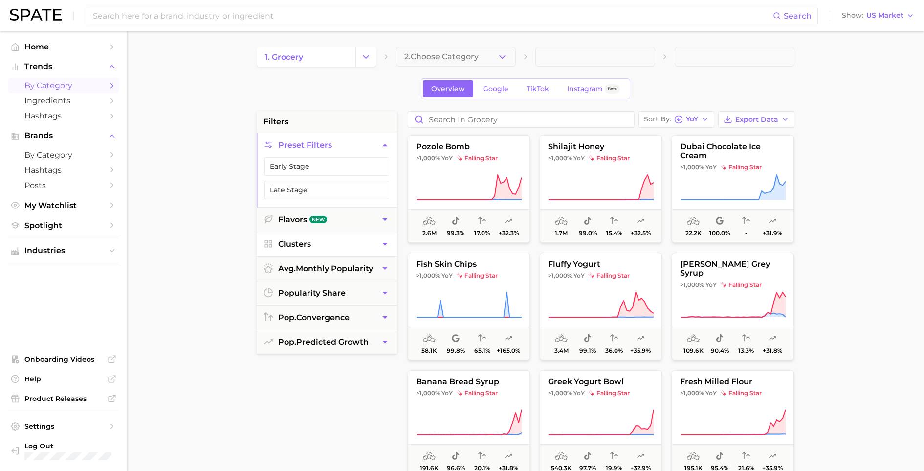
click at [341, 248] on button "Clusters" at bounding box center [327, 244] width 140 height 24
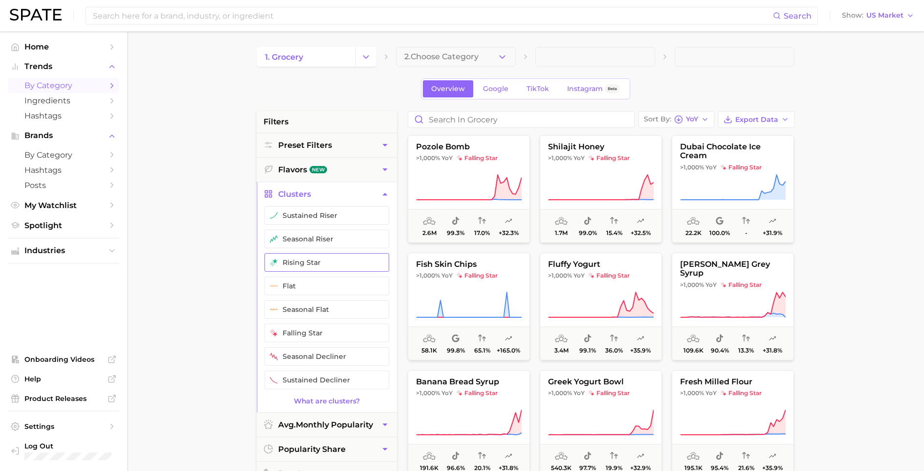
click at [314, 259] on button "rising star" at bounding box center [327, 262] width 125 height 19
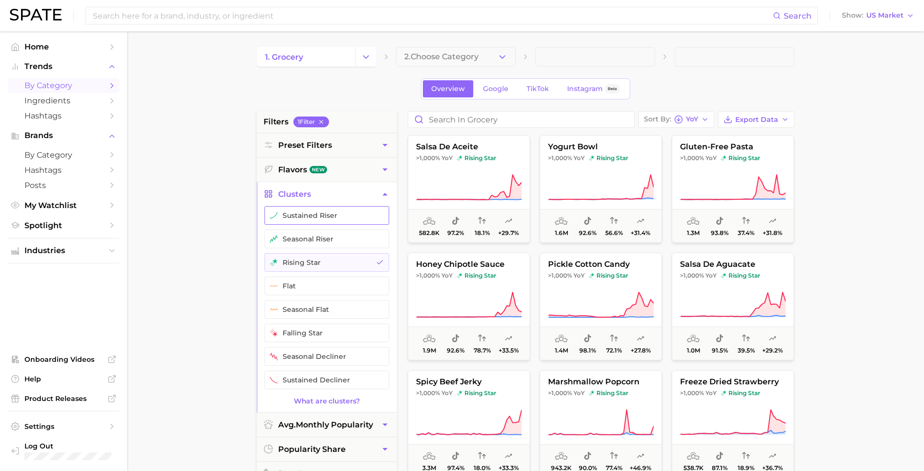
click at [320, 218] on button "sustained riser" at bounding box center [327, 215] width 125 height 19
click at [203, 229] on main "1. grocery 2. Choose Category Overview Google TikTok Instagram Beta filters 2 F…" at bounding box center [525, 402] width 797 height 742
click at [901, 234] on main "1. grocery 2. Choose Category Overview Google TikTok Instagram Beta filters 2 F…" at bounding box center [525, 402] width 797 height 742
click at [605, 282] on button "pickle cotton candy >1,000% YoY rising star 1.4m 98.1% 72.1% +27.8%" at bounding box center [601, 306] width 122 height 108
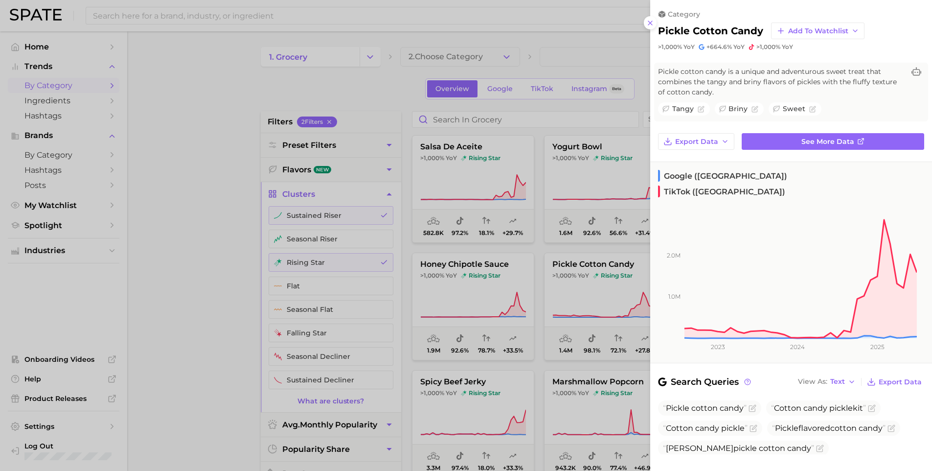
click at [464, 282] on div at bounding box center [466, 235] width 932 height 471
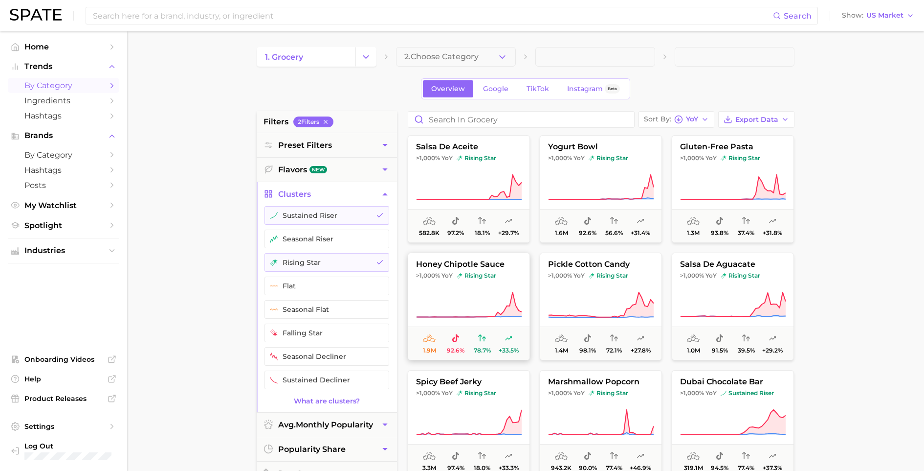
click at [464, 276] on span "rising star" at bounding box center [477, 275] width 40 height 8
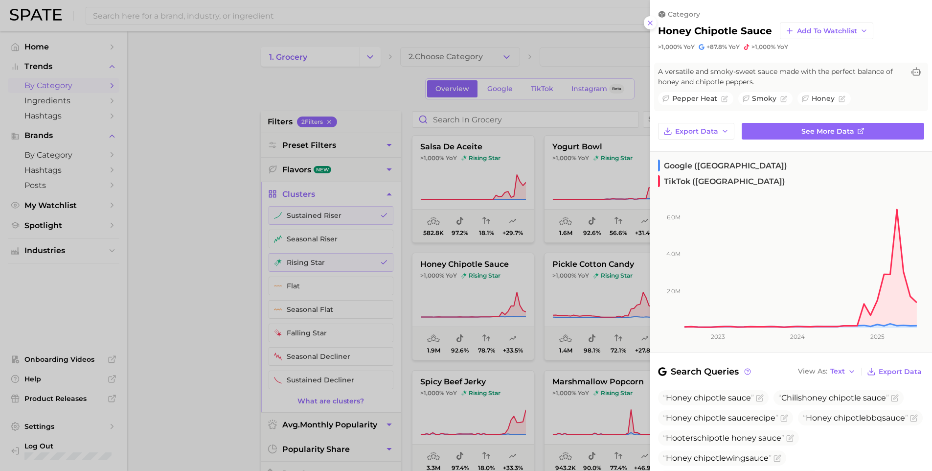
click at [186, 243] on div at bounding box center [466, 235] width 932 height 471
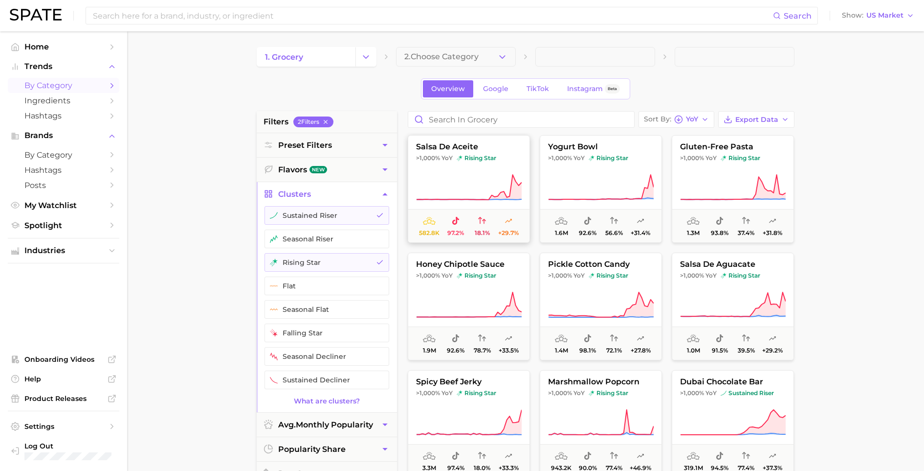
click at [447, 184] on icon at bounding box center [469, 187] width 106 height 27
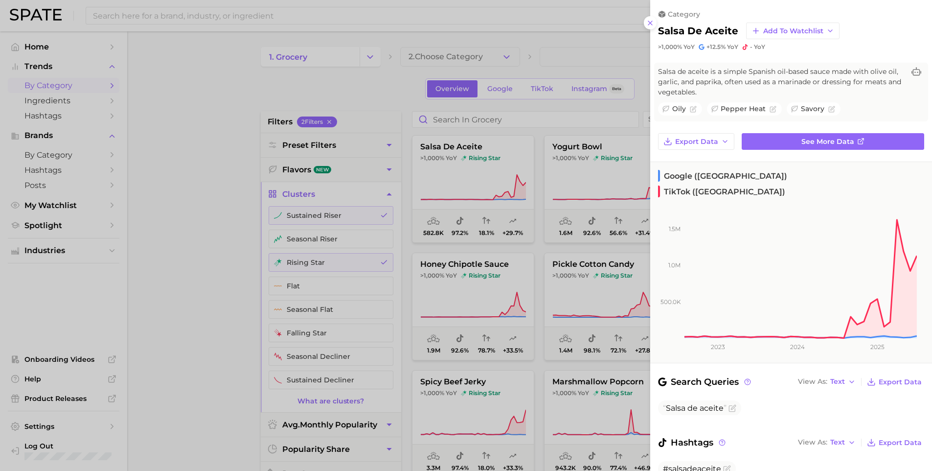
click at [673, 23] on div "salsa de aceite Add to Watchlist" at bounding box center [791, 31] width 266 height 17
click at [653, 23] on icon at bounding box center [650, 23] width 8 height 8
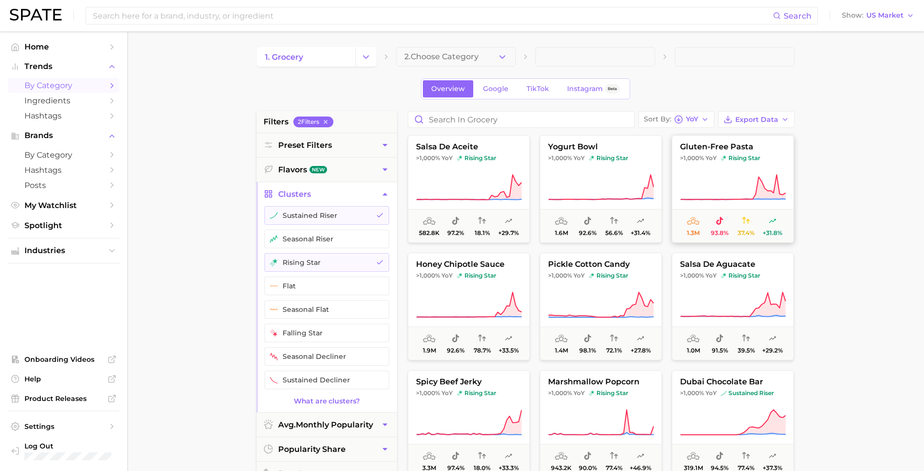
click at [706, 167] on button "gluten-free pasta >1,000% YoY rising star 1.3m 93.8% 37.4% +31.8%" at bounding box center [733, 189] width 122 height 108
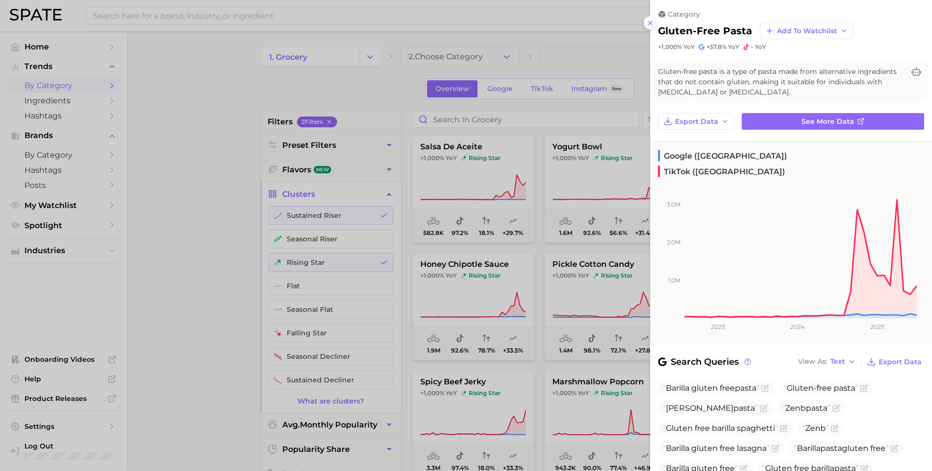
click at [649, 19] on icon at bounding box center [650, 23] width 8 height 8
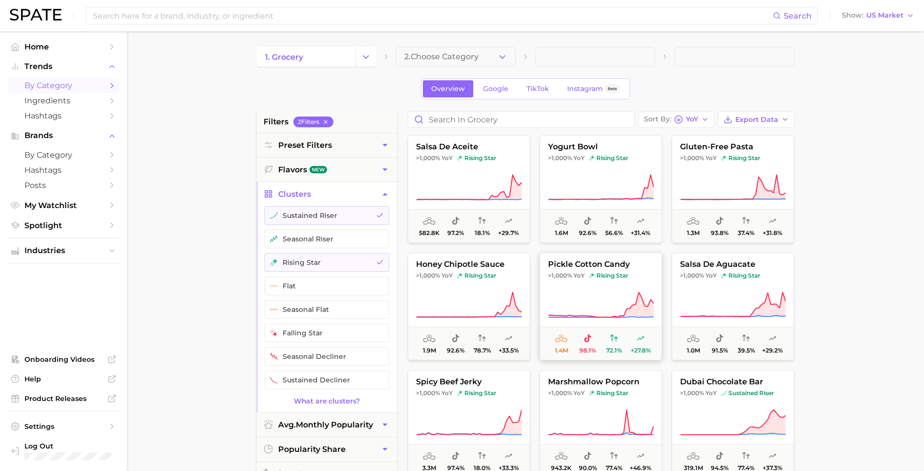
click at [642, 282] on button "pickle cotton candy >1,000% YoY rising star 1.4m 98.1% 72.1% +27.8%" at bounding box center [601, 306] width 122 height 108
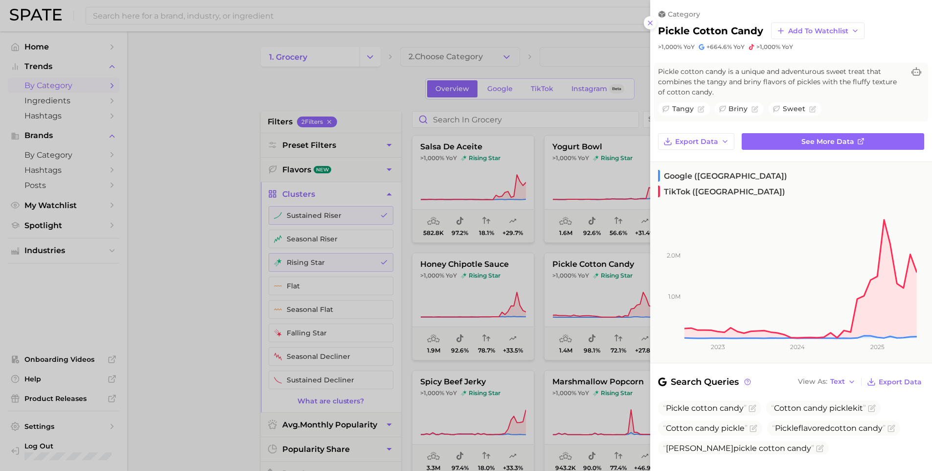
click at [197, 328] on div at bounding box center [466, 235] width 932 height 471
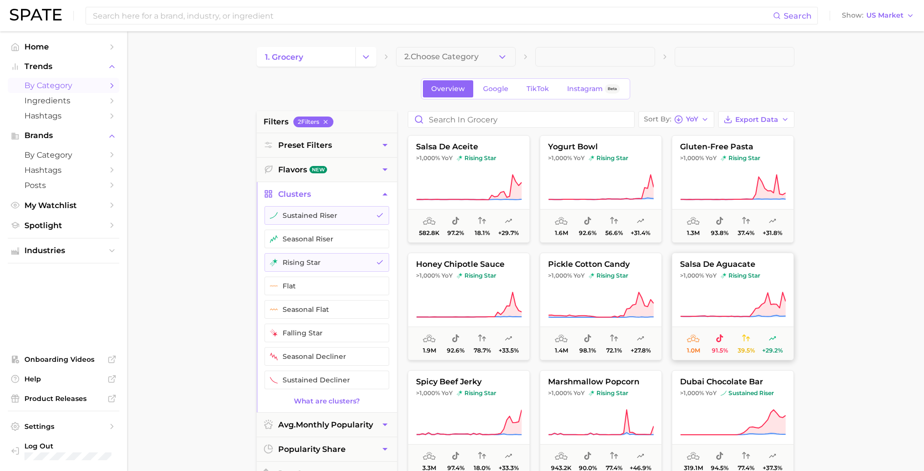
click at [713, 307] on icon at bounding box center [733, 304] width 106 height 27
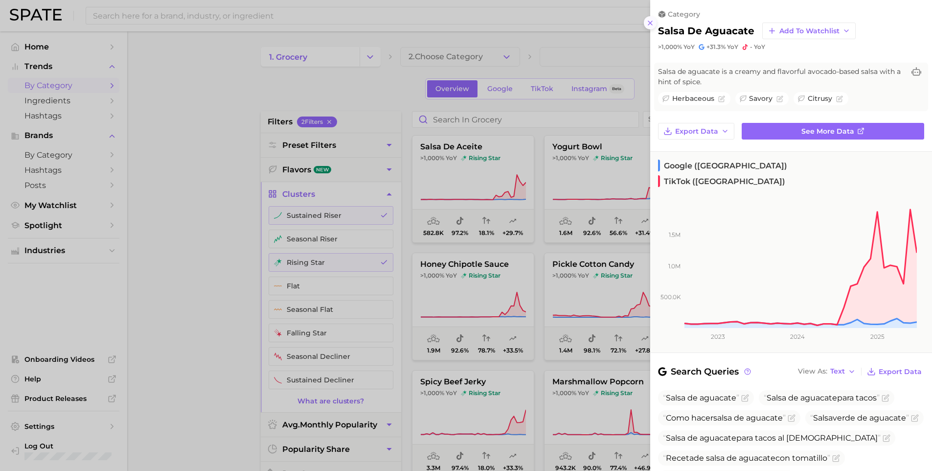
click at [654, 19] on button at bounding box center [650, 22] width 13 height 13
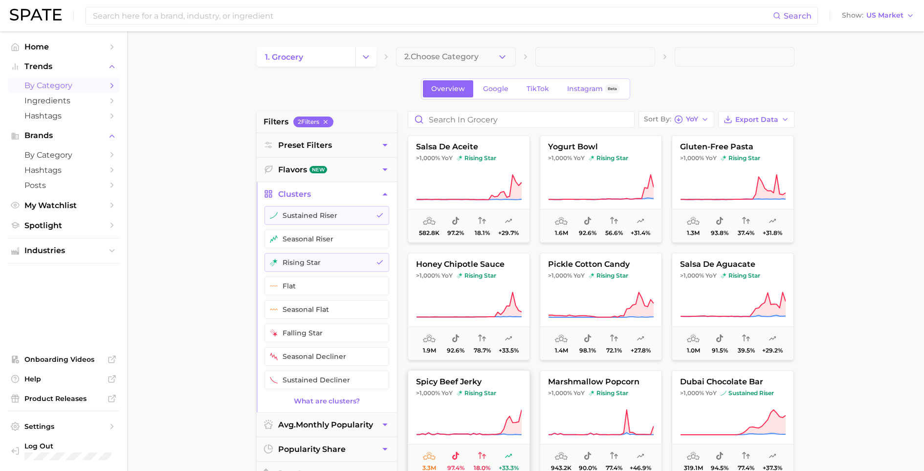
click at [477, 389] on span "rising star" at bounding box center [477, 393] width 40 height 8
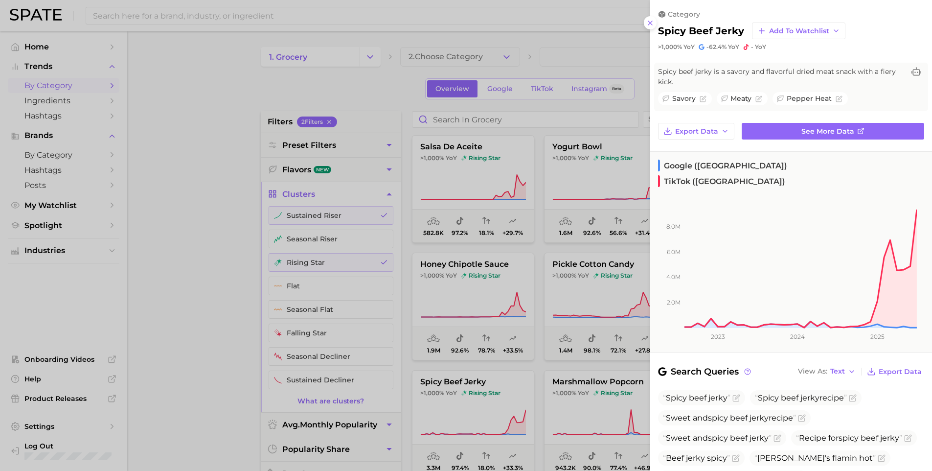
drag, startPoint x: 651, startPoint y: 17, endPoint x: 651, endPoint y: 48, distance: 31.8
click at [651, 19] on icon at bounding box center [650, 23] width 8 height 8
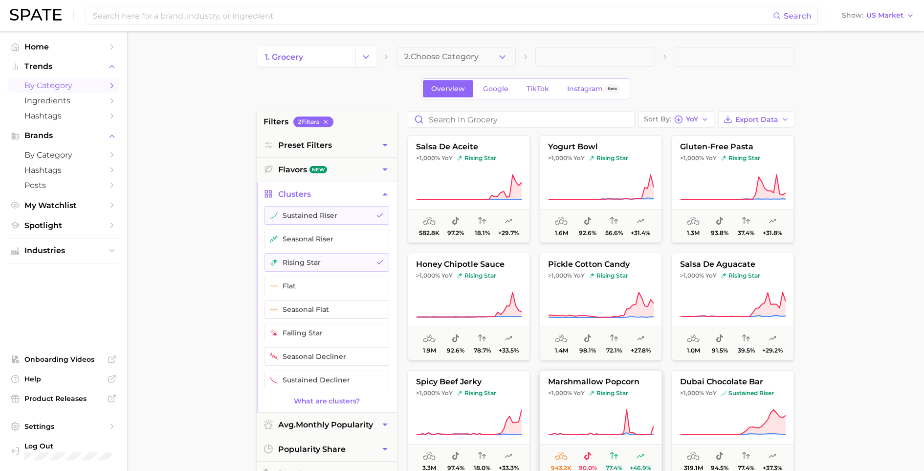
click at [639, 411] on icon at bounding box center [601, 421] width 106 height 27
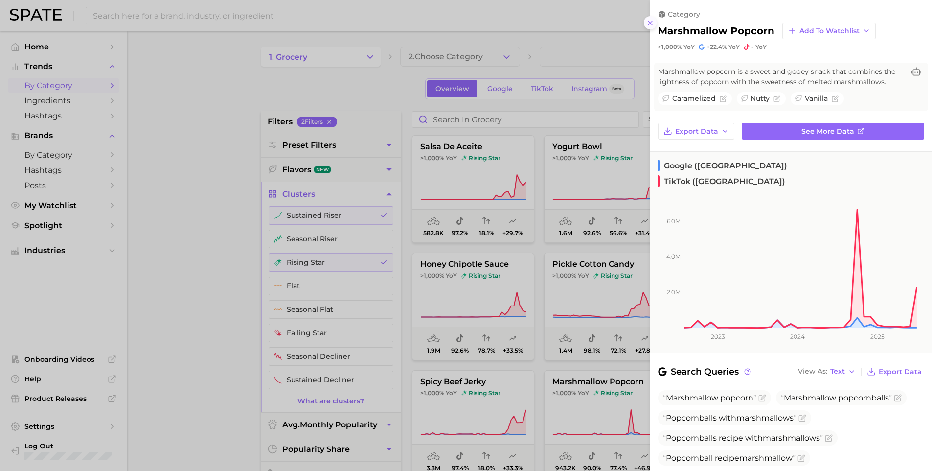
click at [650, 19] on icon at bounding box center [650, 23] width 8 height 8
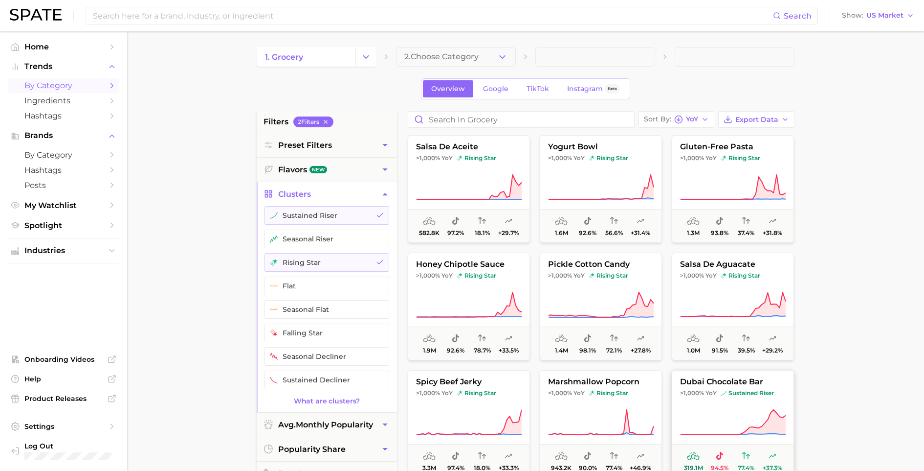
click at [708, 402] on button "dubai chocolate bar >1,000% YoY sustained riser 319.1m 94.5% 77.4% +37.3%" at bounding box center [733, 424] width 122 height 108
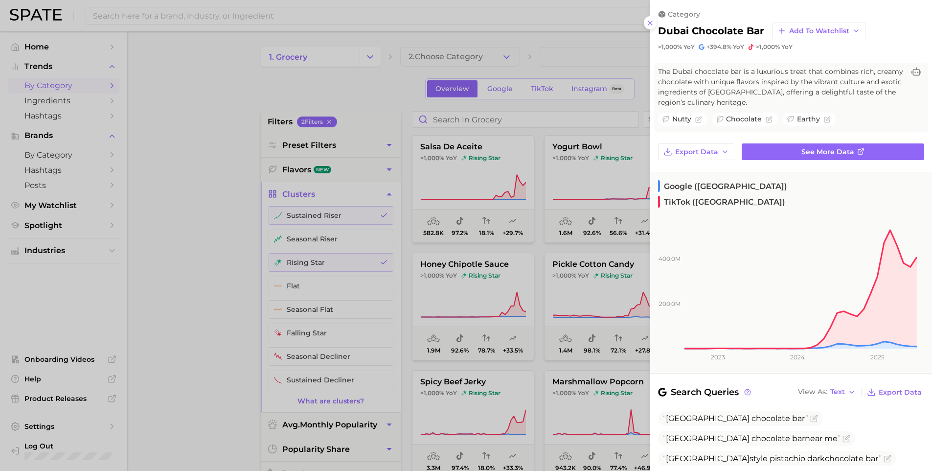
click at [204, 322] on div at bounding box center [466, 235] width 932 height 471
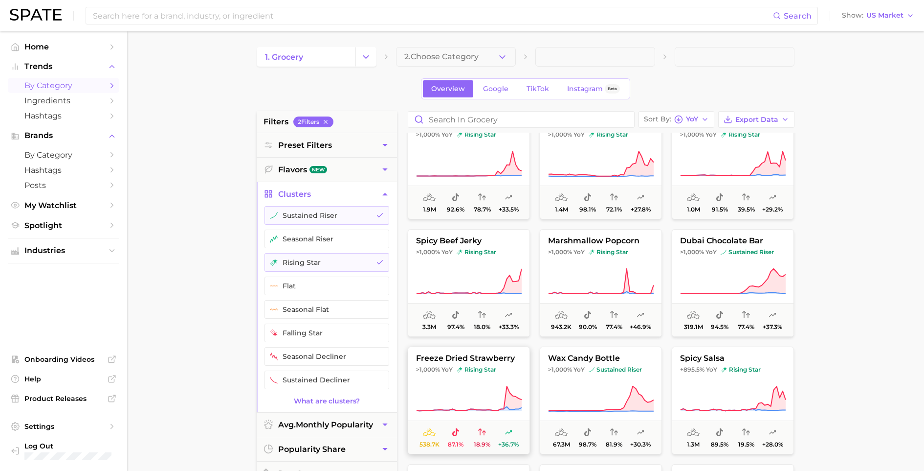
scroll to position [192, 0]
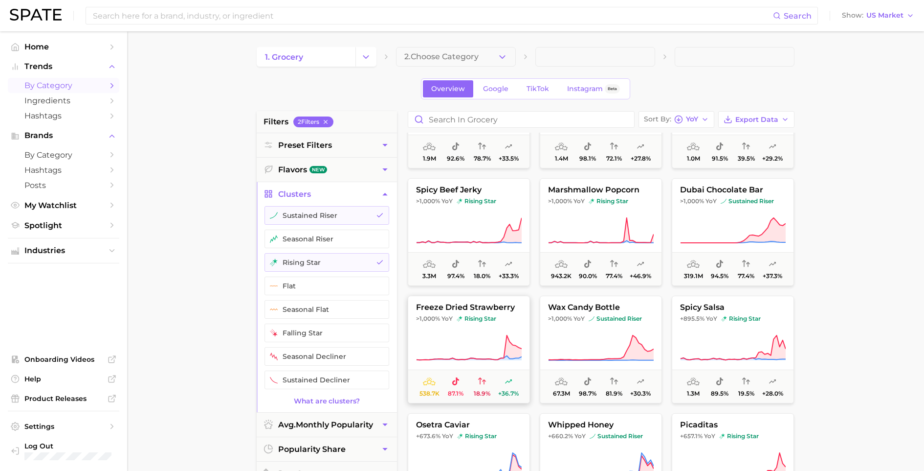
click at [475, 332] on button "freeze dried strawberry >1,000% YoY rising star 538.7k 87.1% 18.9% +36.7%" at bounding box center [469, 349] width 122 height 108
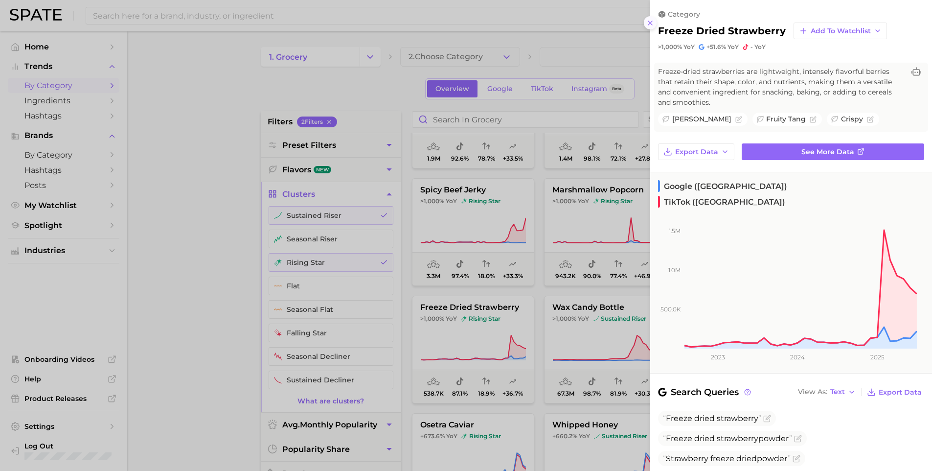
click at [647, 23] on icon at bounding box center [650, 23] width 8 height 8
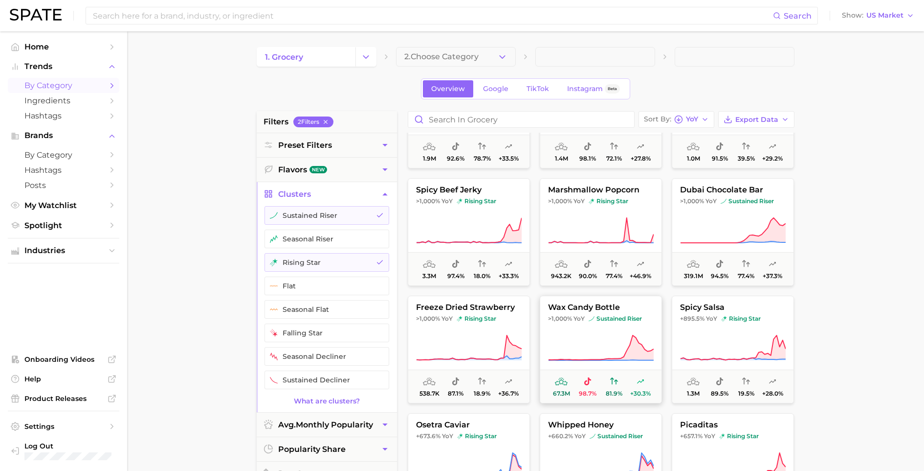
click at [630, 320] on span "sustained riser" at bounding box center [615, 319] width 53 height 8
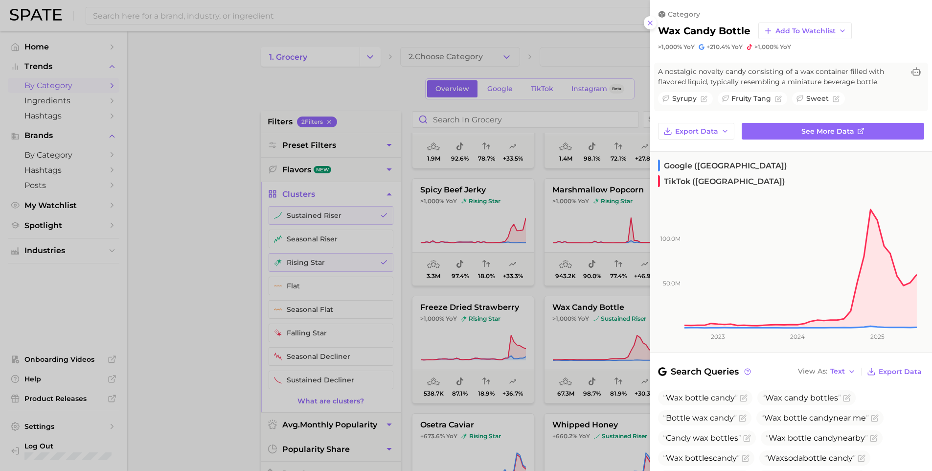
click at [179, 311] on div at bounding box center [466, 235] width 932 height 471
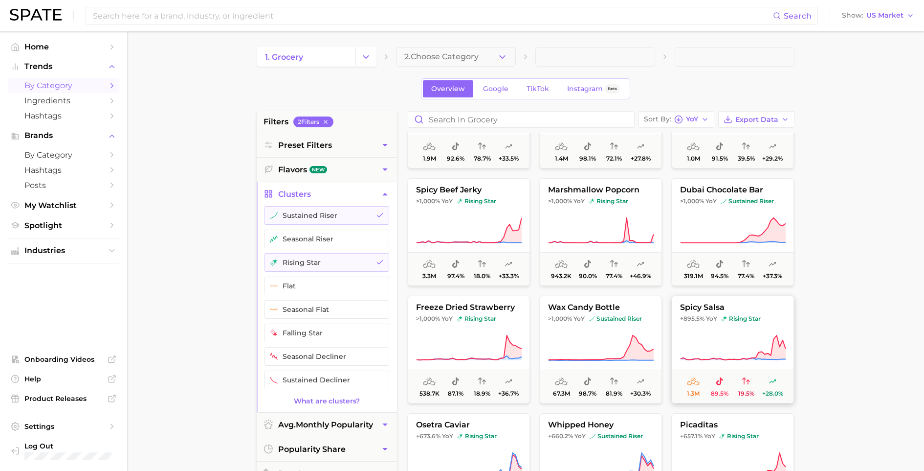
click at [709, 319] on span "YoY" at bounding box center [711, 319] width 11 height 8
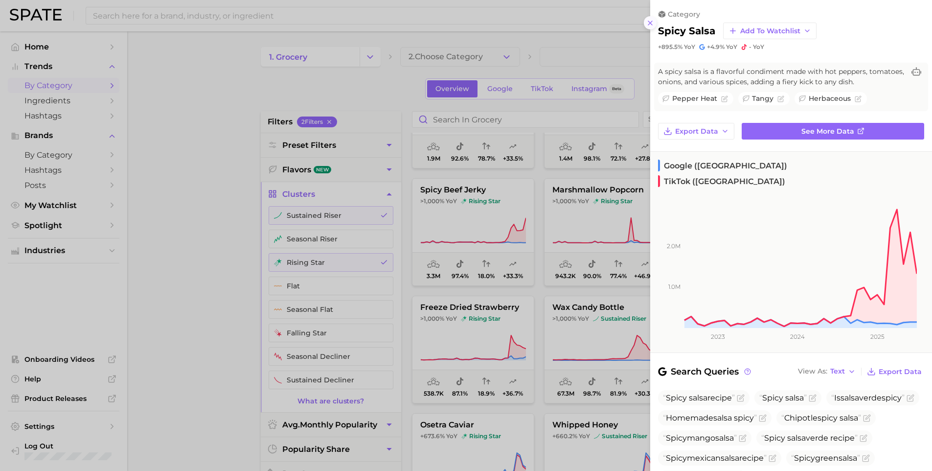
click at [652, 22] on icon at bounding box center [650, 23] width 8 height 8
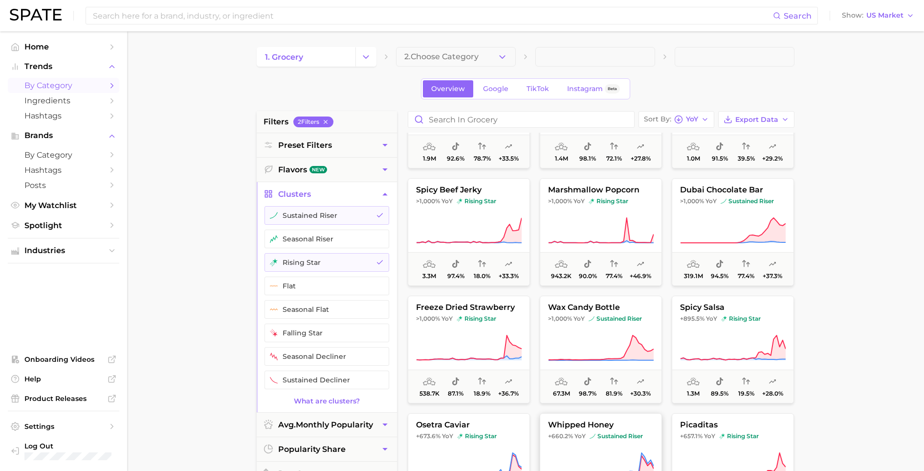
click at [572, 436] on span "+660.2% YoY" at bounding box center [567, 436] width 38 height 8
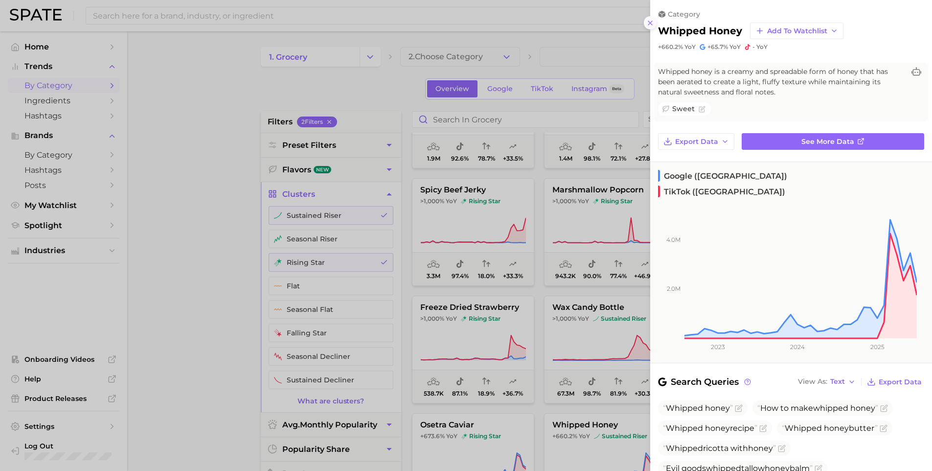
click at [654, 19] on icon at bounding box center [650, 23] width 8 height 8
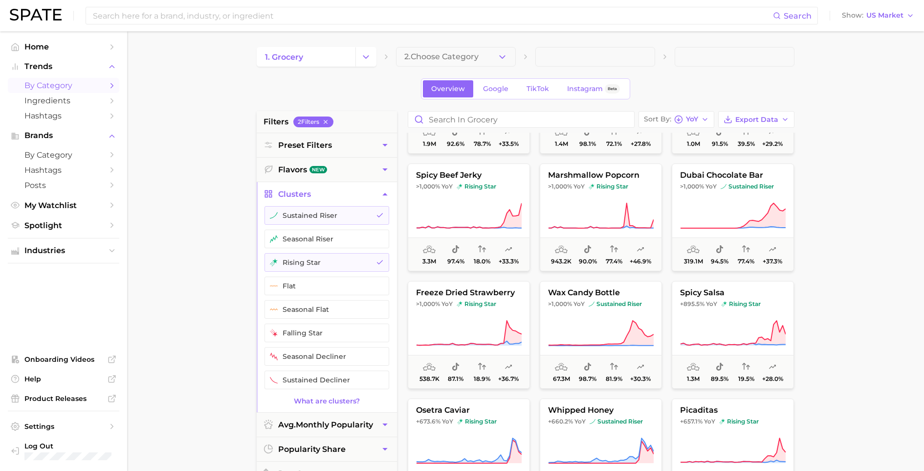
scroll to position [302, 0]
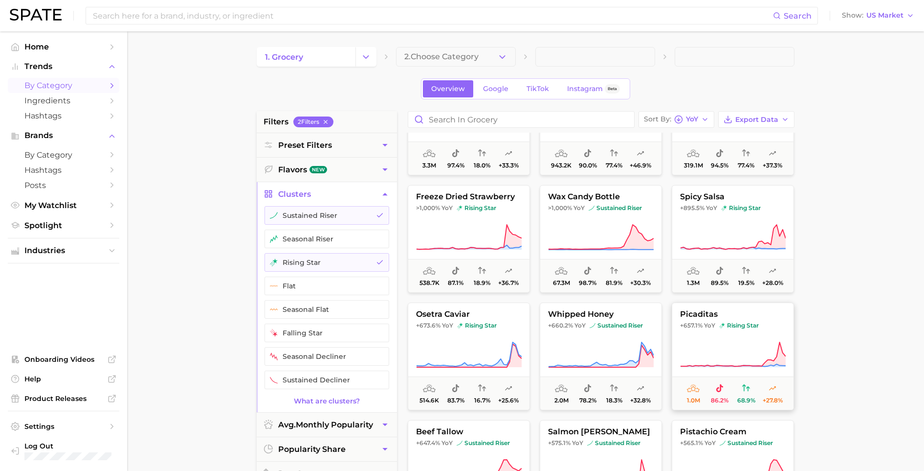
click at [749, 345] on icon at bounding box center [733, 354] width 106 height 27
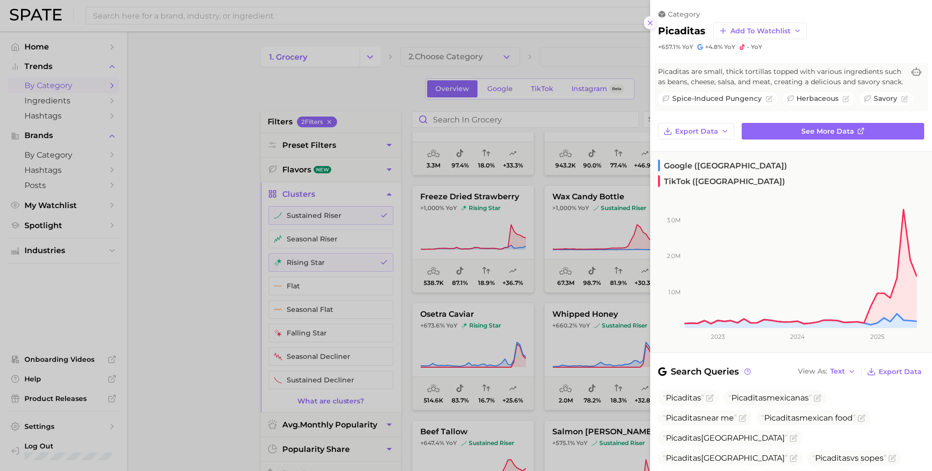
click at [650, 19] on icon at bounding box center [650, 23] width 8 height 8
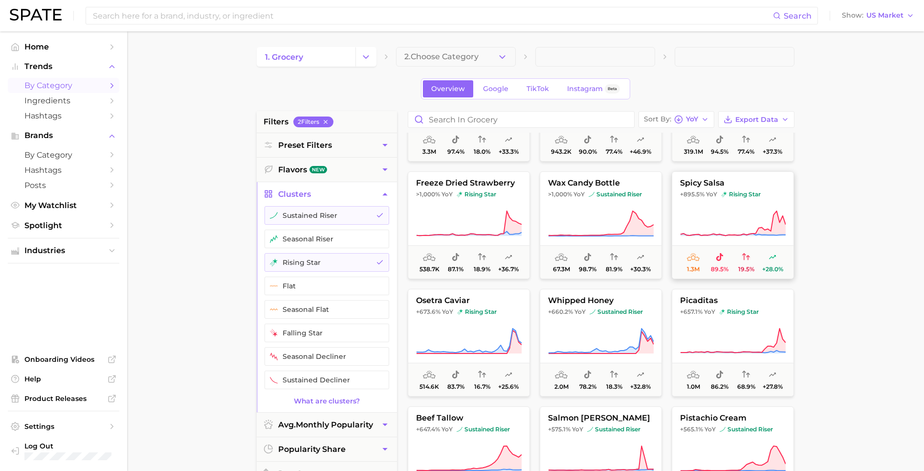
scroll to position [350, 0]
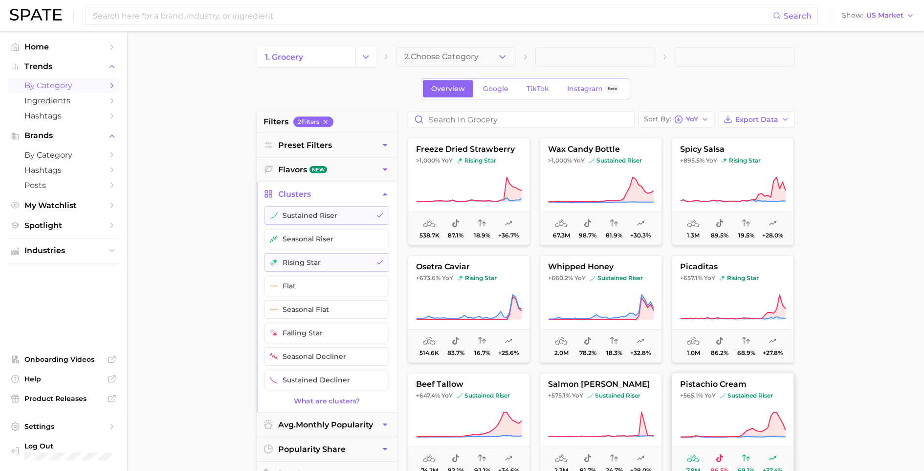
click at [698, 411] on button "pistachio cream +565.1% YoY sustained riser 7.8m 96.5% 69.1% +37.4%" at bounding box center [733, 426] width 122 height 108
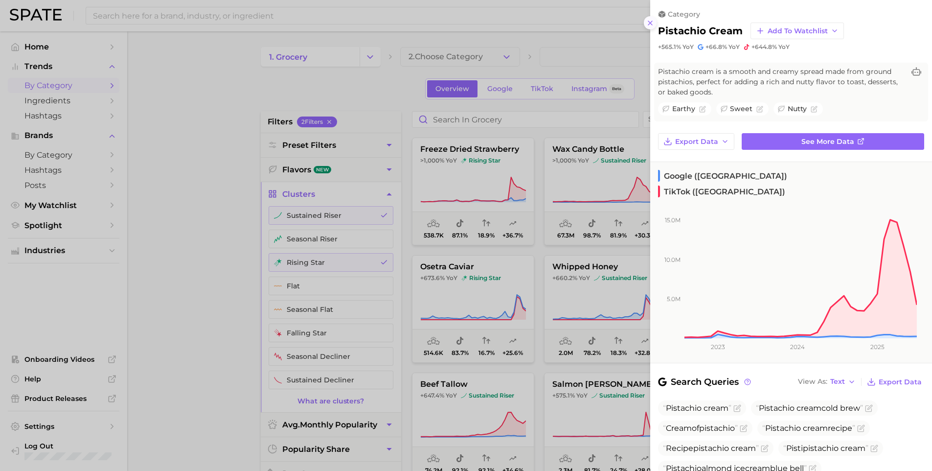
click at [651, 19] on icon at bounding box center [650, 23] width 8 height 8
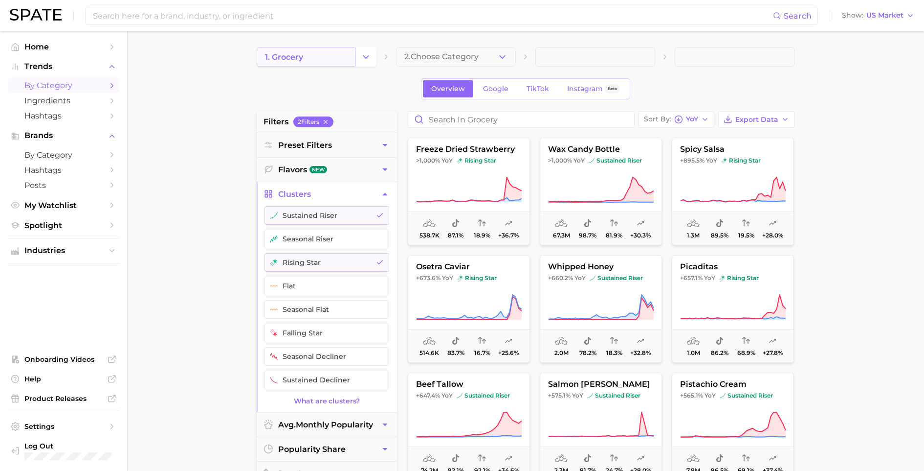
click at [295, 56] on span "1. grocery" at bounding box center [284, 56] width 38 height 9
click at [293, 53] on span "1. grocery" at bounding box center [284, 56] width 38 height 9
click at [369, 53] on icon "Change Category" at bounding box center [366, 57] width 10 height 10
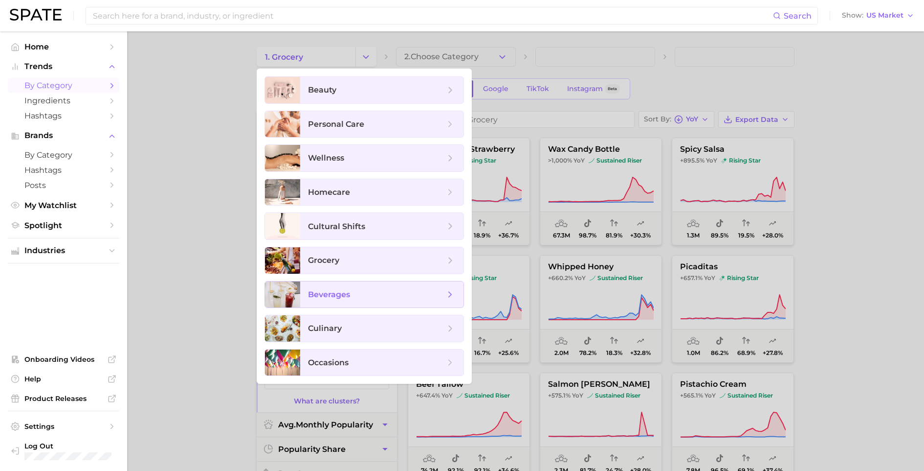
click at [354, 301] on span "beverages" at bounding box center [381, 294] width 163 height 26
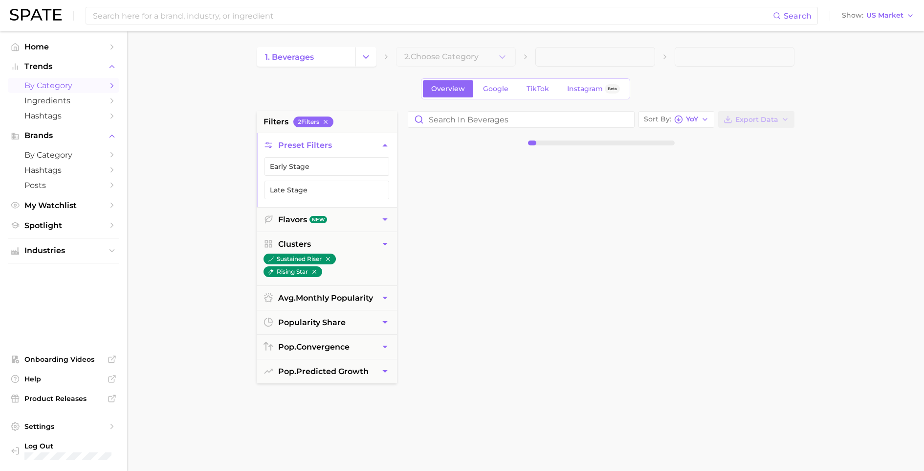
drag, startPoint x: 185, startPoint y: 268, endPoint x: 216, endPoint y: 241, distance: 41.3
click at [185, 268] on main "1. beverages 2. Choose Category Overview Google TikTok Instagram Beta filters 2…" at bounding box center [525, 402] width 797 height 742
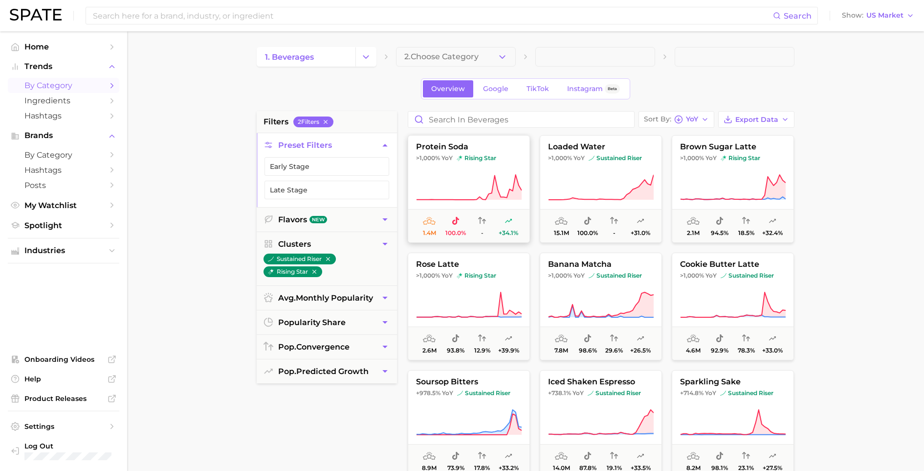
click at [462, 180] on icon at bounding box center [469, 187] width 106 height 27
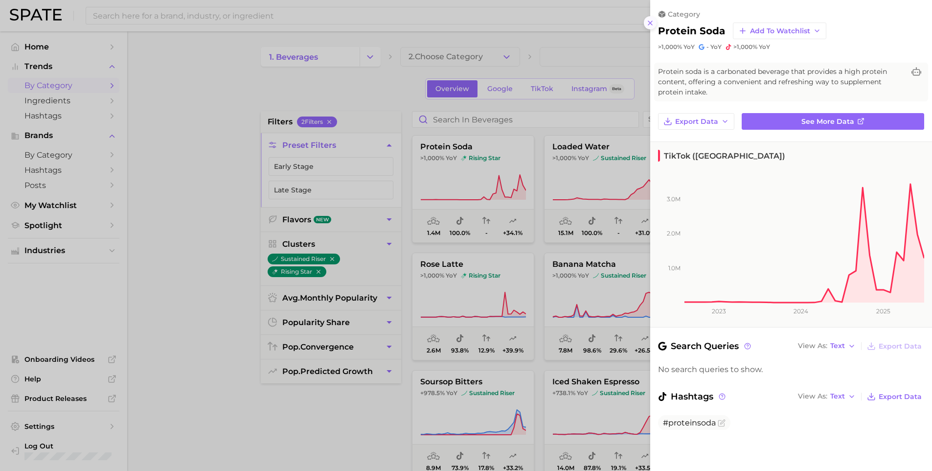
click at [653, 21] on icon at bounding box center [650, 23] width 8 height 8
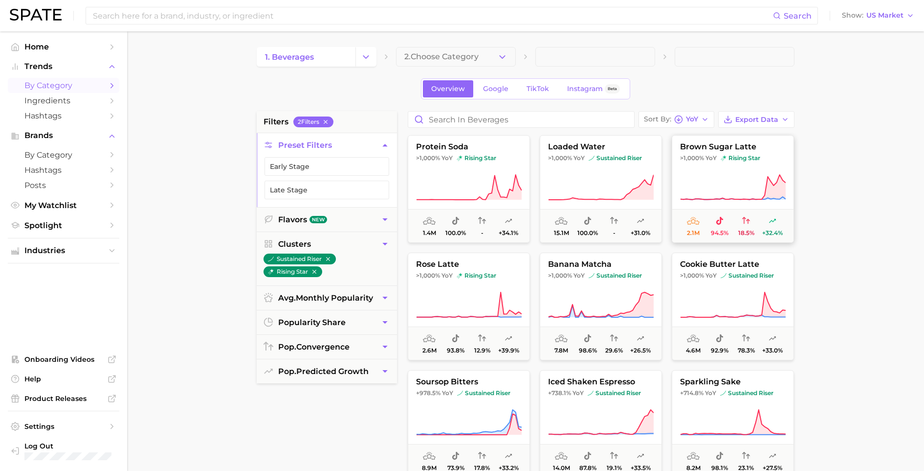
click at [716, 158] on span "YoY" at bounding box center [711, 158] width 11 height 8
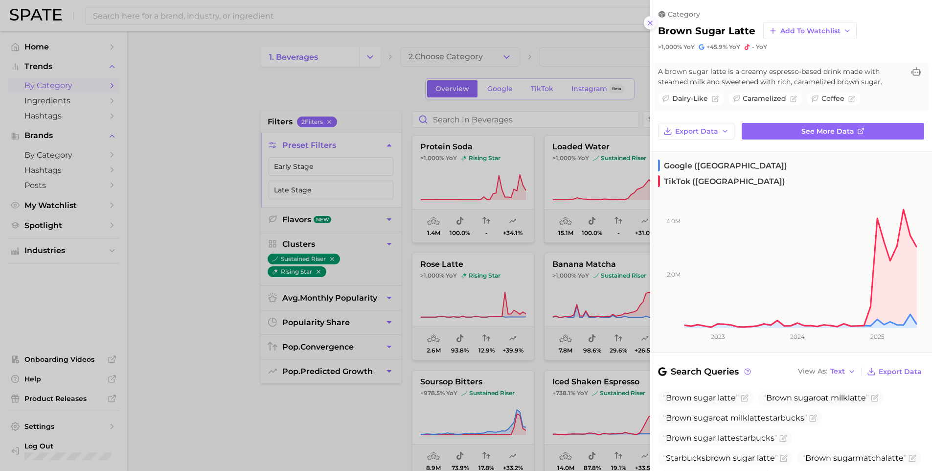
click at [651, 22] on icon at bounding box center [650, 23] width 8 height 8
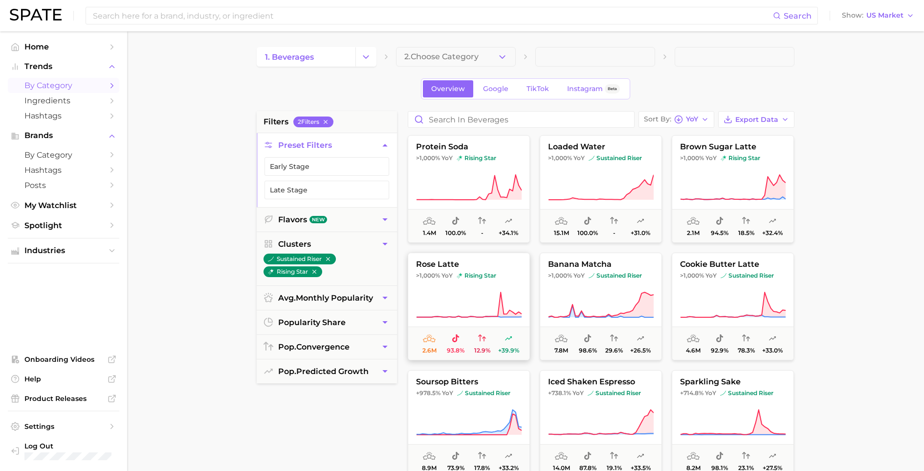
click at [492, 303] on icon at bounding box center [469, 304] width 106 height 27
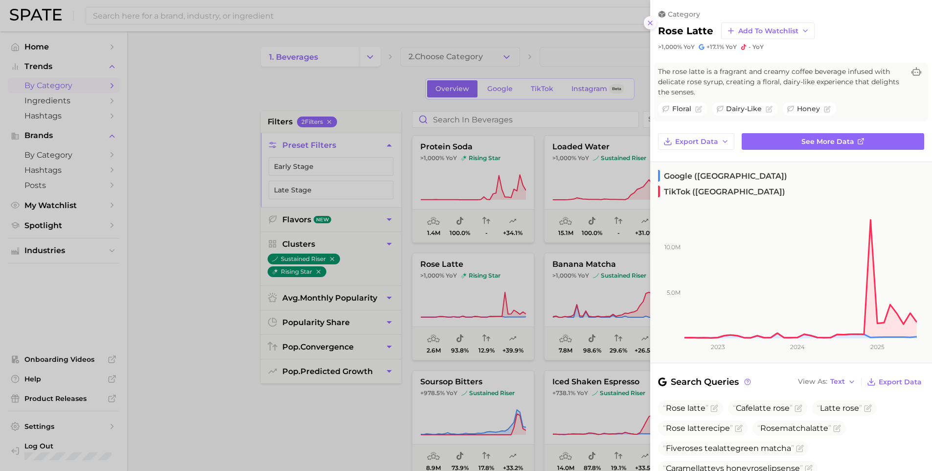
click at [651, 19] on icon at bounding box center [650, 23] width 8 height 8
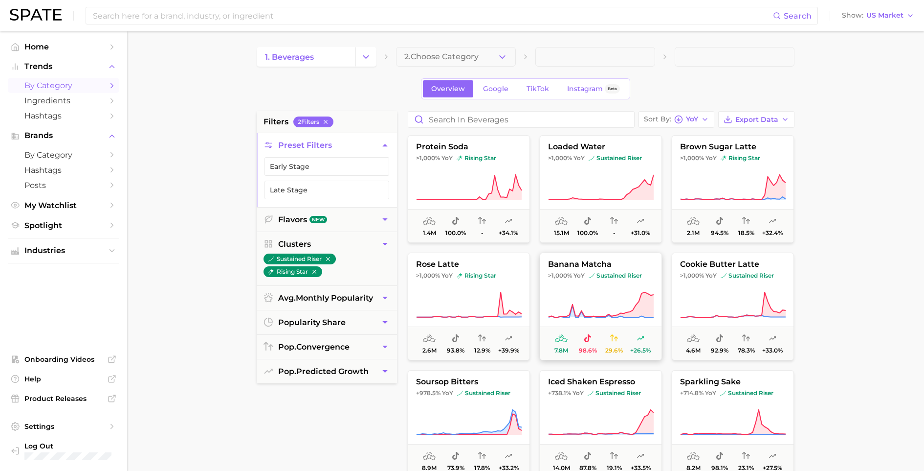
click at [613, 315] on icon at bounding box center [601, 304] width 106 height 27
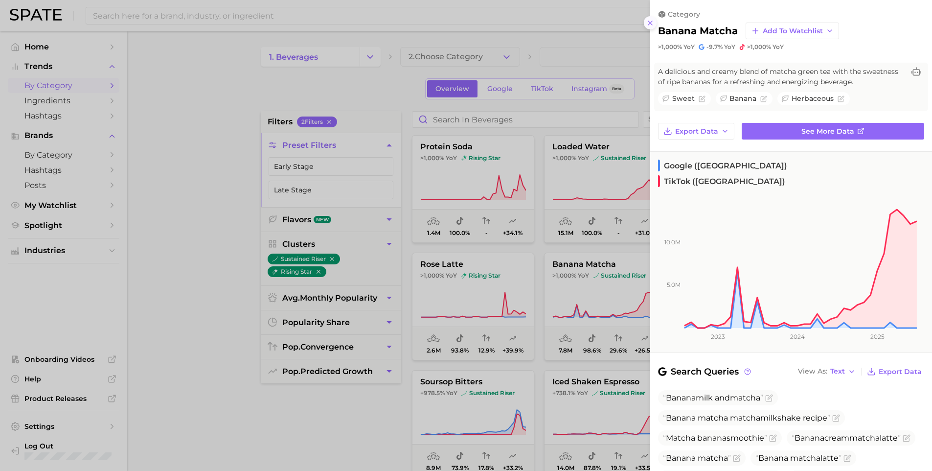
click at [653, 21] on icon at bounding box center [650, 23] width 8 height 8
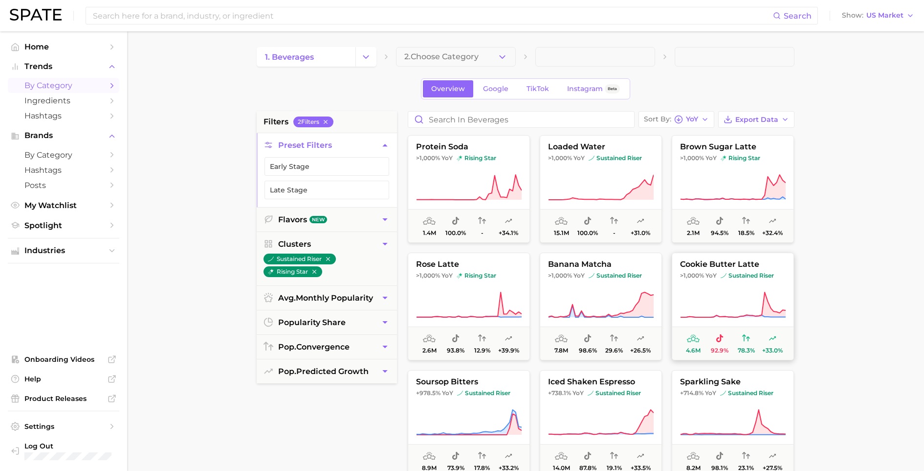
click at [697, 287] on button "cookie butter latte >1,000% YoY sustained riser 4.6m 92.9% 78.3% +33.0%" at bounding box center [733, 306] width 122 height 108
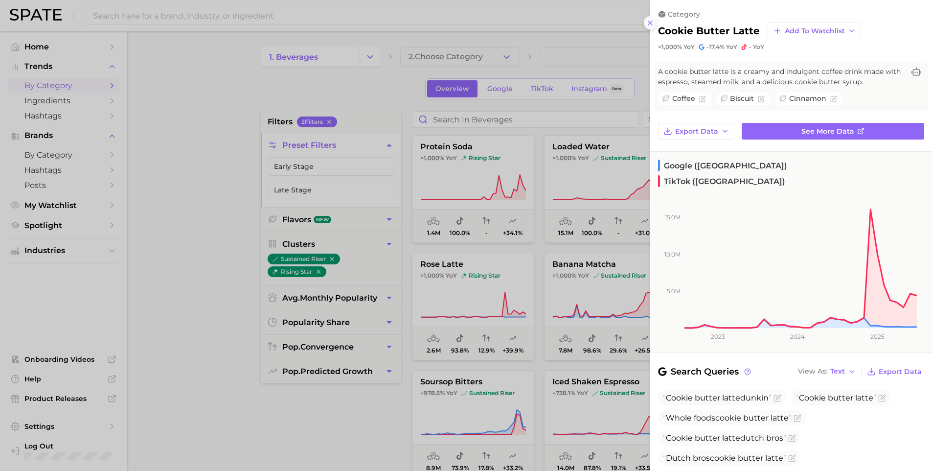
click at [654, 20] on button at bounding box center [650, 22] width 13 height 13
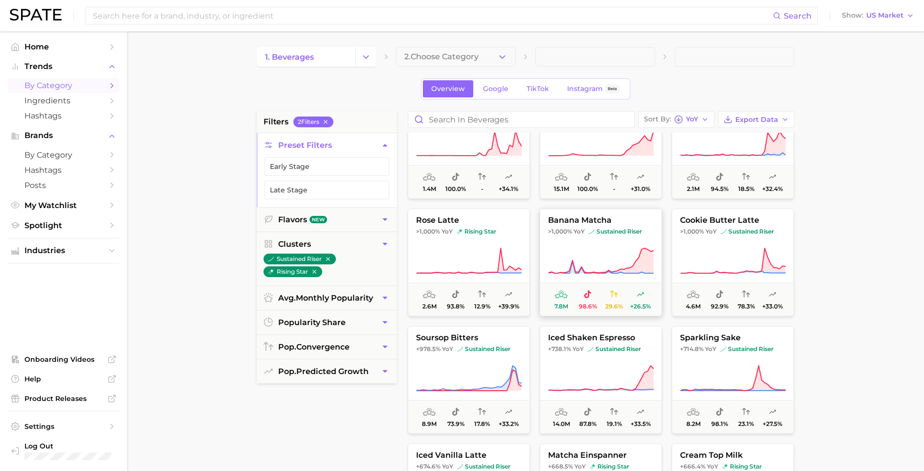
scroll to position [85, 0]
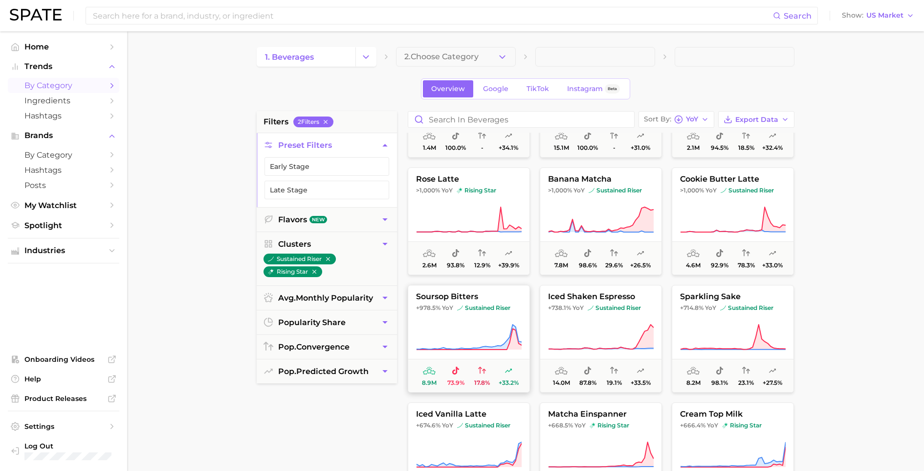
click at [483, 317] on button "soursop bitters +978.5% YoY sustained riser 8.9m 73.9% 17.8% +33.2%" at bounding box center [469, 339] width 122 height 108
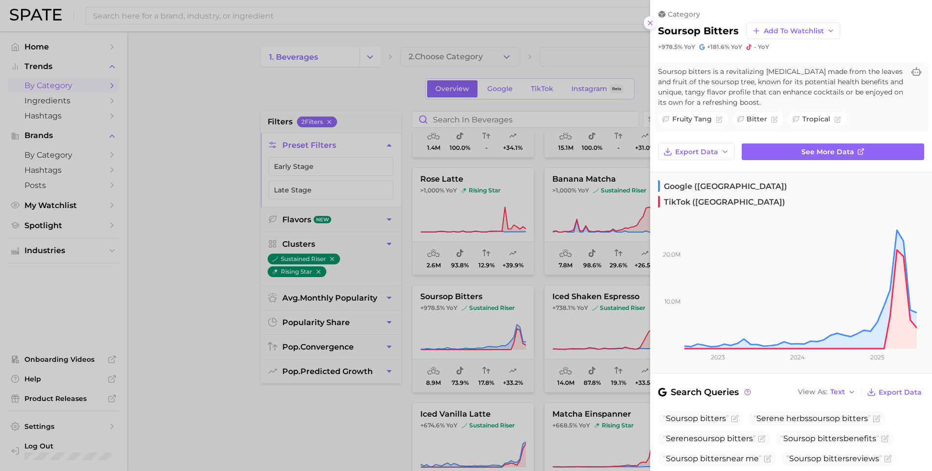
click at [648, 21] on line at bounding box center [650, 23] width 4 height 4
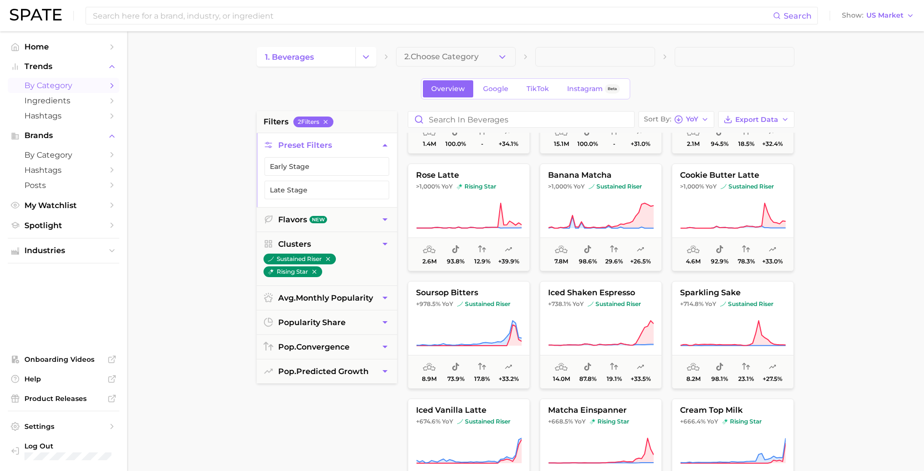
scroll to position [91, 0]
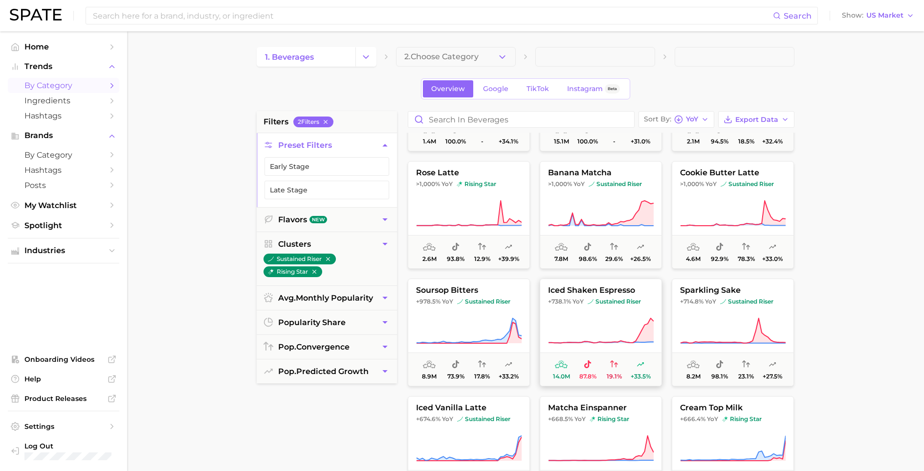
click at [607, 309] on button "iced shaken espresso +738.1% YoY sustained riser 14.0m 87.8% 19.1% +33.5%" at bounding box center [601, 332] width 122 height 108
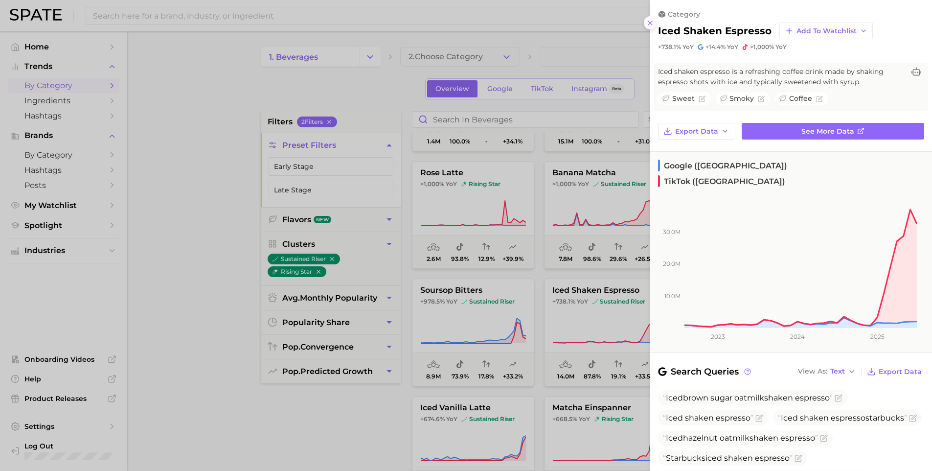
click at [649, 22] on icon at bounding box center [650, 23] width 8 height 8
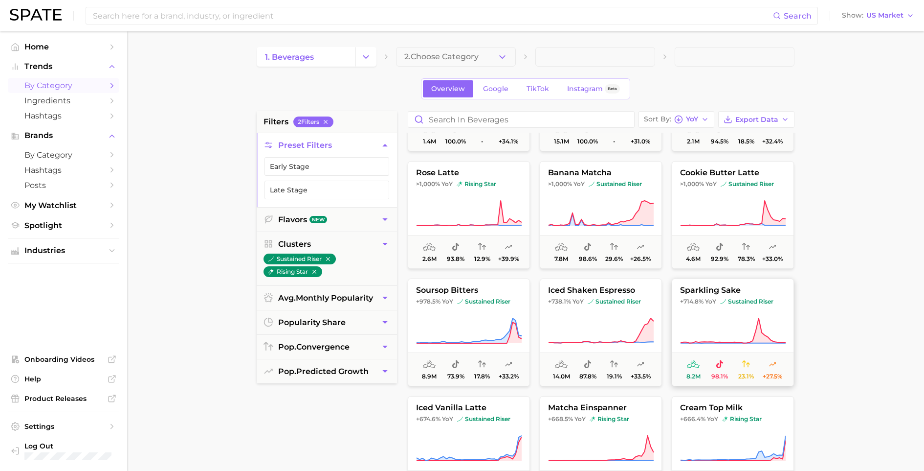
click at [718, 318] on icon at bounding box center [733, 330] width 106 height 27
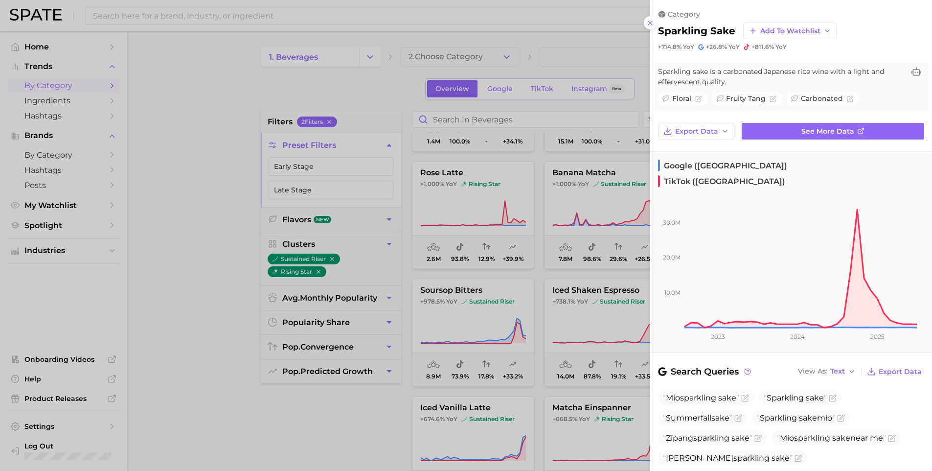
click at [220, 414] on div at bounding box center [466, 235] width 932 height 471
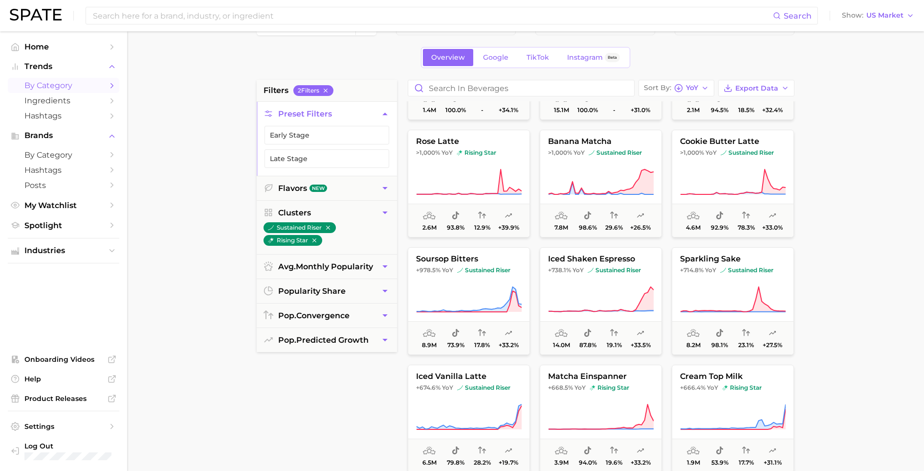
scroll to position [67, 0]
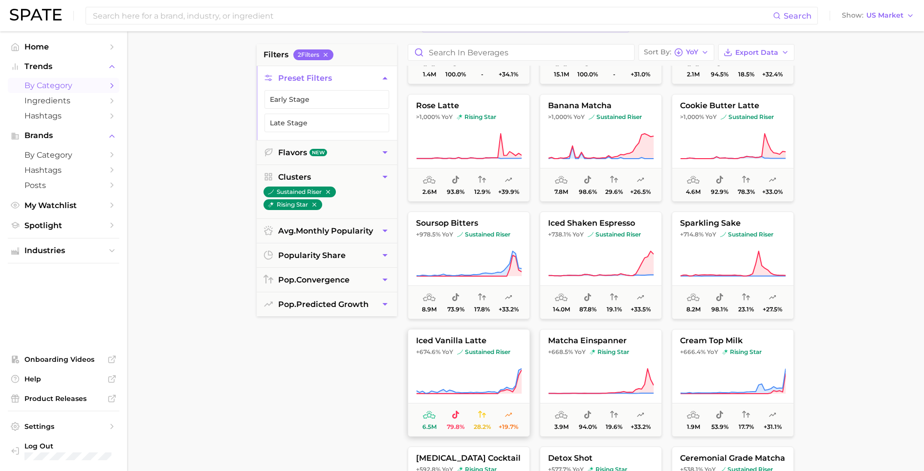
click at [475, 355] on span "sustained riser" at bounding box center [483, 352] width 53 height 8
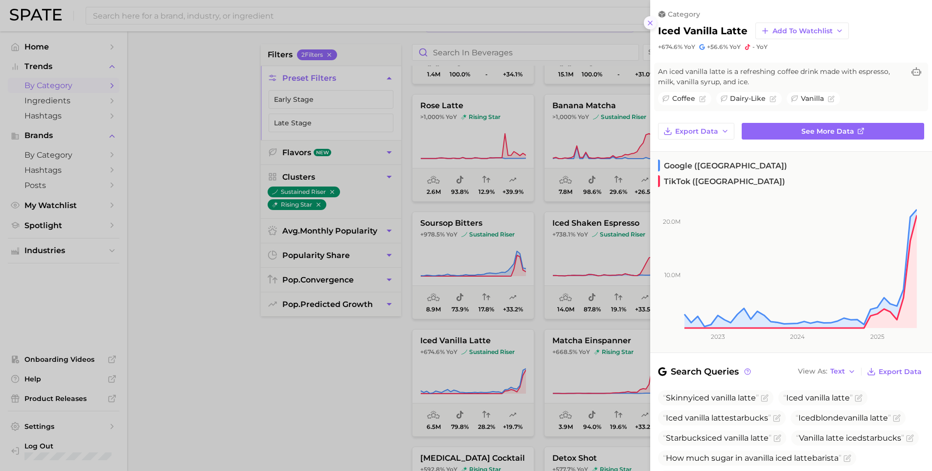
click at [651, 19] on icon at bounding box center [650, 23] width 8 height 8
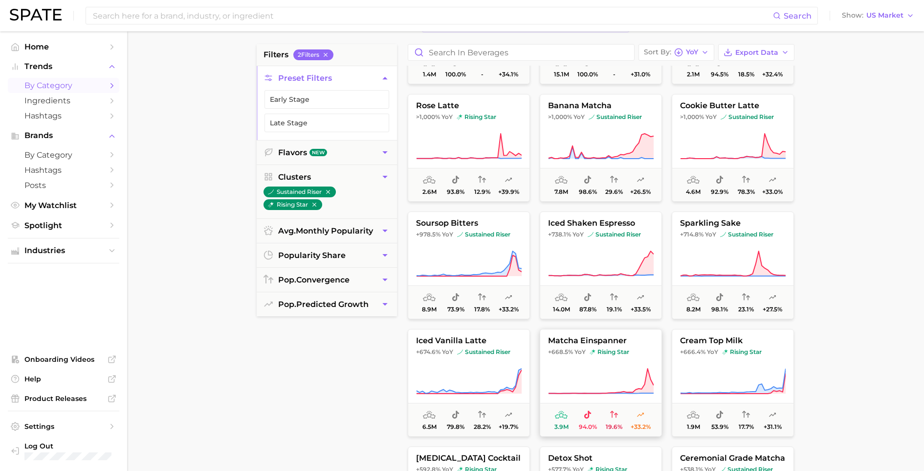
click at [627, 358] on button "matcha einspanner +668.5% YoY rising star 3.9m 94.0% 19.6% +33.2%" at bounding box center [601, 383] width 122 height 108
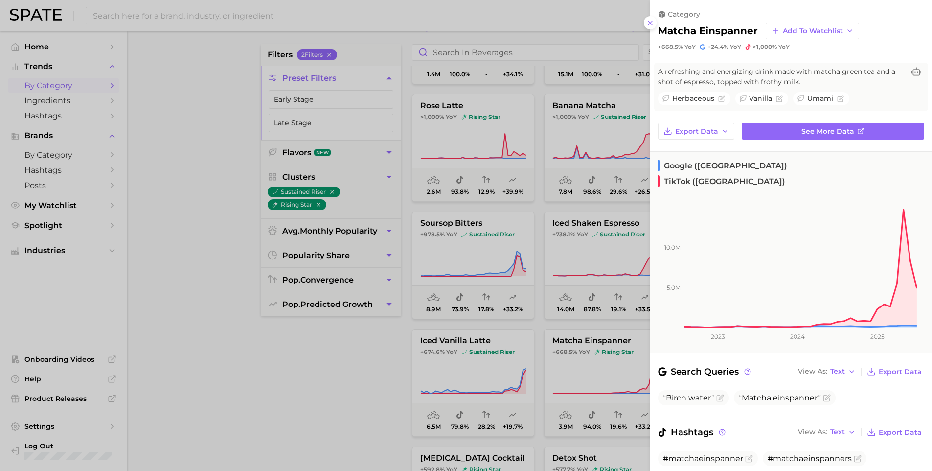
click at [333, 389] on div at bounding box center [466, 235] width 932 height 471
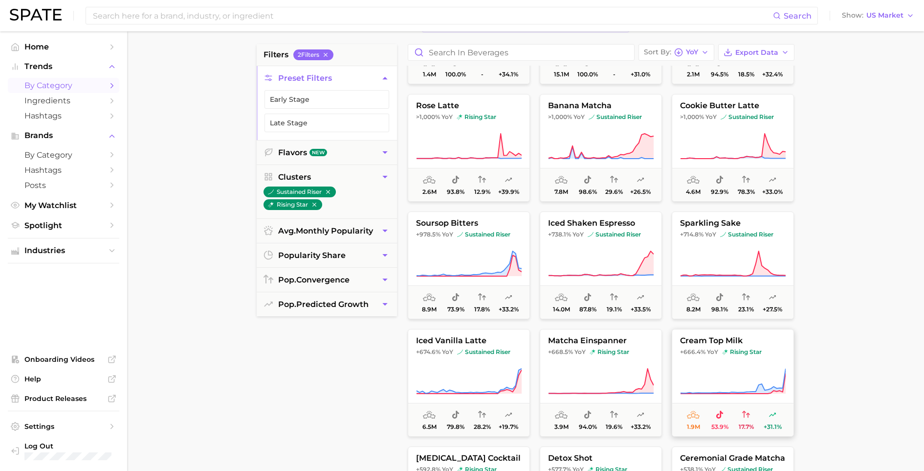
click at [726, 351] on span "rising star" at bounding box center [742, 352] width 40 height 8
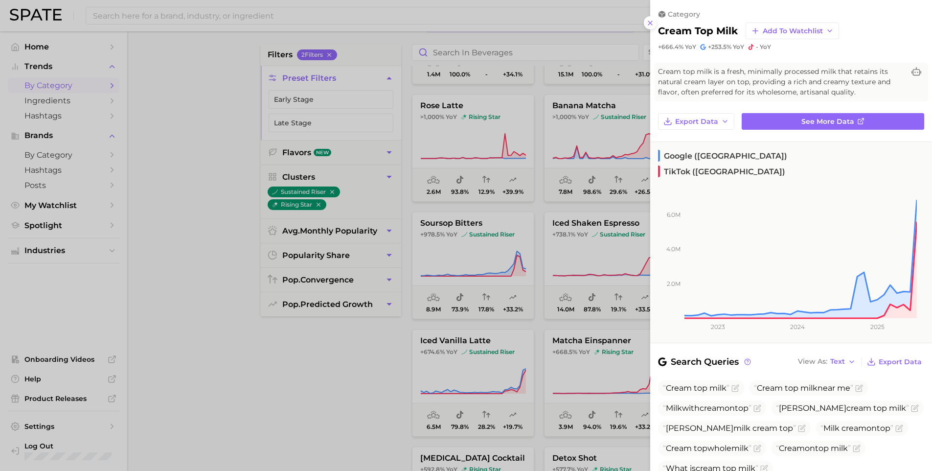
click at [651, 21] on icon at bounding box center [650, 23] width 8 height 8
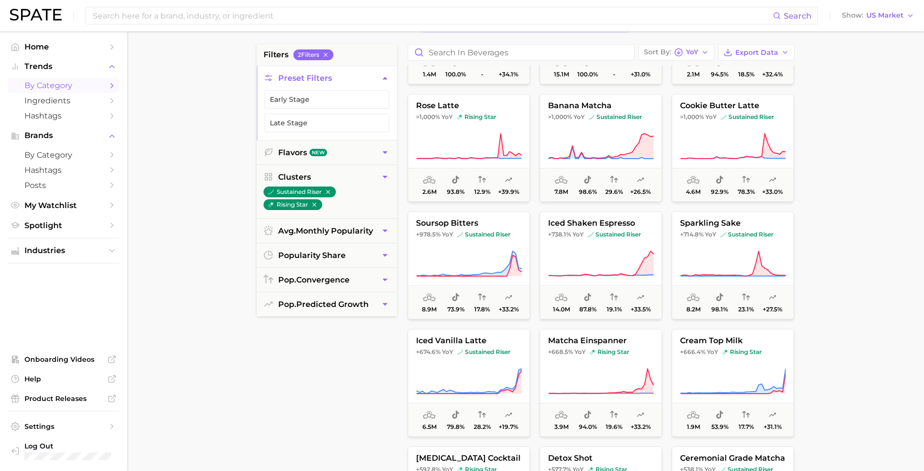
scroll to position [181, 0]
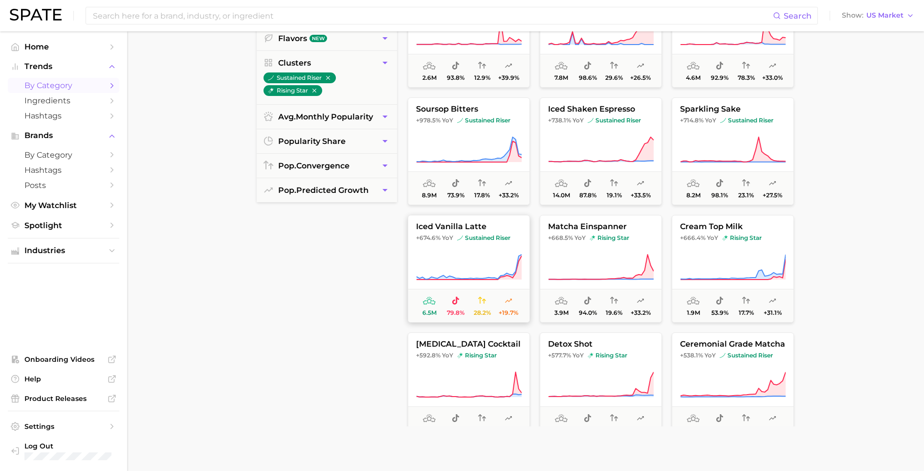
click at [459, 253] on button "iced vanilla latte +674.6% YoY sustained riser 6.5m 79.8% 28.2% +19.7%" at bounding box center [469, 269] width 122 height 108
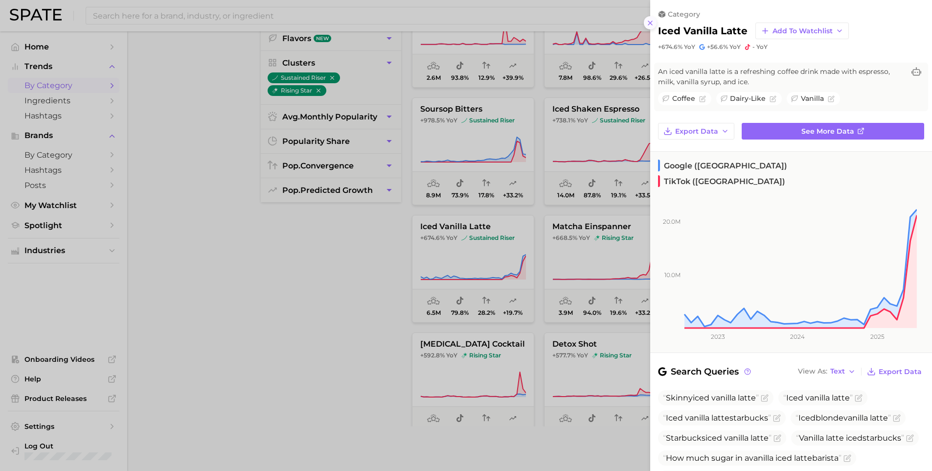
click at [651, 19] on icon at bounding box center [650, 23] width 8 height 8
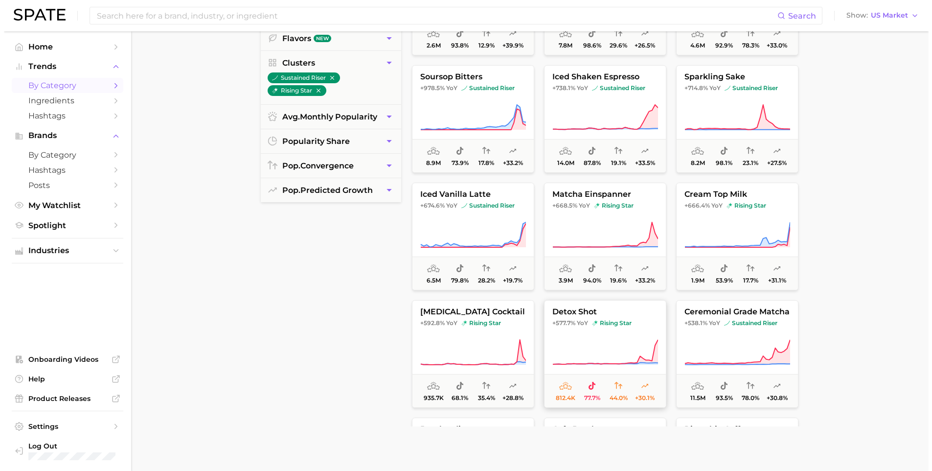
scroll to position [154, 0]
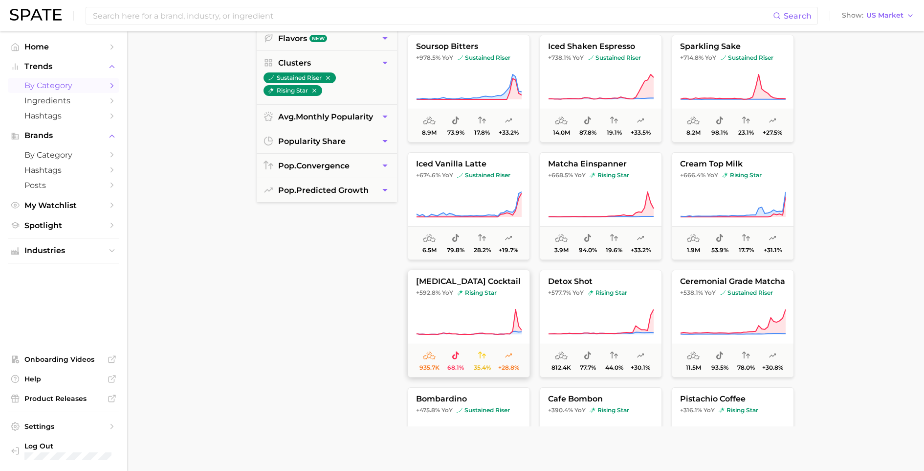
click at [493, 321] on icon at bounding box center [469, 321] width 106 height 27
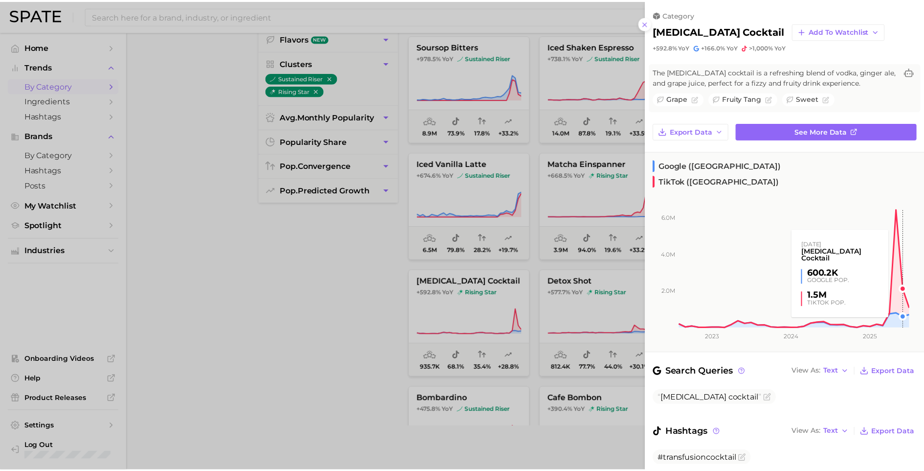
scroll to position [11, 0]
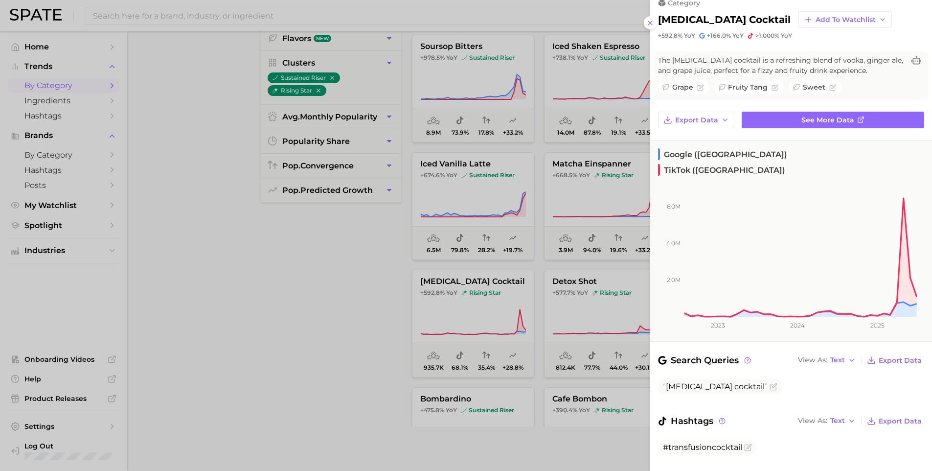
click at [280, 316] on div at bounding box center [466, 235] width 932 height 471
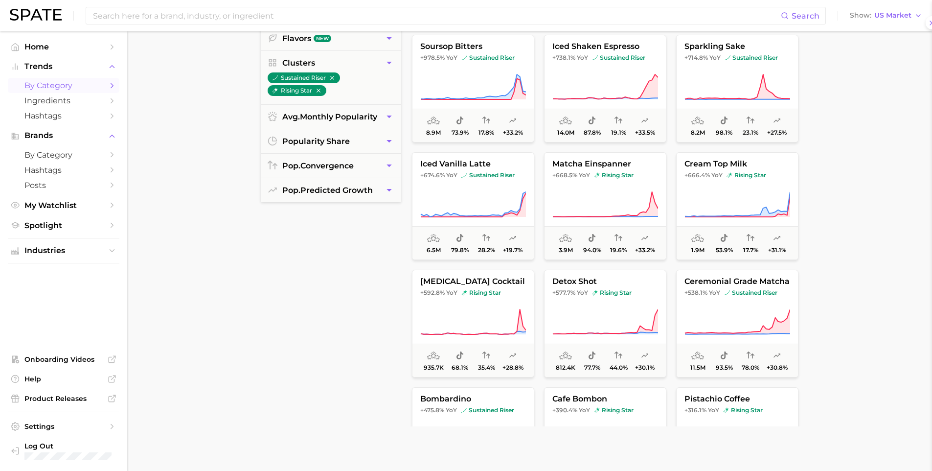
scroll to position [0, 0]
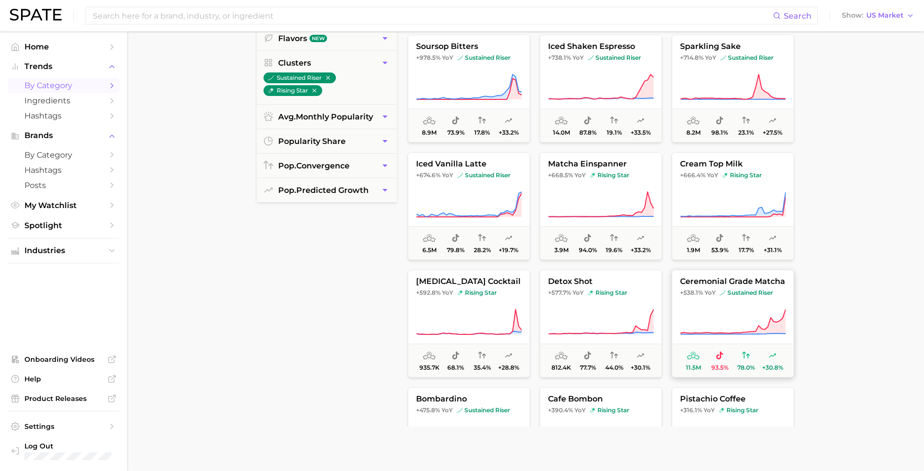
click at [744, 320] on icon at bounding box center [733, 321] width 106 height 27
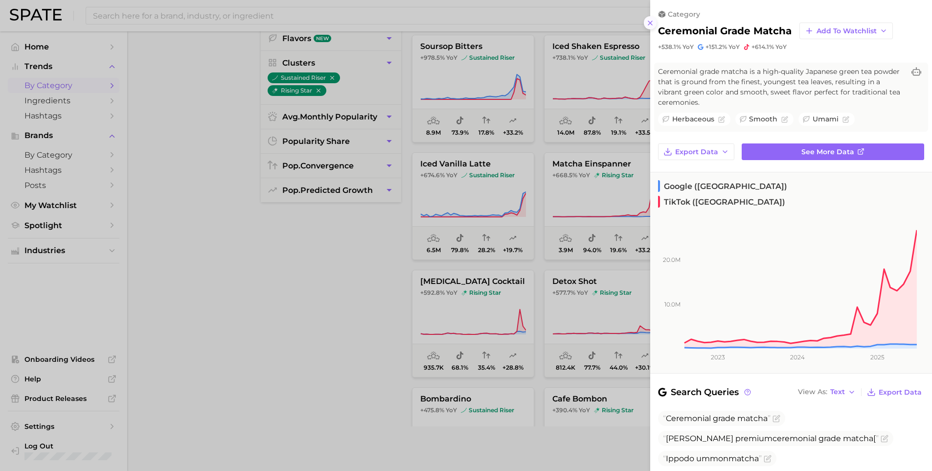
click at [650, 21] on line at bounding box center [650, 23] width 4 height 4
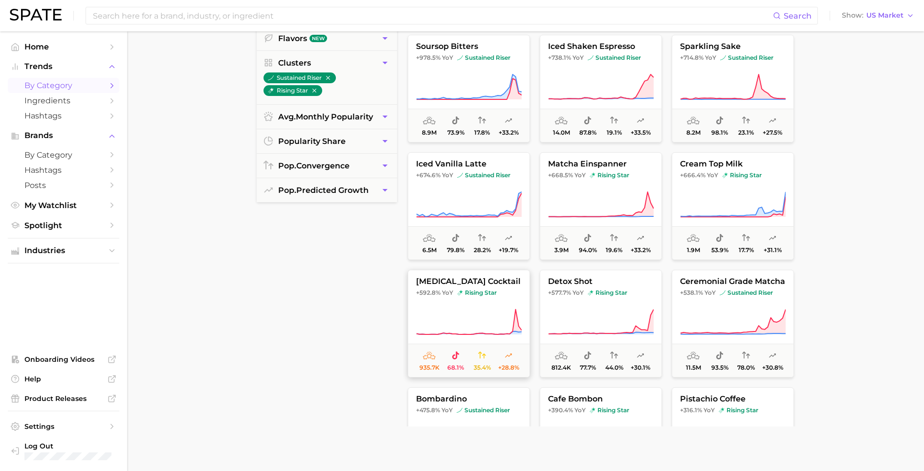
click at [463, 319] on icon at bounding box center [469, 321] width 106 height 27
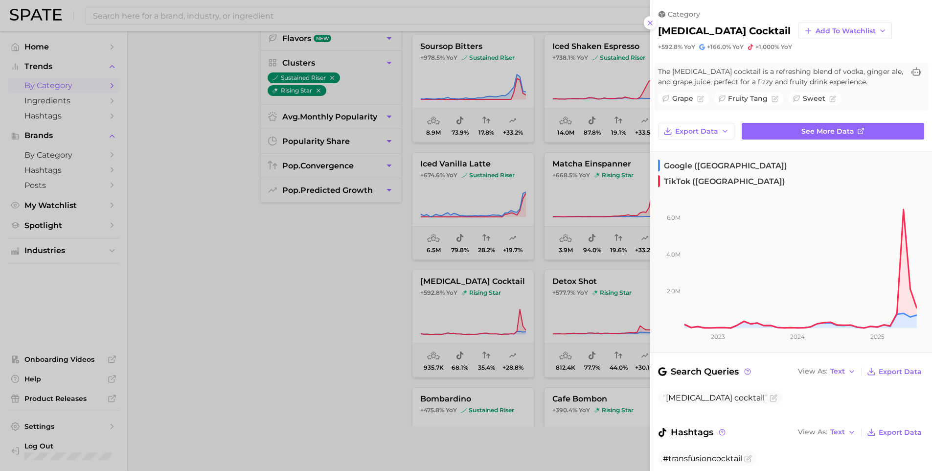
click at [290, 337] on div at bounding box center [466, 235] width 932 height 471
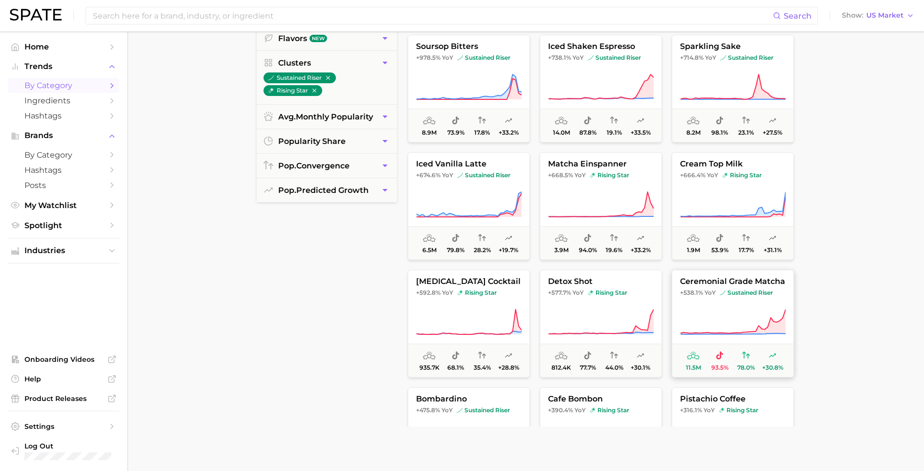
click at [716, 309] on icon at bounding box center [733, 321] width 106 height 27
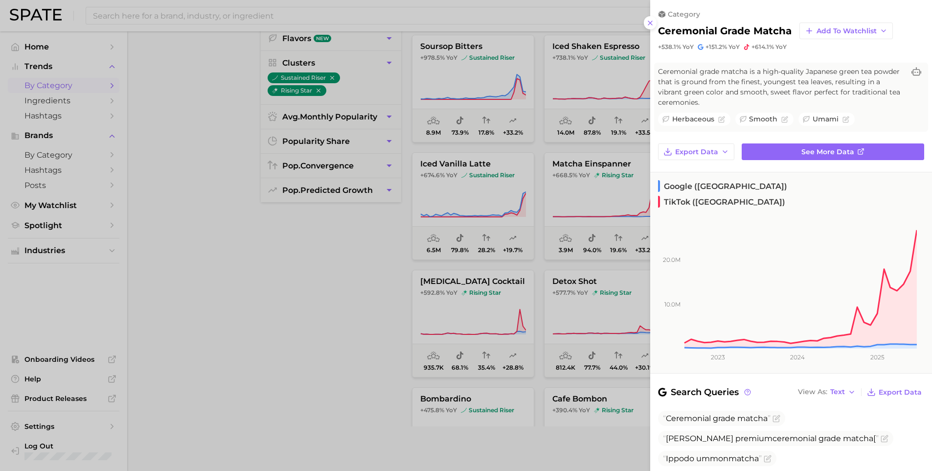
click at [248, 322] on div at bounding box center [466, 235] width 932 height 471
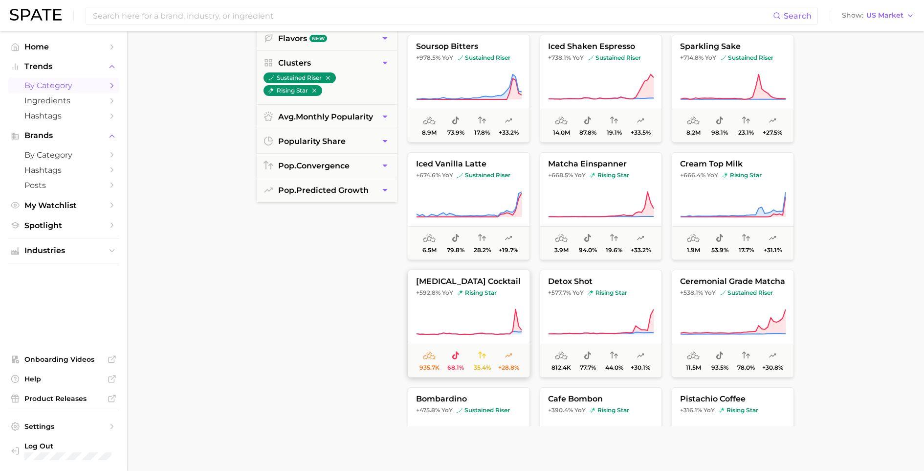
click at [458, 313] on icon at bounding box center [469, 321] width 106 height 27
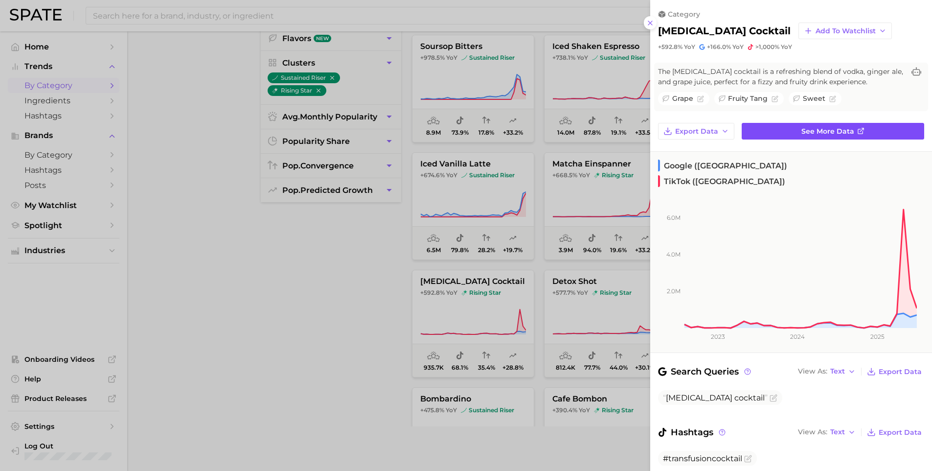
click at [791, 128] on link "See more data" at bounding box center [833, 131] width 182 height 17
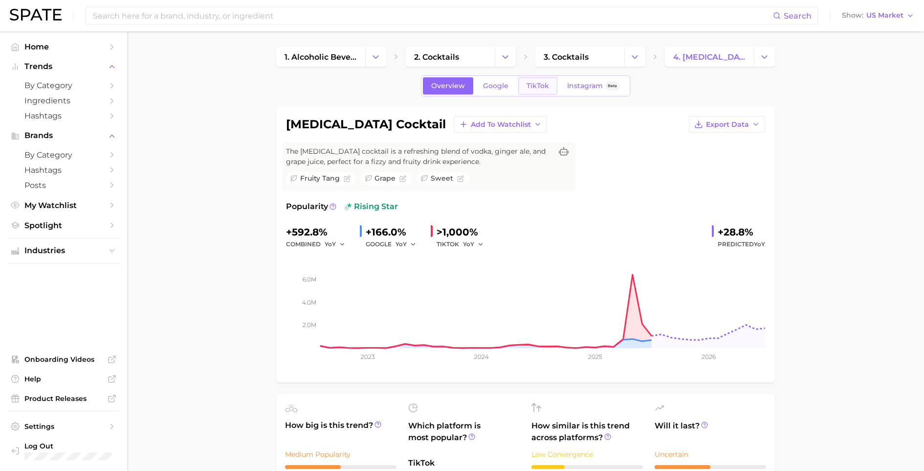
click at [536, 90] on link "TikTok" at bounding box center [537, 85] width 39 height 17
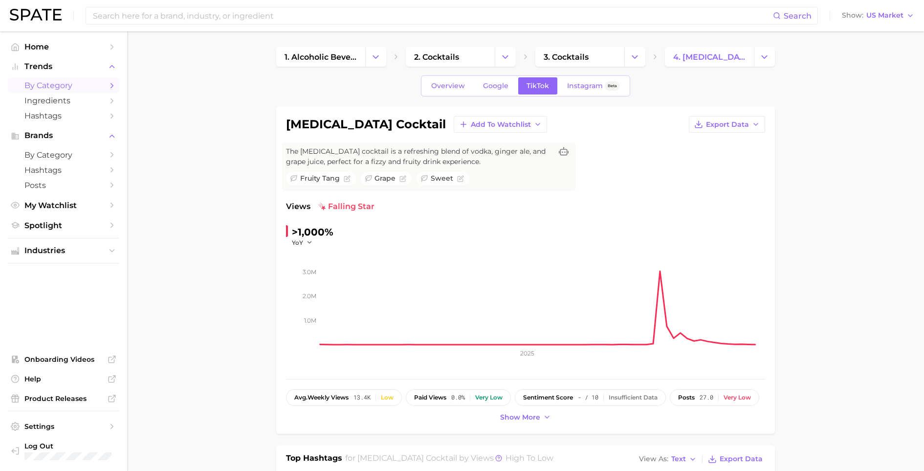
click at [70, 79] on link "by Category" at bounding box center [64, 85] width 112 height 15
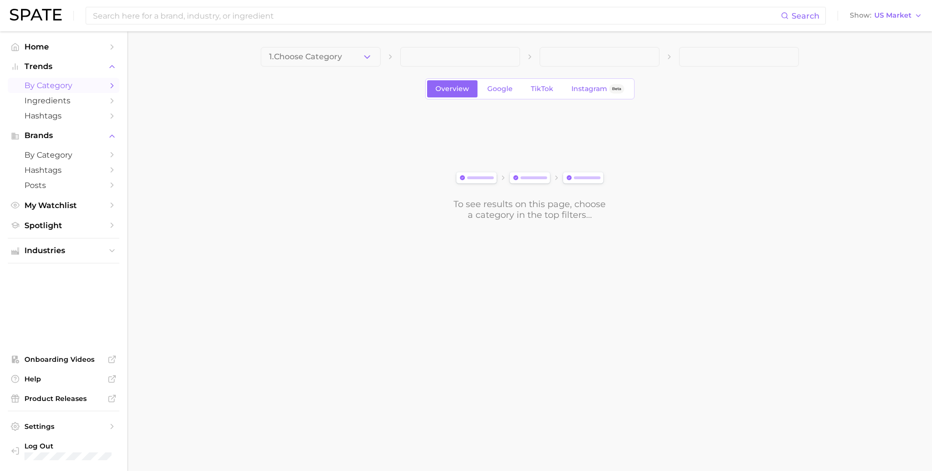
click at [309, 45] on main "1. Choose Category Overview Google TikTok Instagram Beta To see results on this…" at bounding box center [529, 150] width 805 height 238
click at [316, 58] on span "1. Choose Category" at bounding box center [305, 56] width 73 height 9
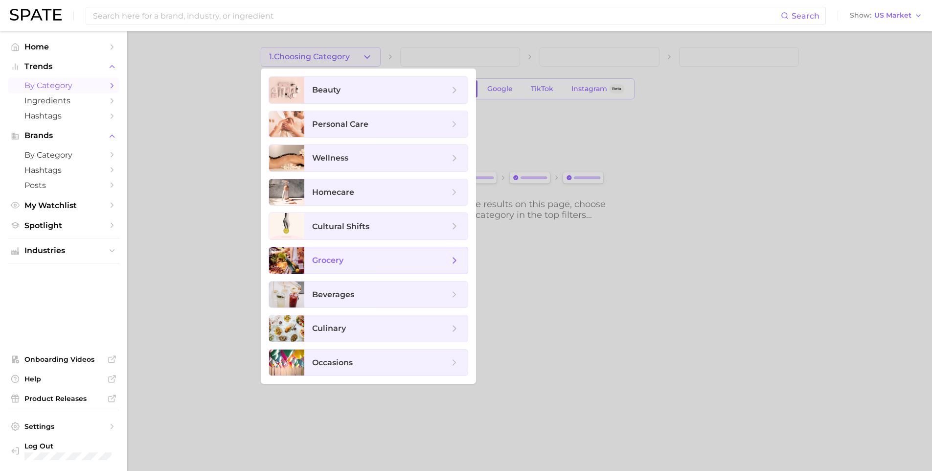
click at [349, 266] on span "grocery" at bounding box center [385, 260] width 163 height 26
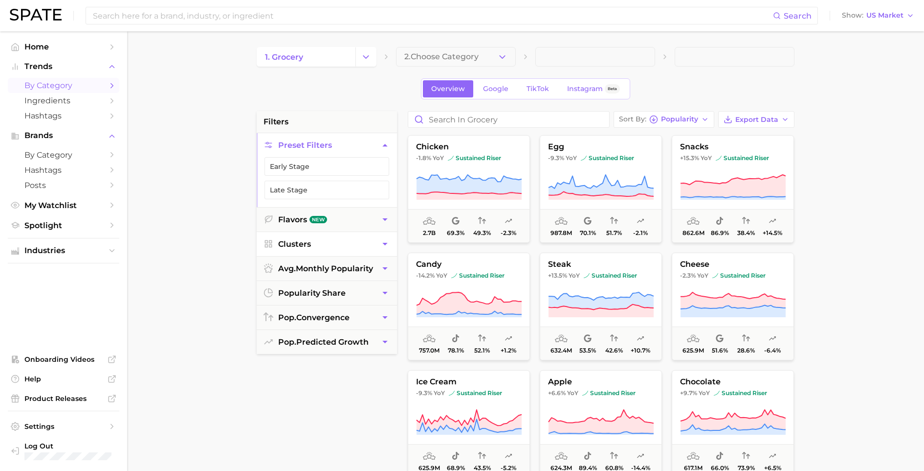
click at [326, 248] on button "Clusters" at bounding box center [327, 244] width 140 height 24
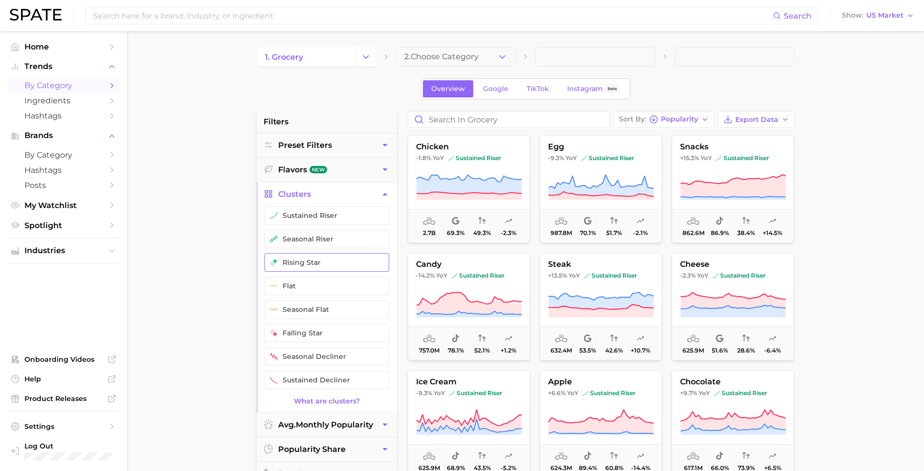
click at [320, 257] on button "rising star" at bounding box center [327, 262] width 125 height 19
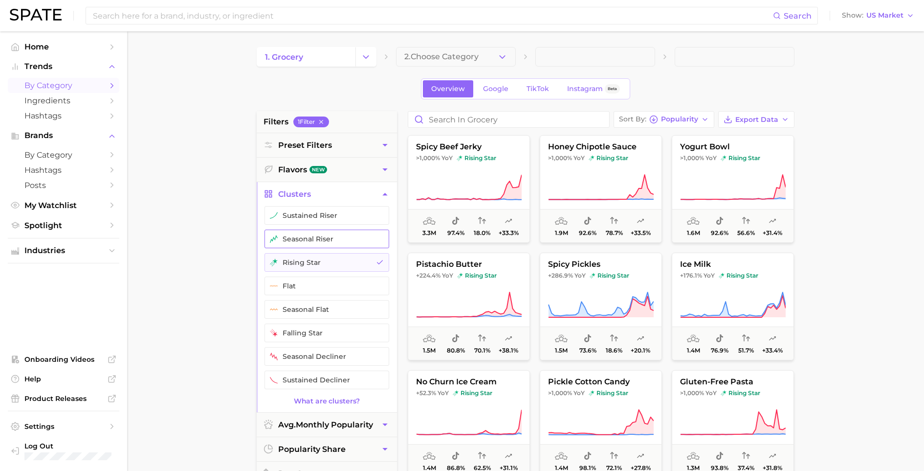
click at [321, 238] on button "seasonal riser" at bounding box center [327, 238] width 125 height 19
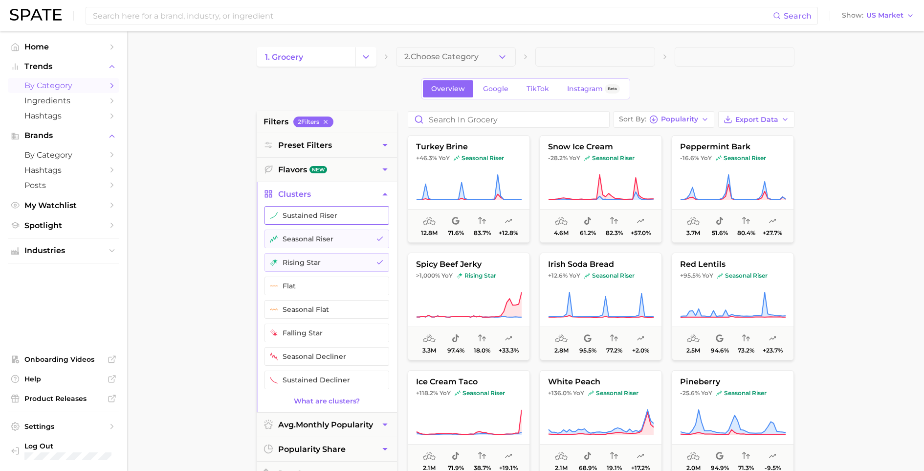
click at [323, 219] on button "sustained riser" at bounding box center [327, 215] width 125 height 19
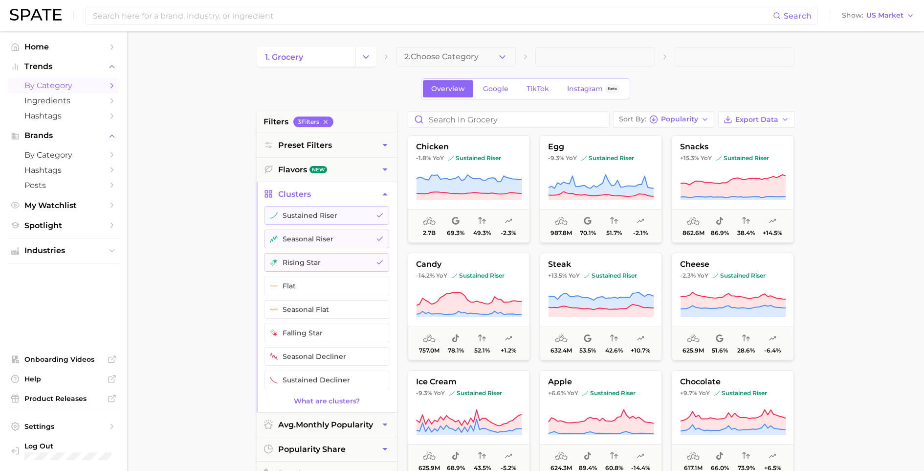
click at [215, 230] on main "1. grocery 2. Choose Category Overview Google TikTok Instagram Beta filters 3 F…" at bounding box center [525, 402] width 797 height 742
click at [689, 116] on span "Popularity" at bounding box center [679, 118] width 37 height 5
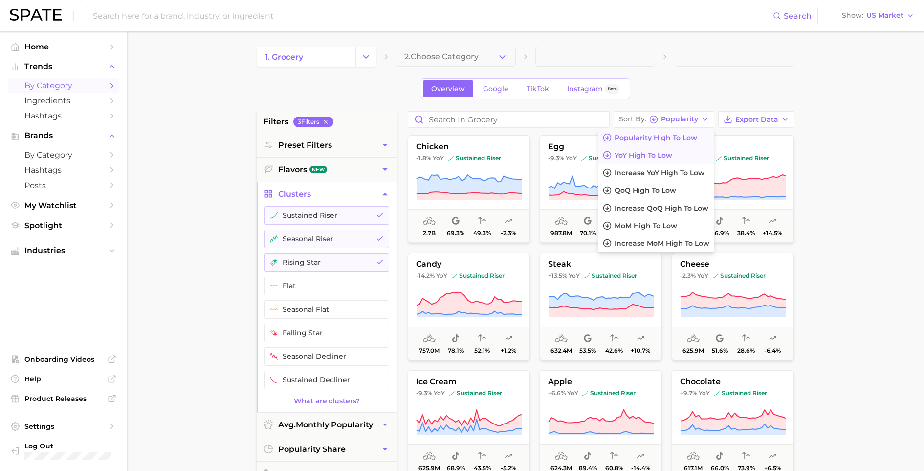
click at [684, 151] on button "YoY high to low" at bounding box center [656, 155] width 116 height 18
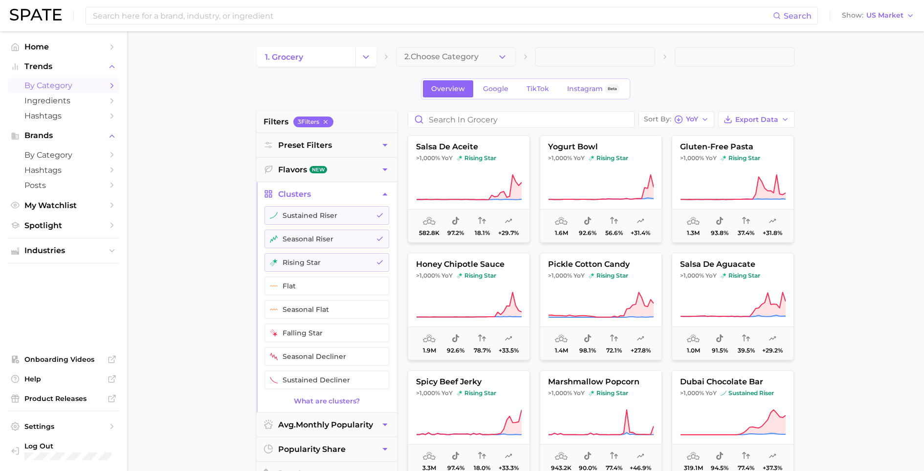
click at [222, 224] on main "1. grocery 2. Choose Category Overview Google TikTok Instagram Beta filters 3 F…" at bounding box center [525, 402] width 797 height 742
click at [207, 228] on main "1. grocery 2. Choose Category Overview Google TikTok Instagram Beta filters 3 F…" at bounding box center [525, 402] width 797 height 742
click at [200, 252] on main "1. grocery 2. Choose Category Overview Google TikTok Instagram Beta filters 3 F…" at bounding box center [525, 402] width 797 height 742
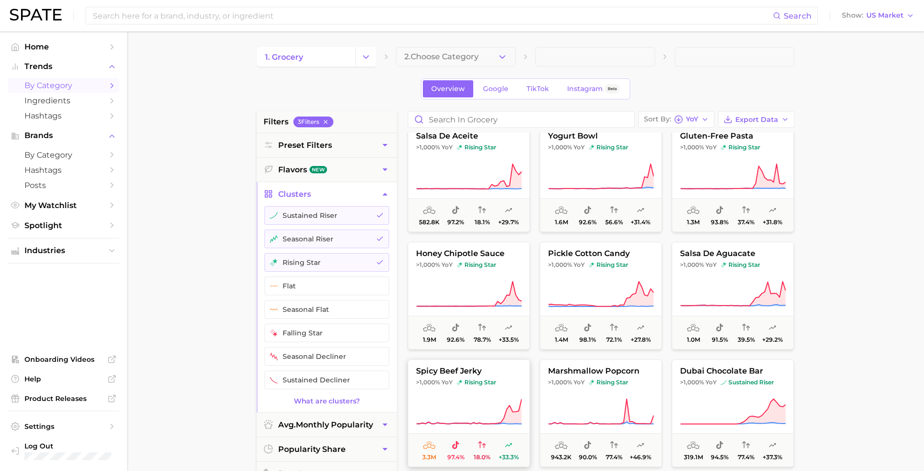
click at [491, 396] on button "spicy beef jerky >1,000% YoY rising star 3.3m 97.4% 18.0% +33.3%" at bounding box center [469, 413] width 122 height 108
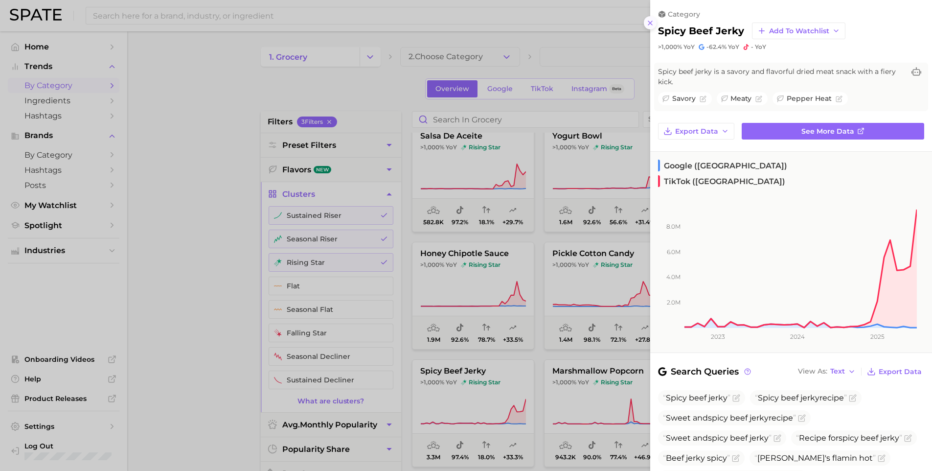
click at [653, 21] on icon at bounding box center [650, 23] width 8 height 8
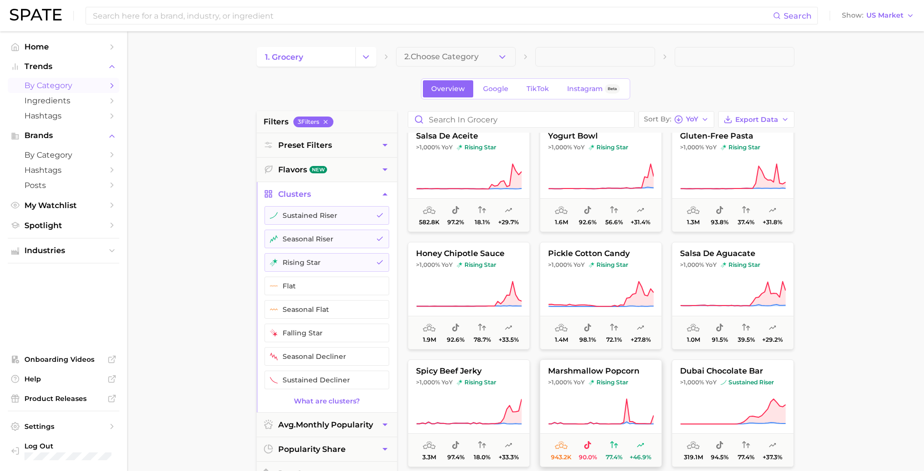
scroll to position [81, 0]
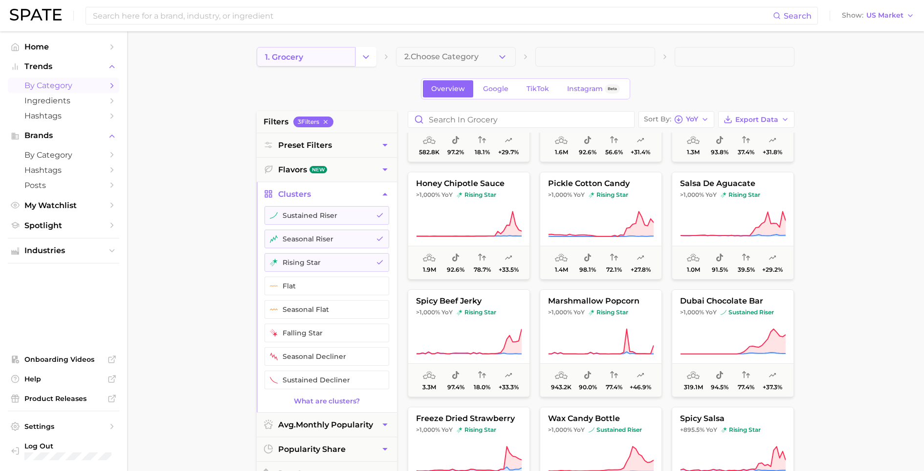
click at [288, 57] on span "1. grocery" at bounding box center [284, 56] width 38 height 9
click at [368, 56] on polyline "Change Category" at bounding box center [365, 56] width 5 height 2
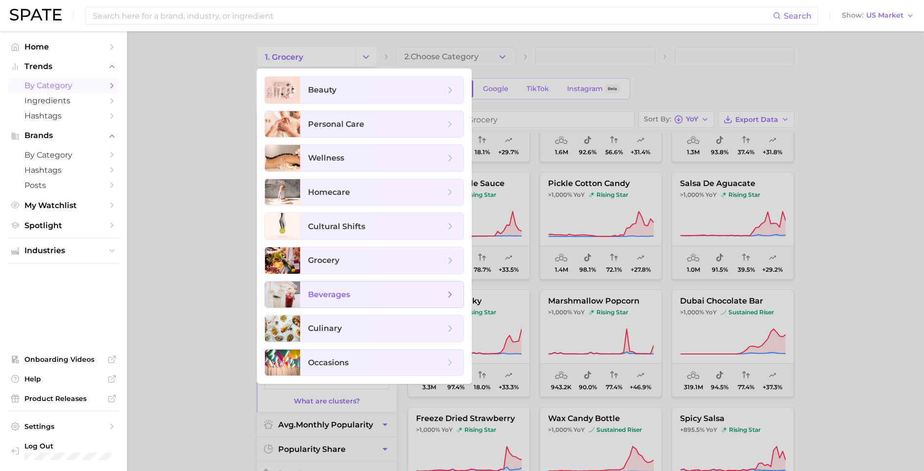
click at [345, 294] on span "beverages" at bounding box center [329, 294] width 42 height 9
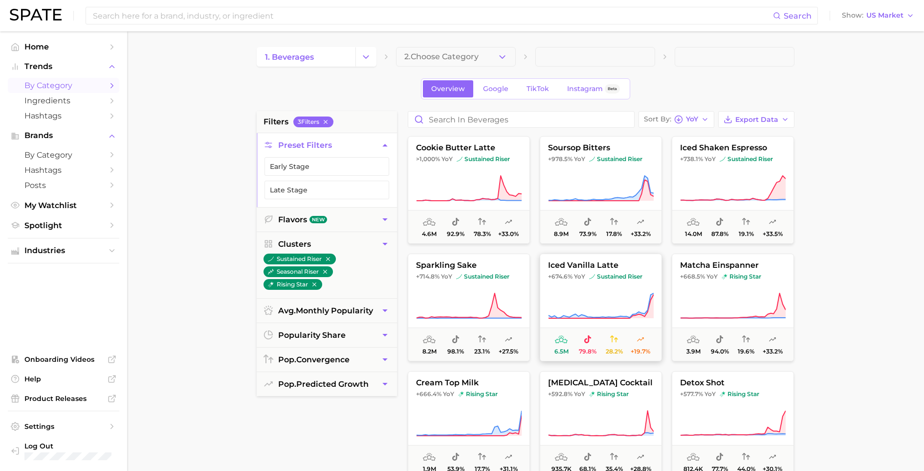
scroll to position [407, 0]
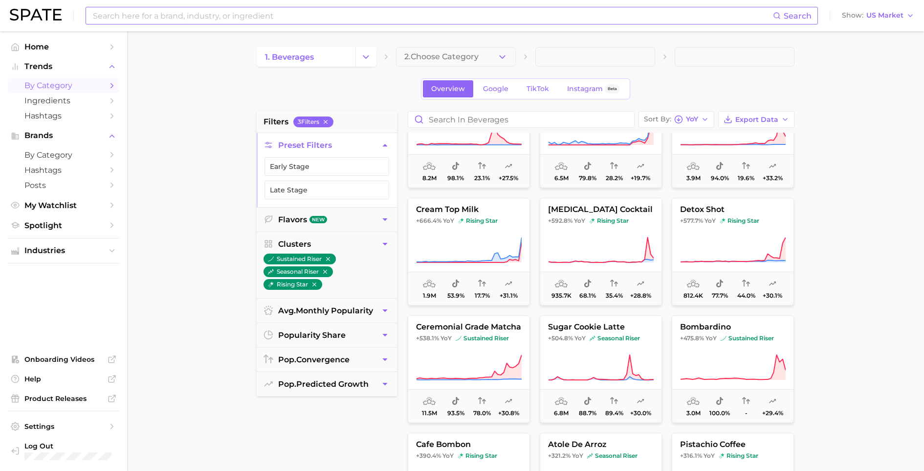
click at [343, 17] on input at bounding box center [432, 15] width 681 height 17
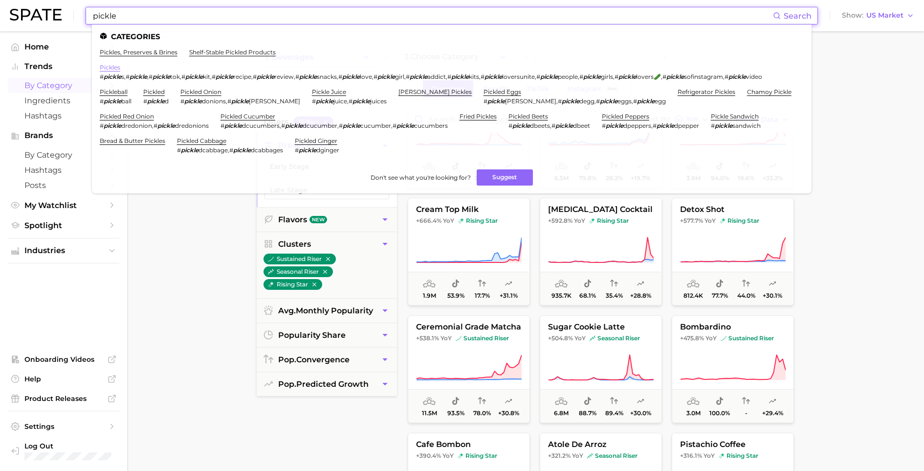
type input "pickle"
click at [113, 68] on link "pickles" at bounding box center [110, 67] width 21 height 7
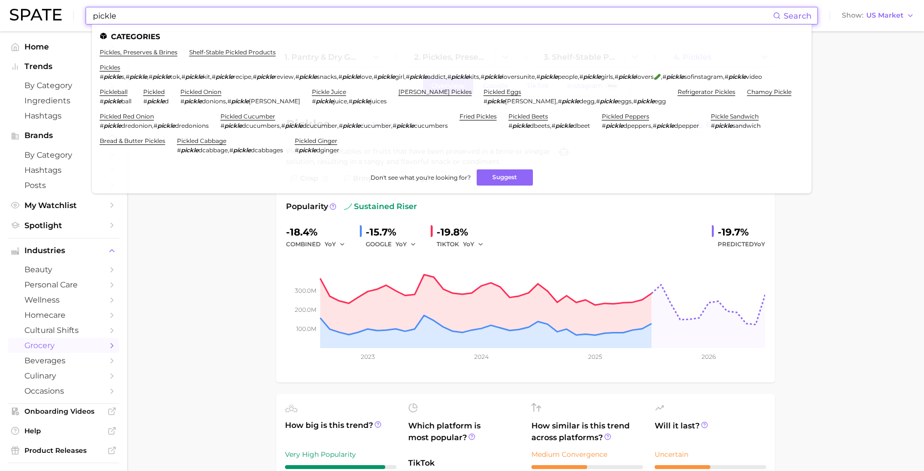
drag, startPoint x: 141, startPoint y: 11, endPoint x: 38, endPoint y: 10, distance: 103.7
click at [40, 11] on div "pickle Search Categories pickles, preserves & brines shelf-stable pickled produ…" at bounding box center [462, 15] width 905 height 31
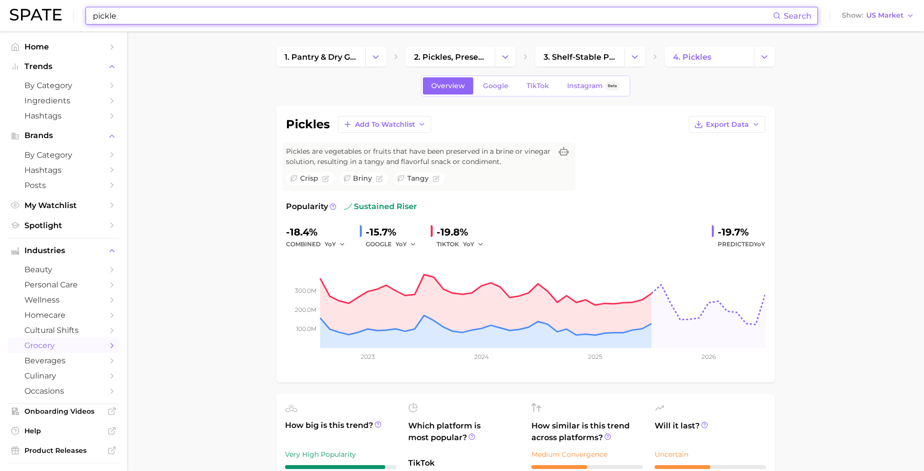
drag, startPoint x: 115, startPoint y: 12, endPoint x: 80, endPoint y: 10, distance: 35.8
click at [80, 10] on div "pickle Search Show US Market" at bounding box center [462, 15] width 905 height 31
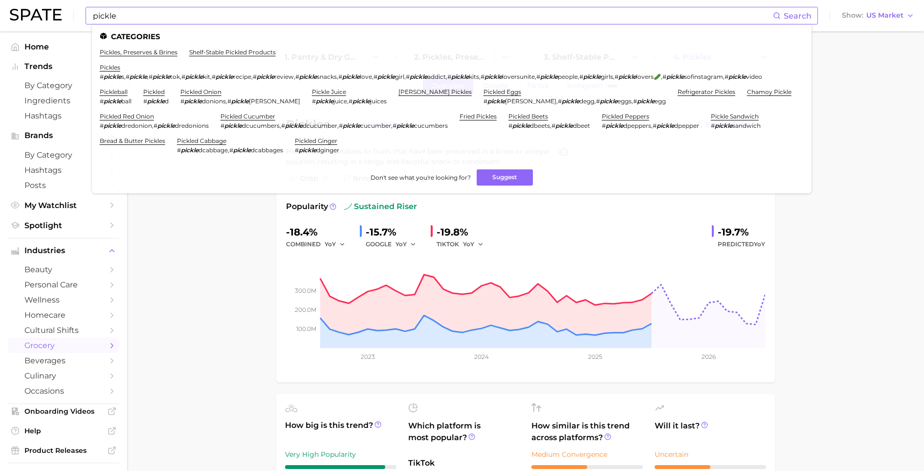
drag, startPoint x: 80, startPoint y: 10, endPoint x: 91, endPoint y: 11, distance: 11.3
click at [91, 11] on div "pickle Search Categories pickles, preserves & brines shelf-stable pickled produ…" at bounding box center [462, 15] width 905 height 31
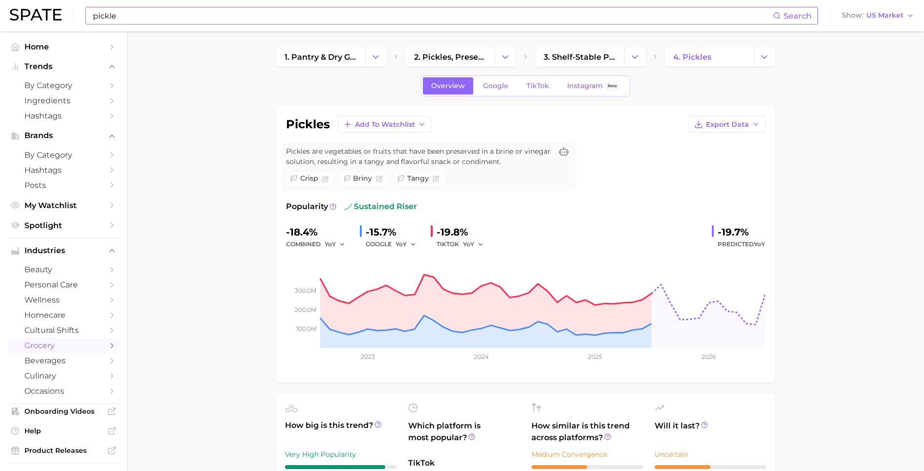
click at [133, 19] on input "pickle" at bounding box center [432, 15] width 681 height 17
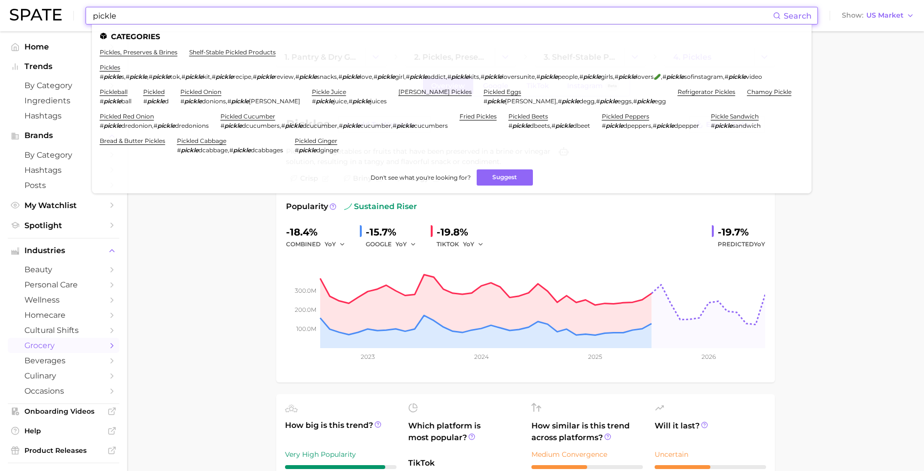
drag, startPoint x: 113, startPoint y: 16, endPoint x: 87, endPoint y: 14, distance: 25.5
click at [87, 14] on div "pickle Search Categories pickles, preserves & brines shelf-stable pickled produ…" at bounding box center [452, 16] width 733 height 18
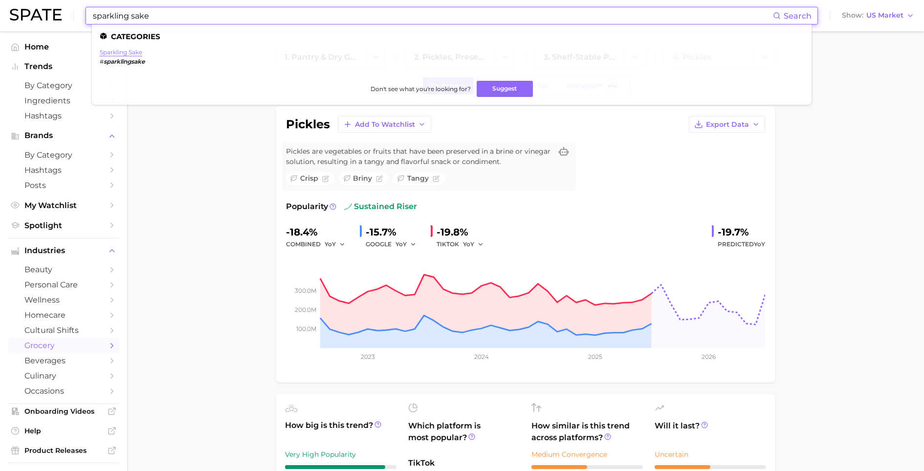
type input "sparkling sake"
click at [121, 50] on link "sparkling sake" at bounding box center [121, 51] width 43 height 7
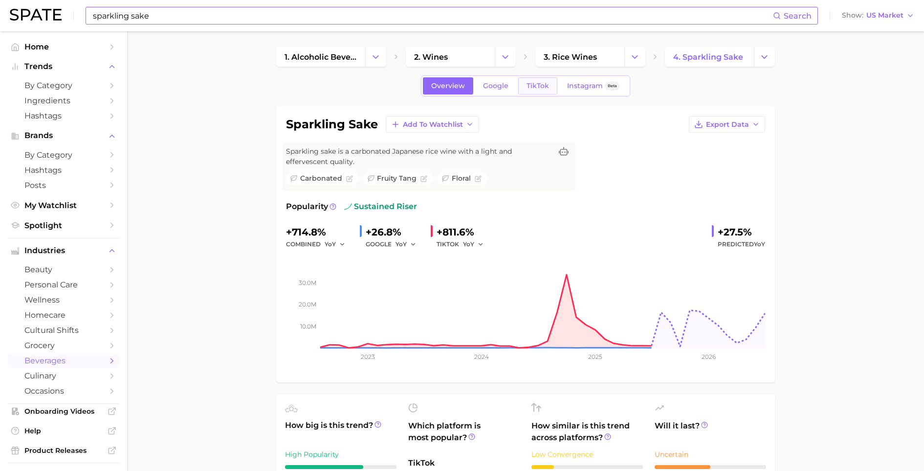
click at [541, 86] on span "TikTok" at bounding box center [538, 86] width 23 height 8
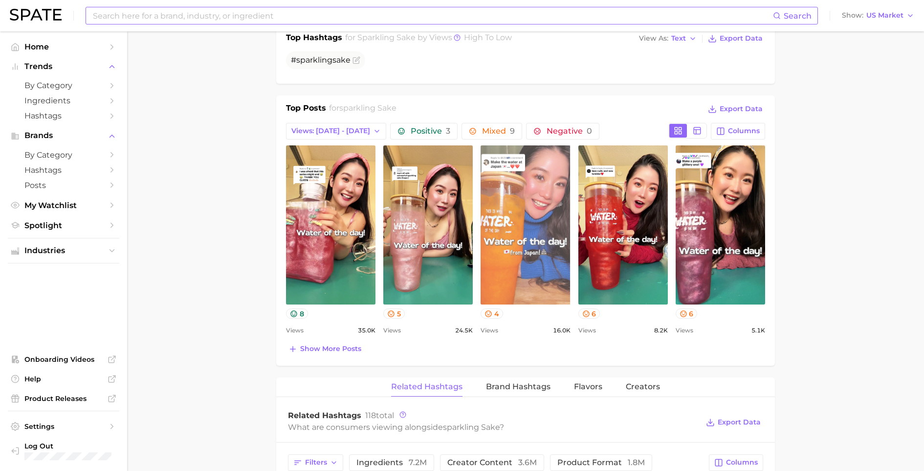
scroll to position [550, 0]
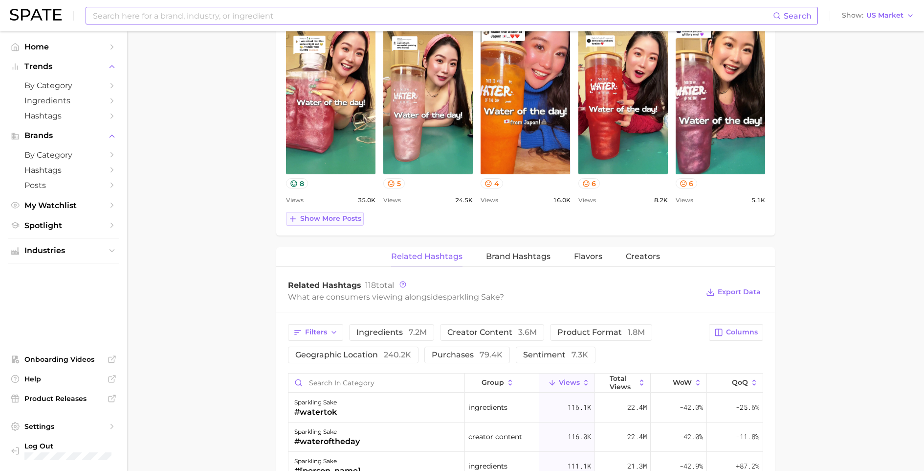
click at [339, 214] on span "Show more posts" at bounding box center [330, 218] width 61 height 8
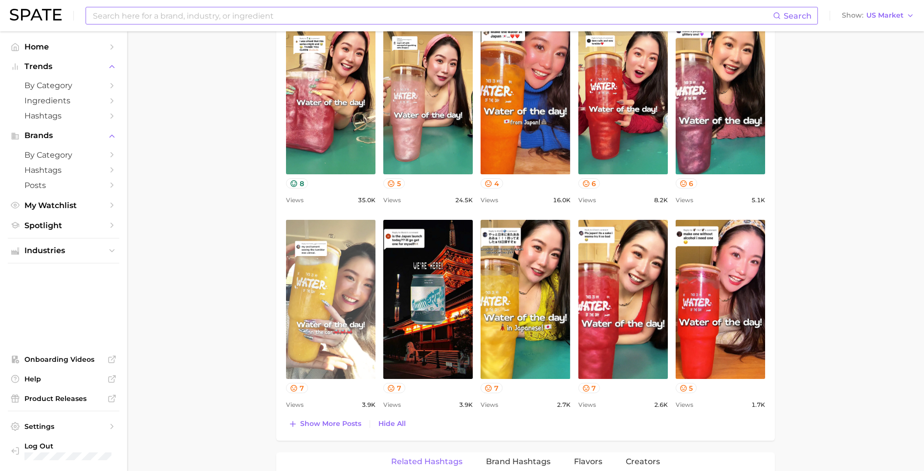
scroll to position [0, 0]
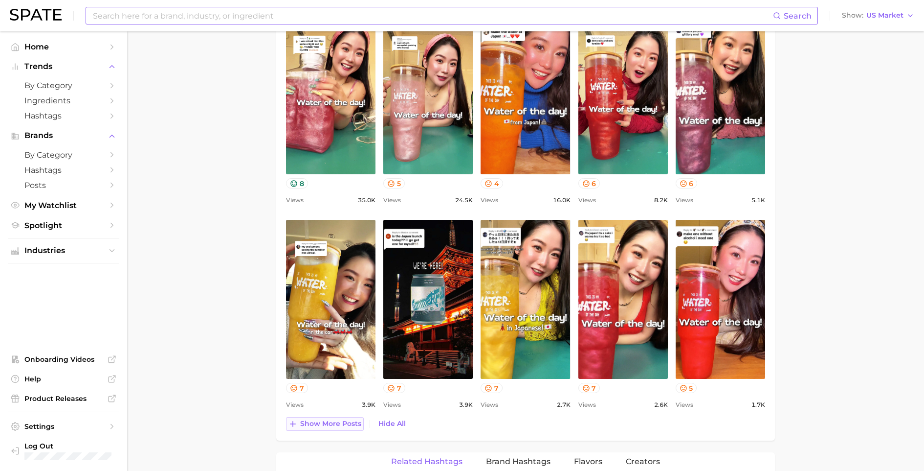
click at [339, 419] on span "Show more posts" at bounding box center [330, 423] width 61 height 8
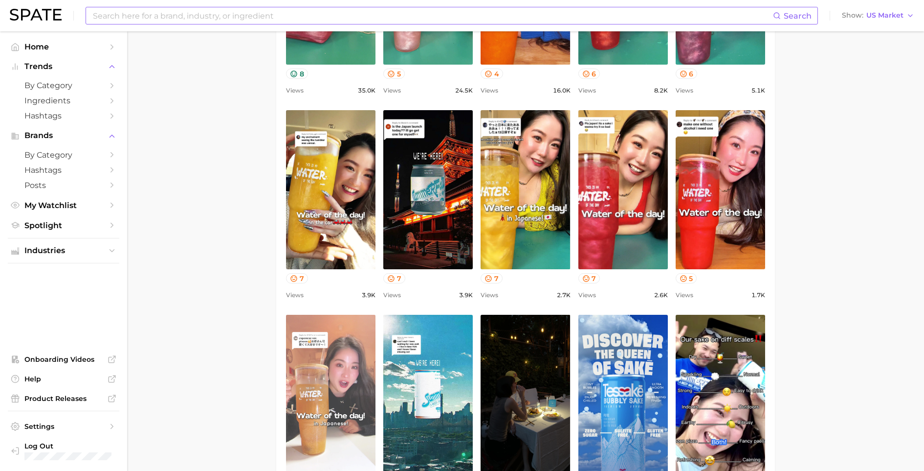
scroll to position [677, 0]
